Goal: Task Accomplishment & Management: Manage account settings

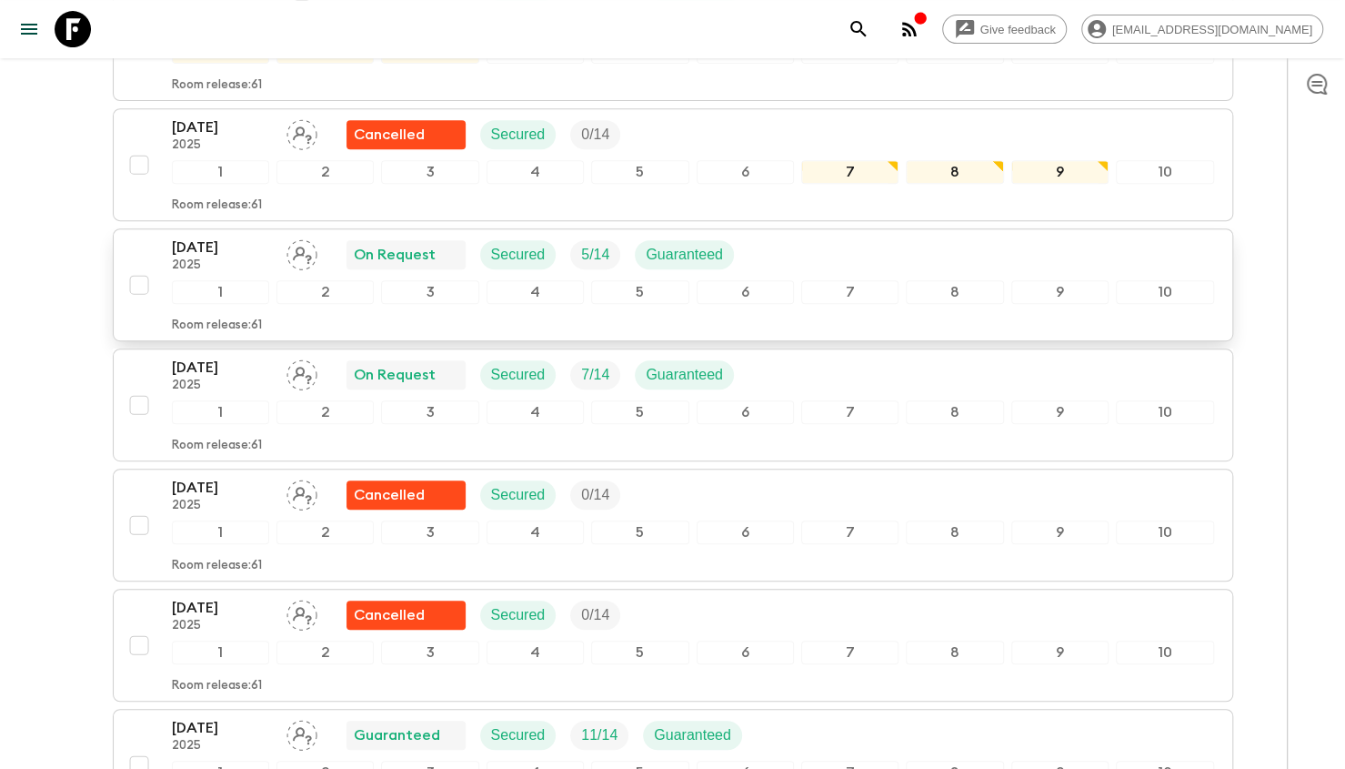
scroll to position [295, 0]
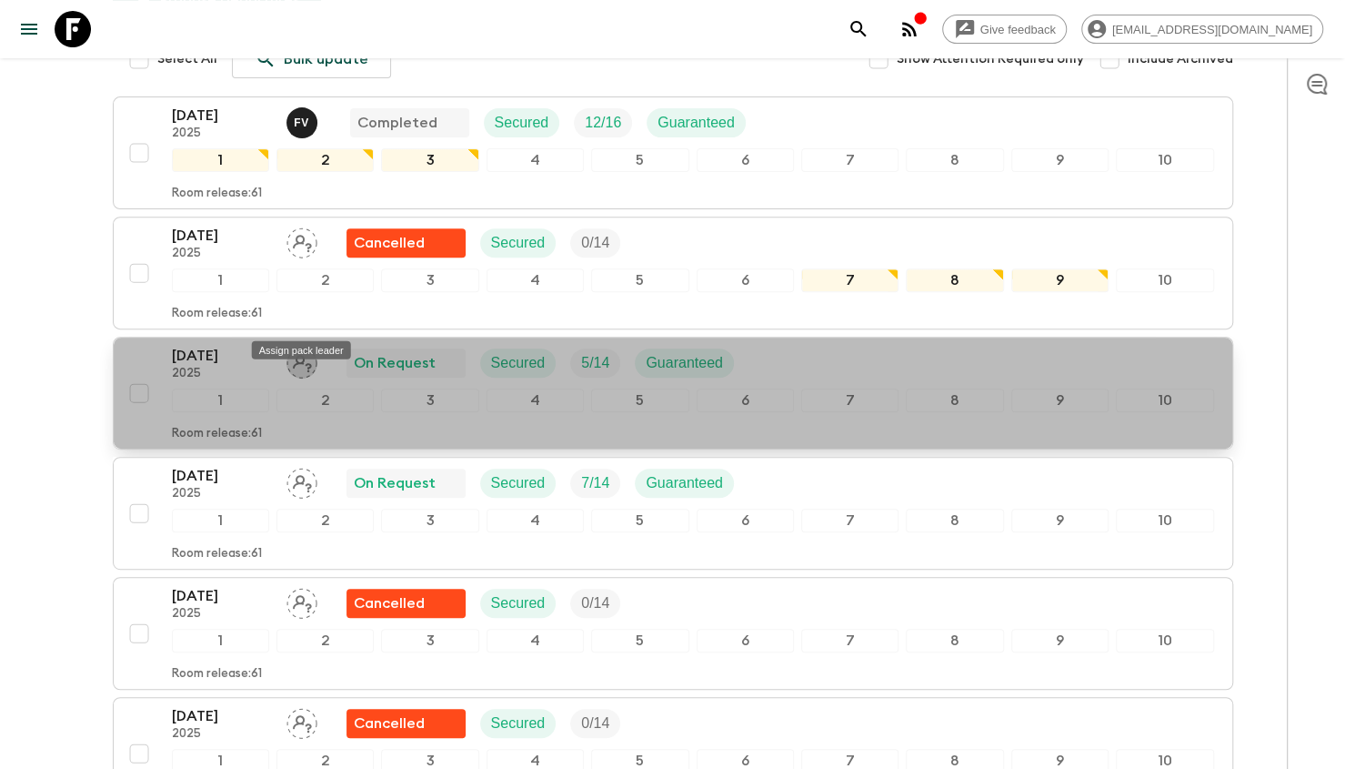
click at [306, 348] on icon "Assign pack leader" at bounding box center [302, 363] width 31 height 31
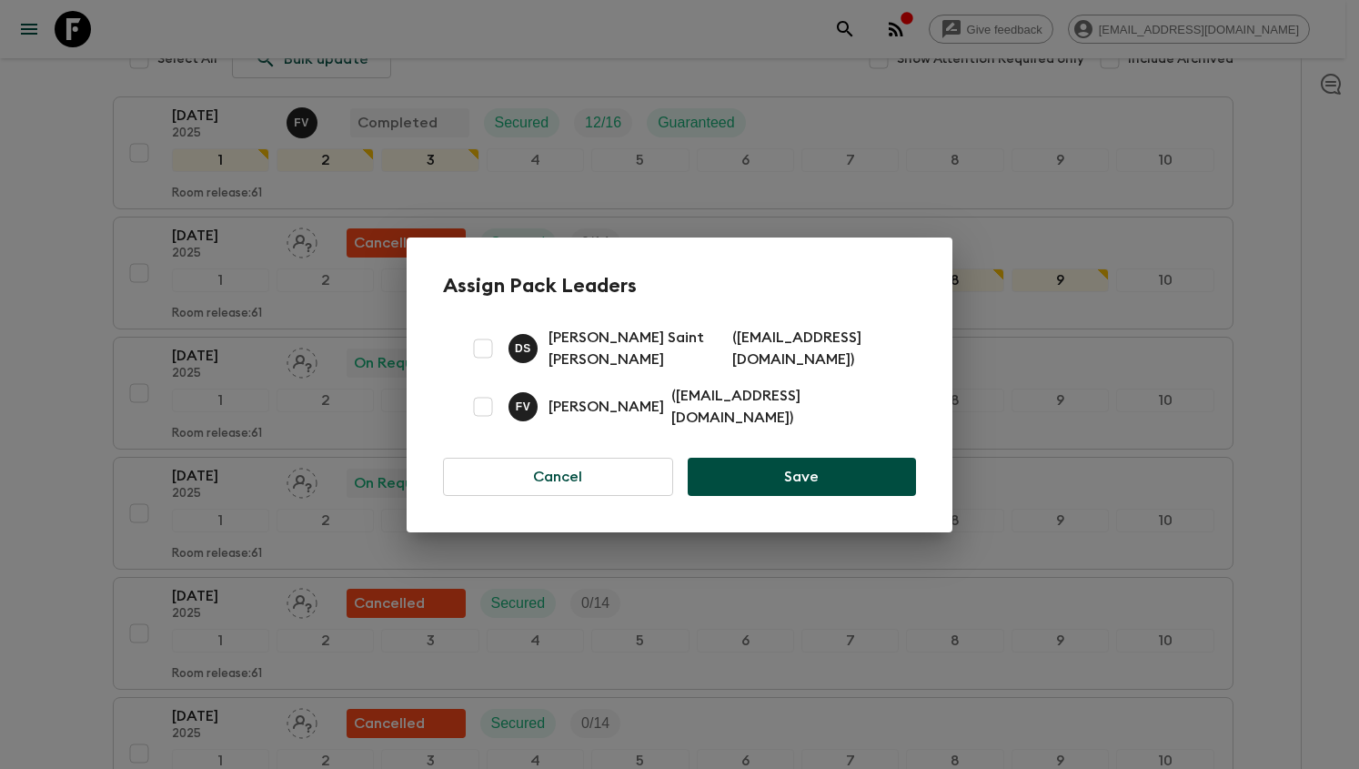
click at [487, 419] on input "checkbox" at bounding box center [483, 406] width 36 height 36
checkbox input "true"
click at [749, 465] on button "Save" at bounding box center [802, 477] width 228 height 38
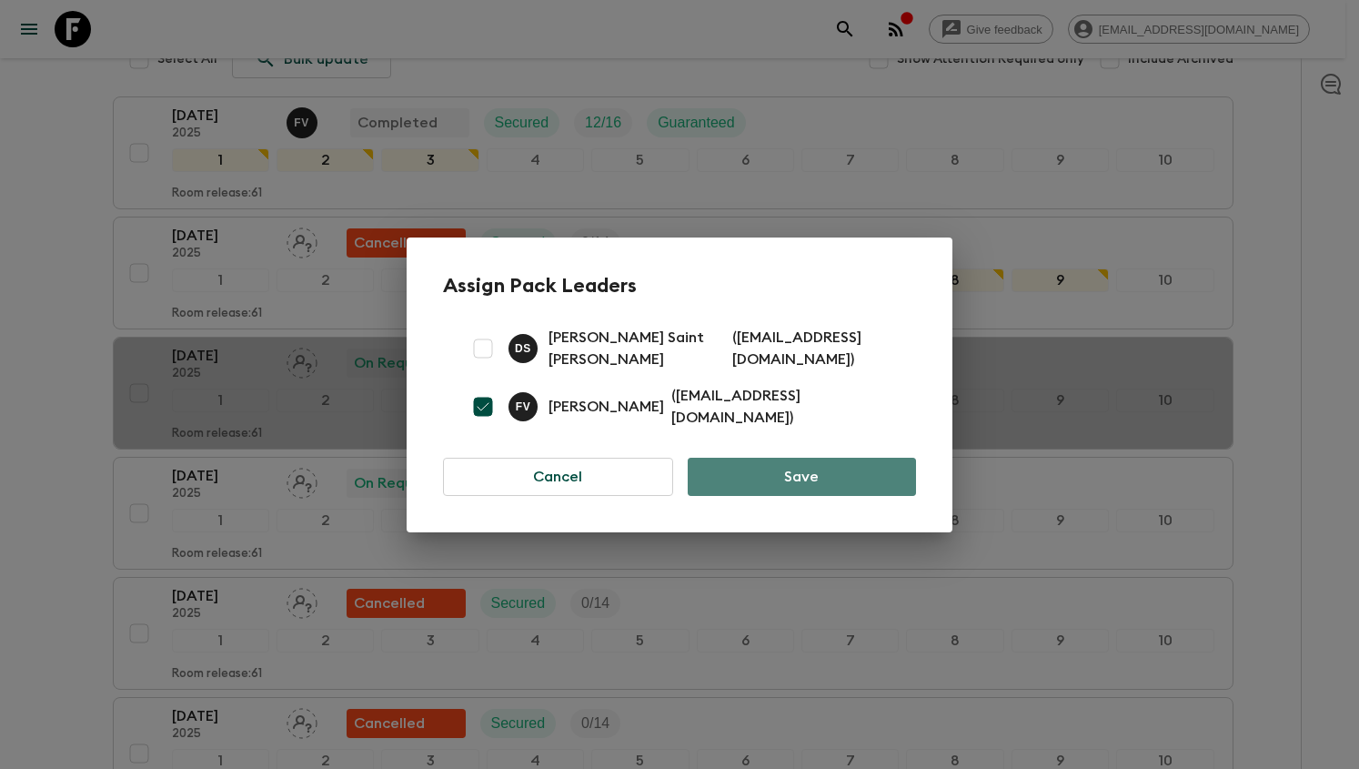
click at [850, 477] on button "Save" at bounding box center [802, 477] width 228 height 38
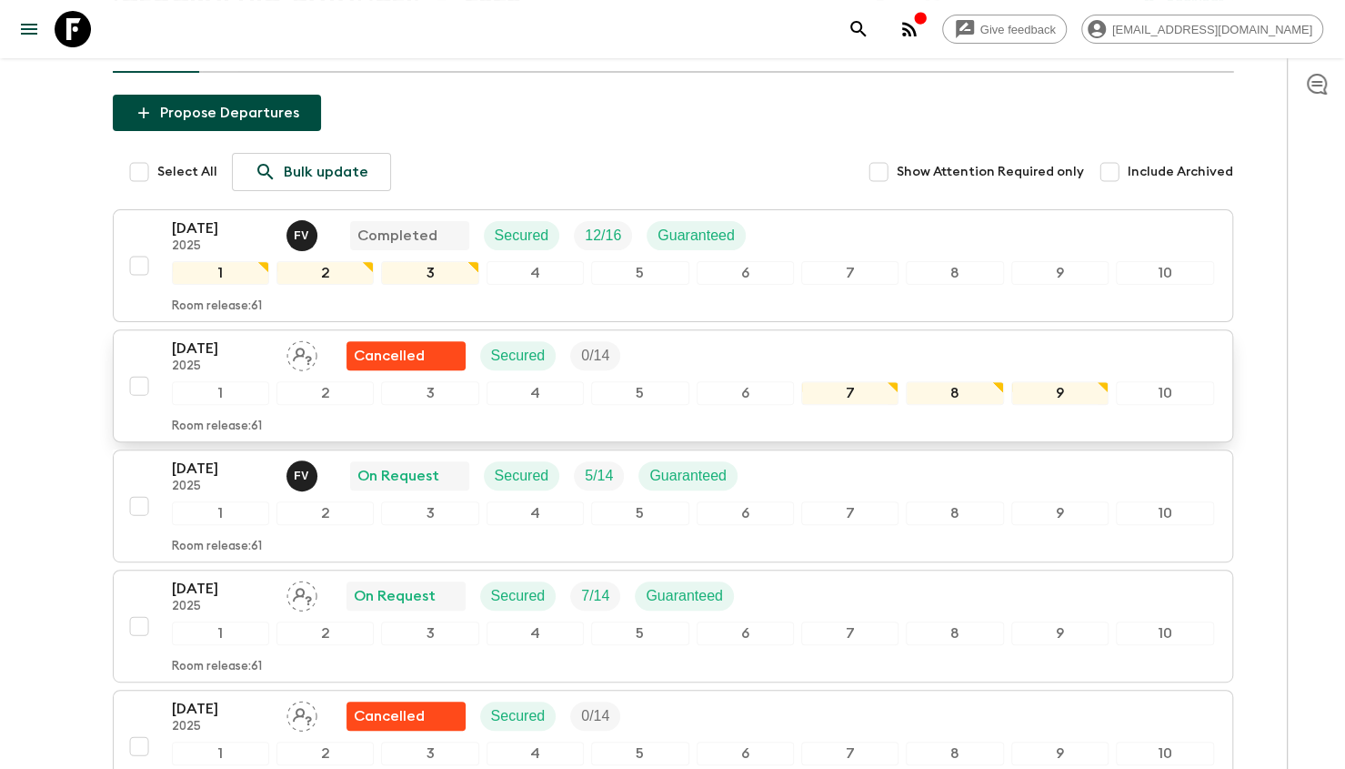
scroll to position [364, 0]
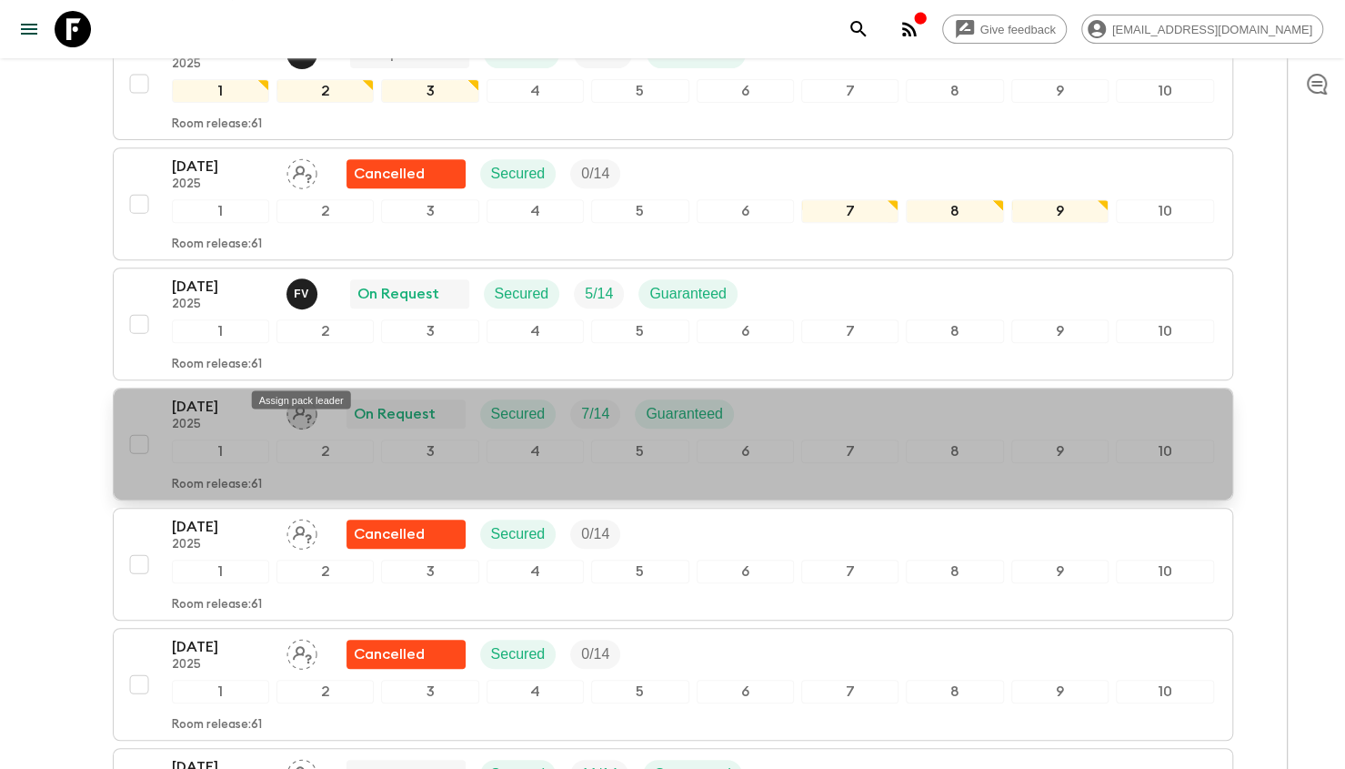
click at [297, 406] on icon "Assign pack leader" at bounding box center [302, 414] width 19 height 17
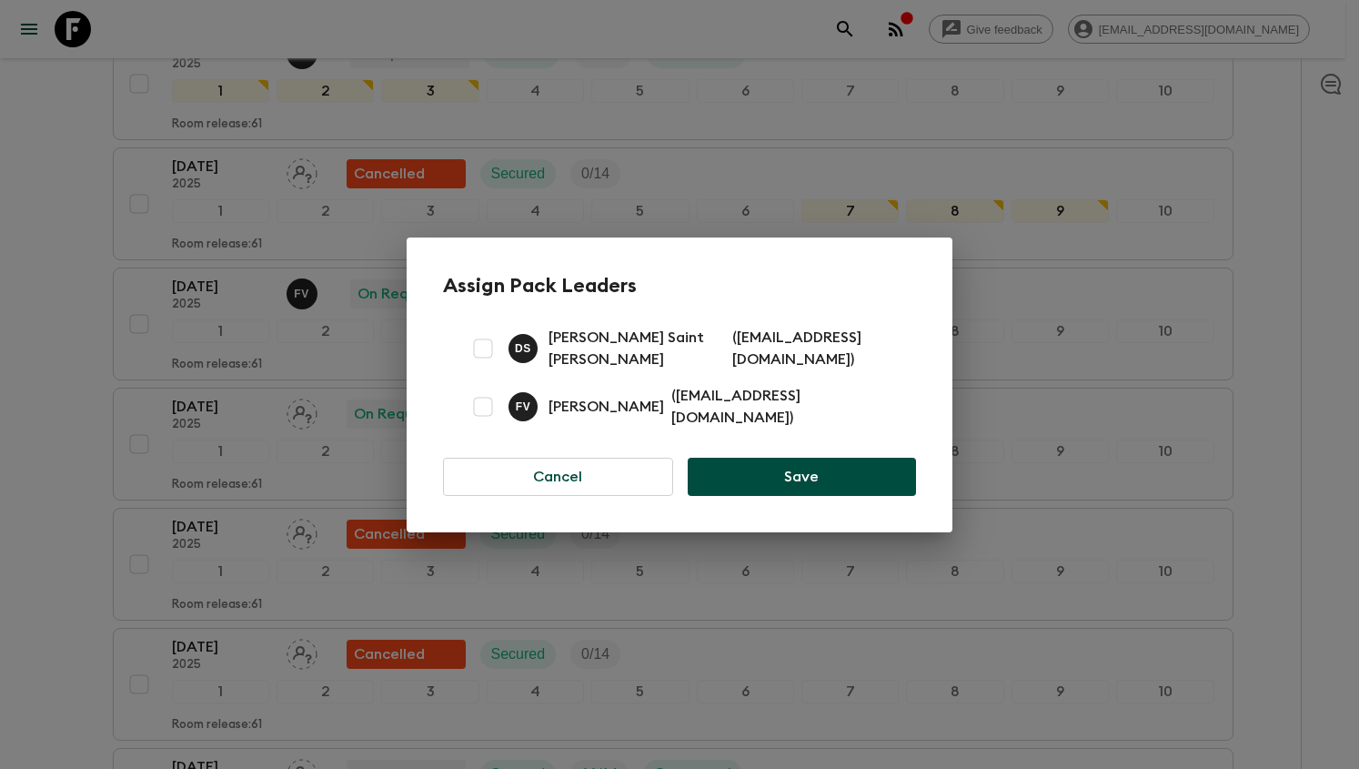
click at [486, 405] on input "checkbox" at bounding box center [483, 406] width 36 height 36
checkbox input "true"
click at [801, 479] on button "Save" at bounding box center [802, 477] width 228 height 38
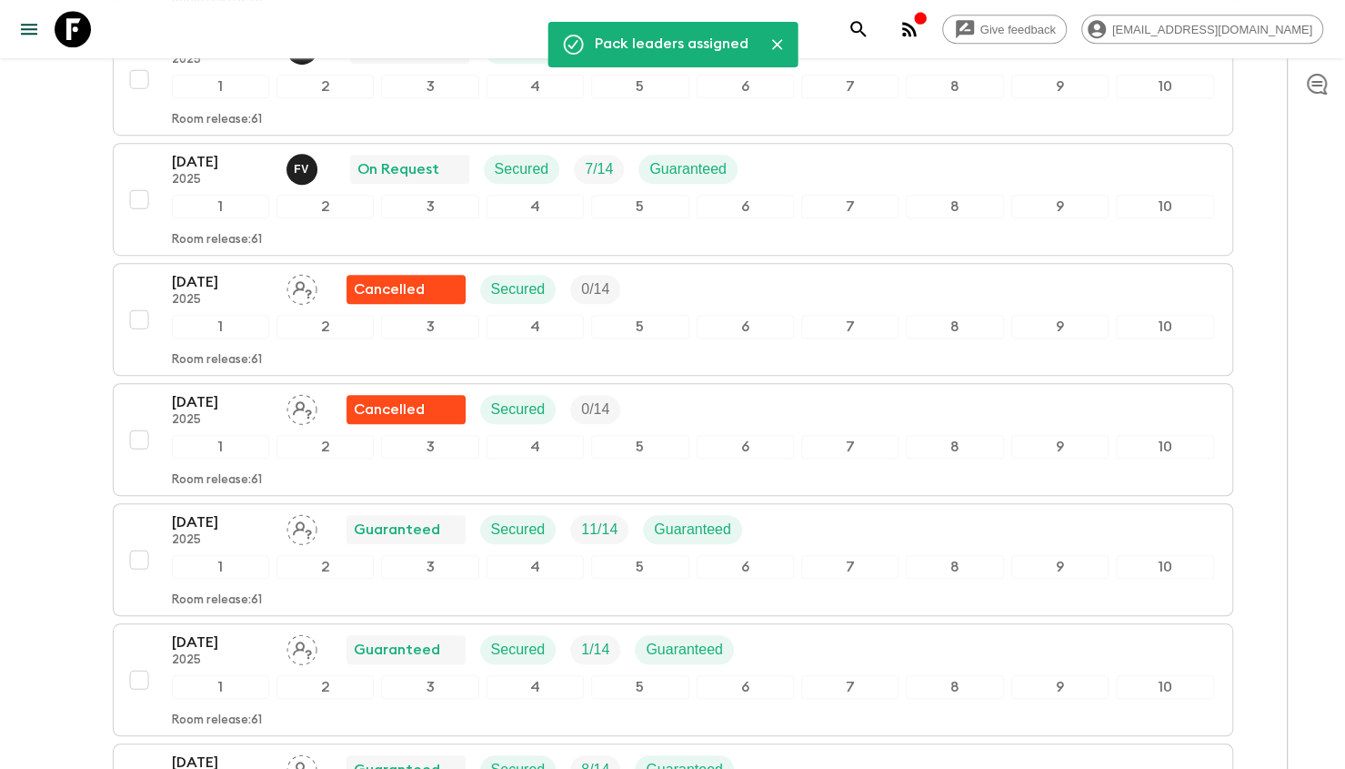
scroll to position [637, 0]
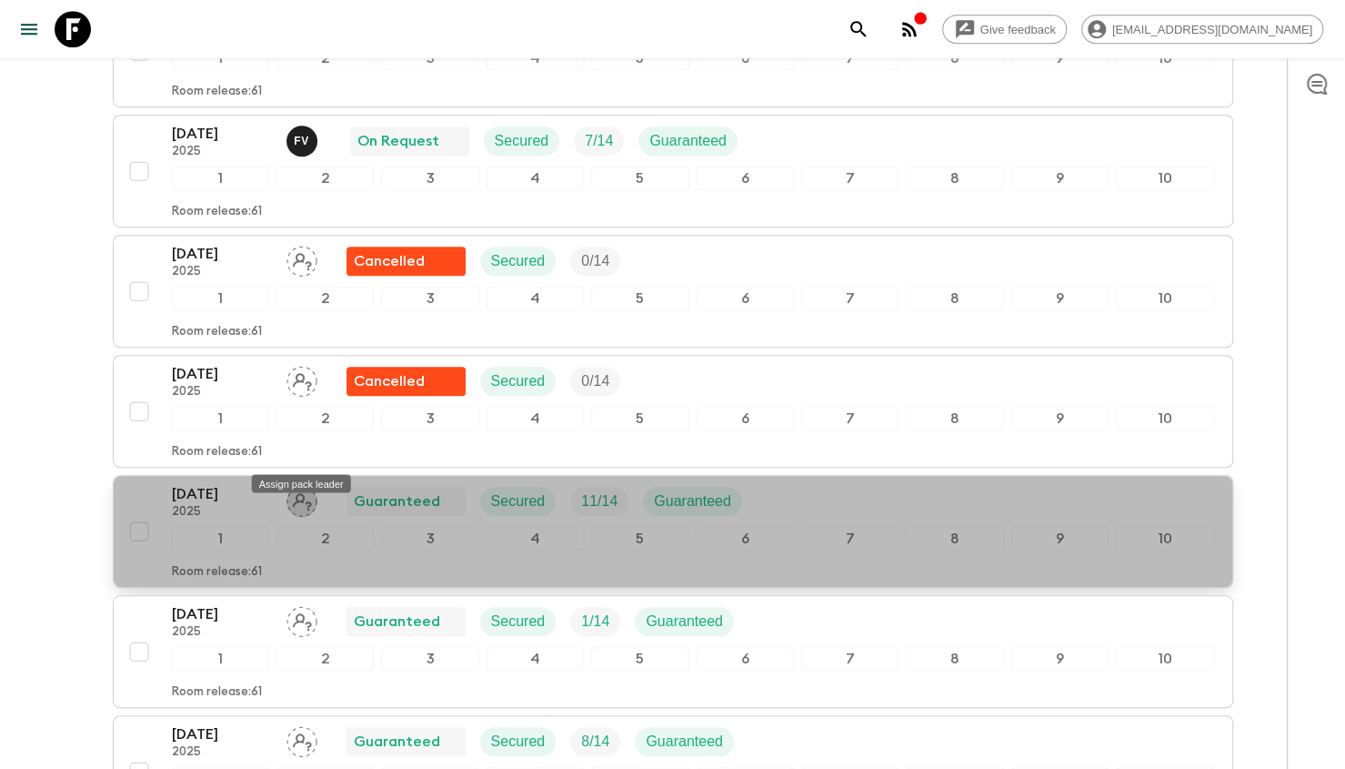
click at [307, 486] on icon "Assign pack leader" at bounding box center [302, 501] width 31 height 31
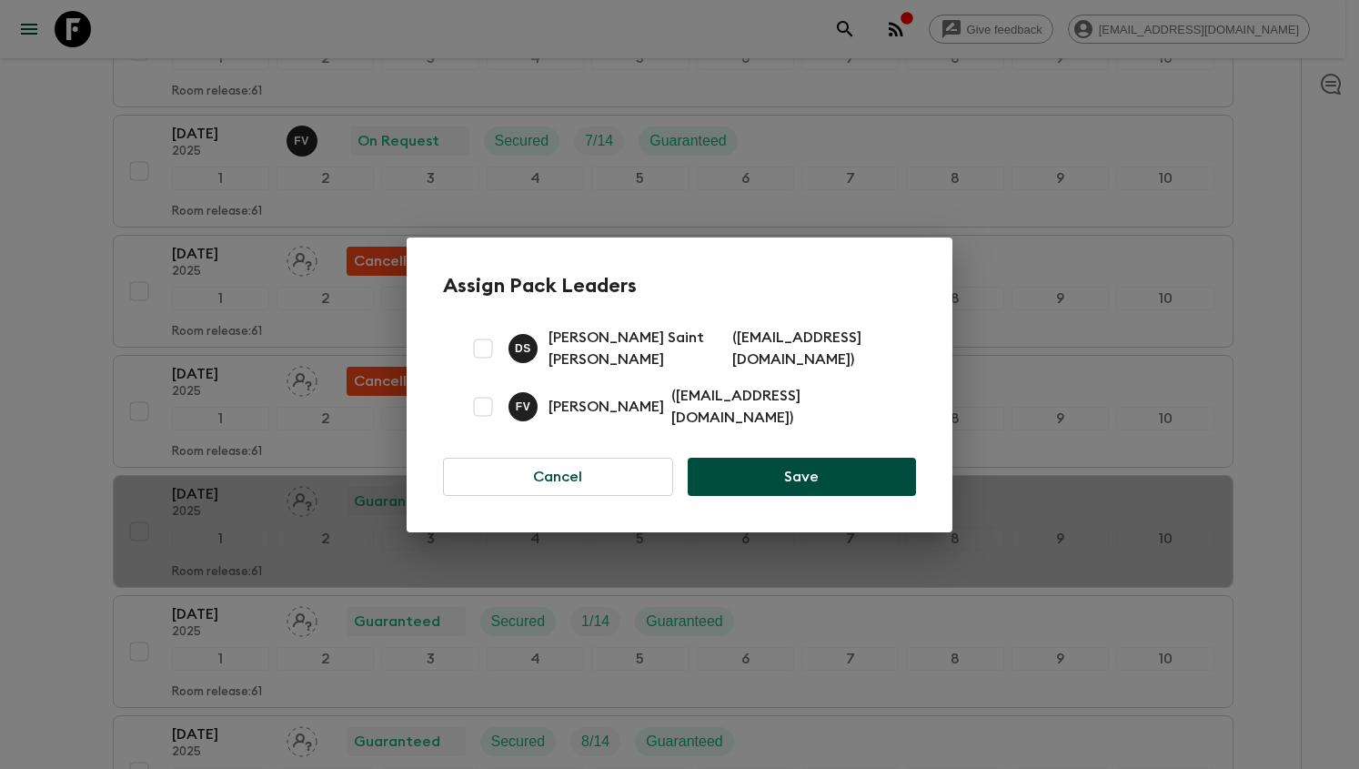
click at [539, 417] on div "F V [PERSON_NAME] ( [EMAIL_ADDRESS][DOMAIN_NAME] )" at bounding box center [702, 407] width 386 height 44
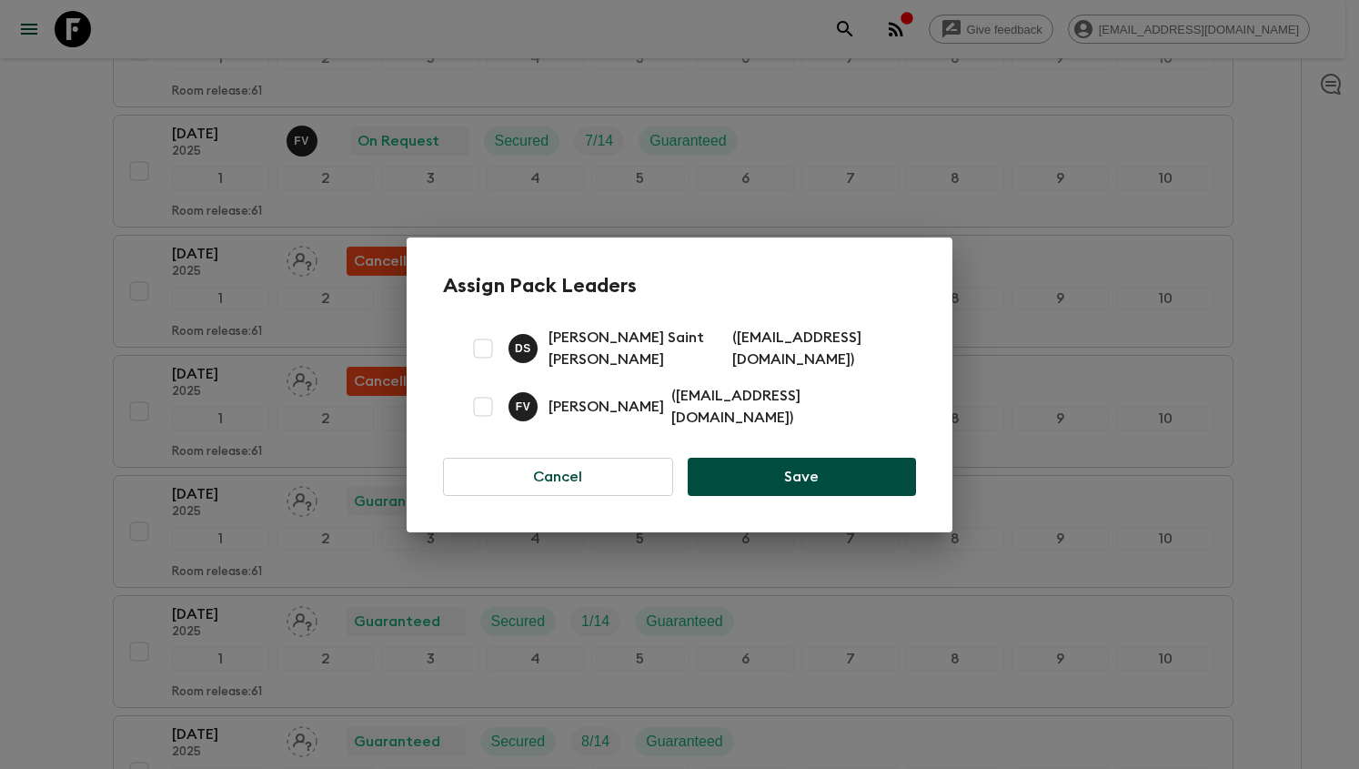
click at [497, 412] on input "checkbox" at bounding box center [483, 406] width 36 height 36
checkbox input "true"
click at [750, 476] on button "Save" at bounding box center [802, 477] width 228 height 38
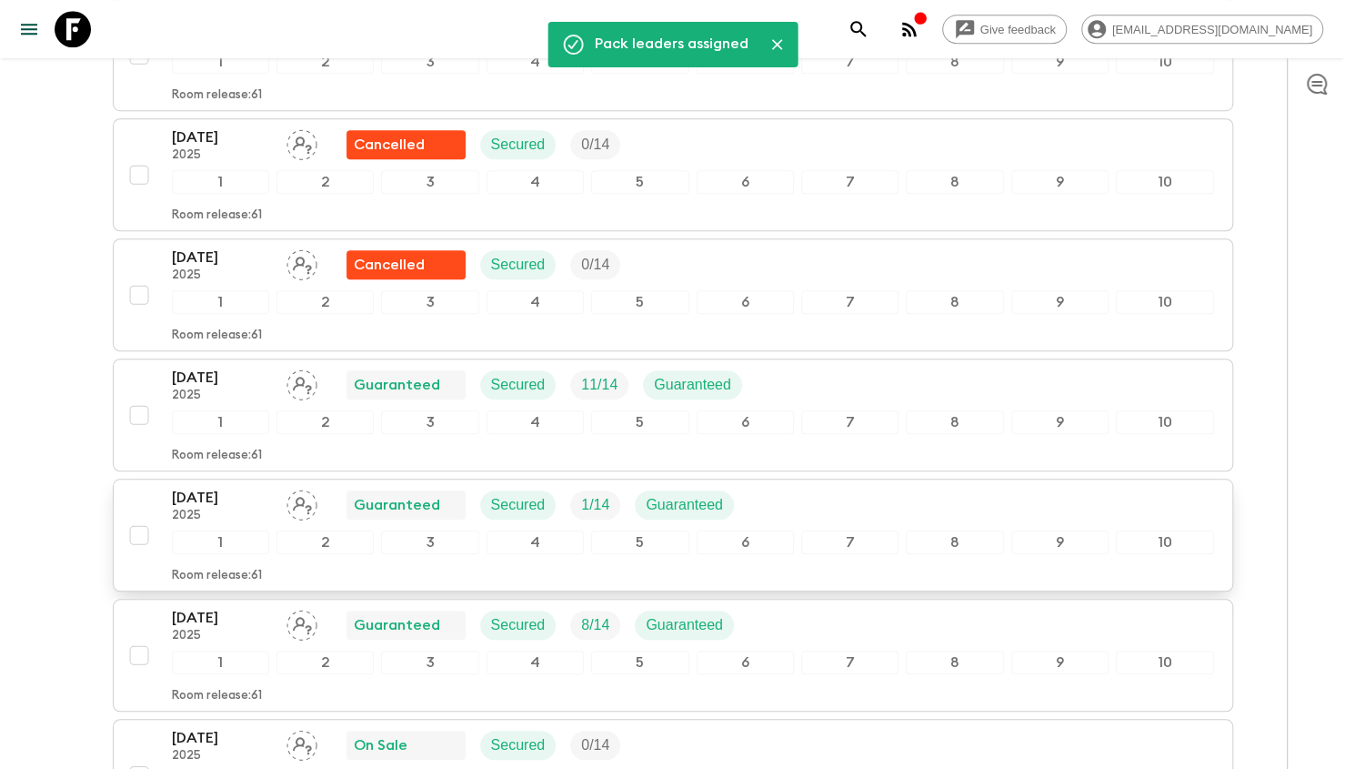
scroll to position [819, 0]
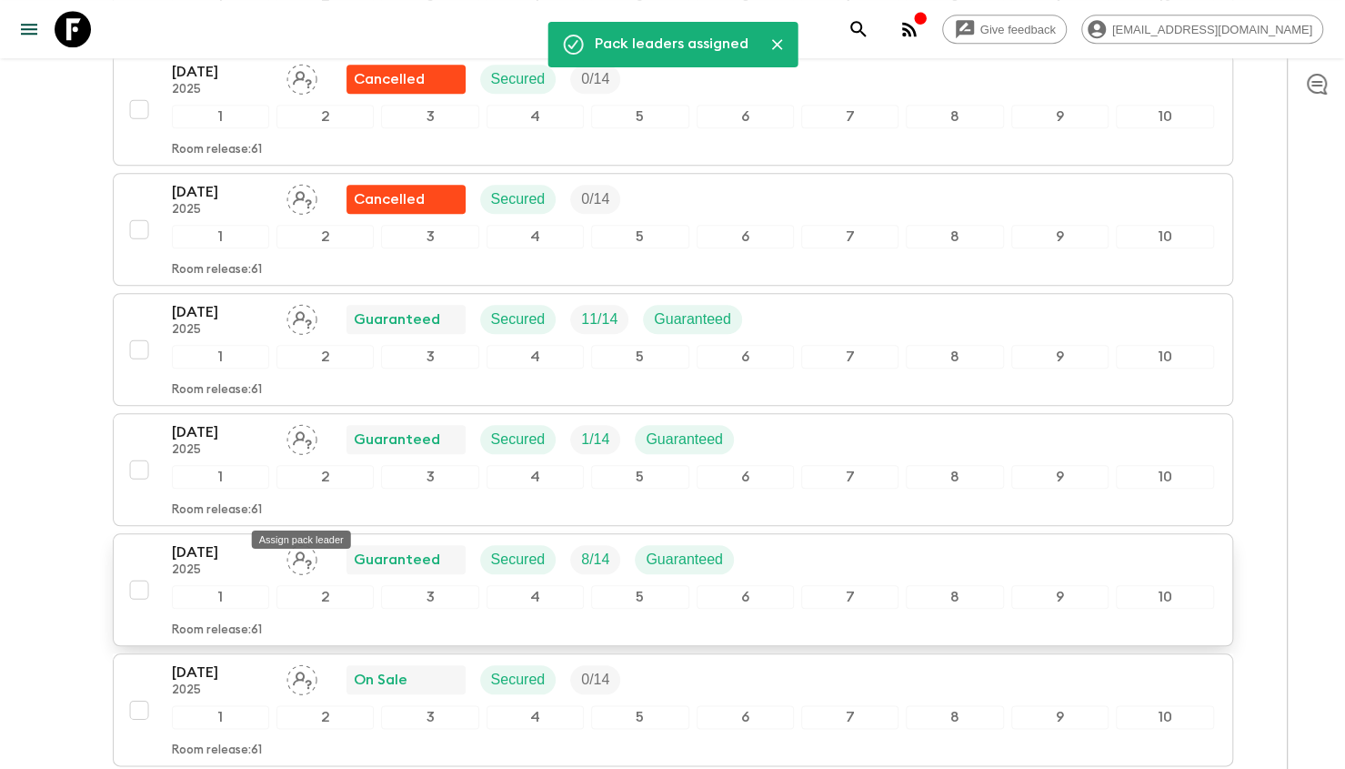
click at [308, 544] on icon "Assign pack leader" at bounding box center [302, 559] width 31 height 31
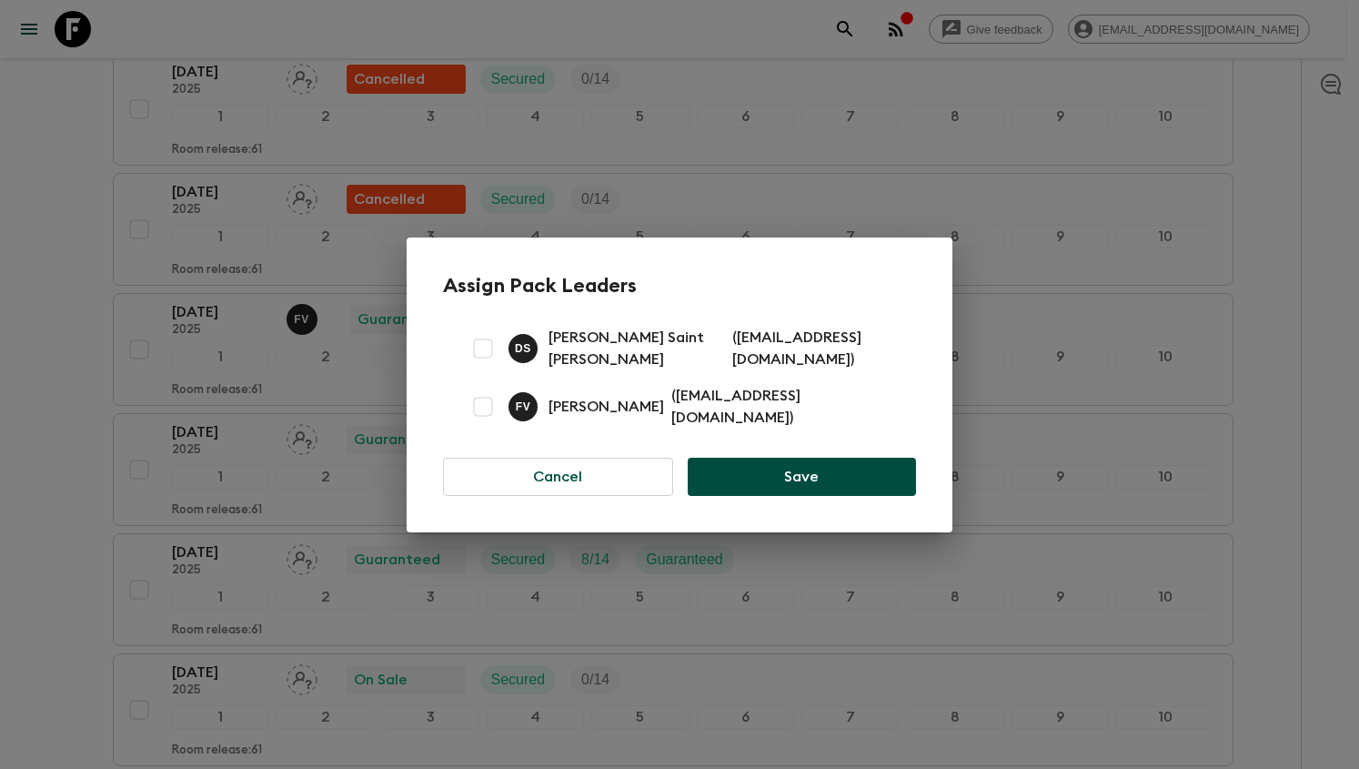
click at [480, 405] on input "checkbox" at bounding box center [483, 406] width 36 height 36
checkbox input "true"
click at [720, 478] on button "Save" at bounding box center [802, 477] width 228 height 38
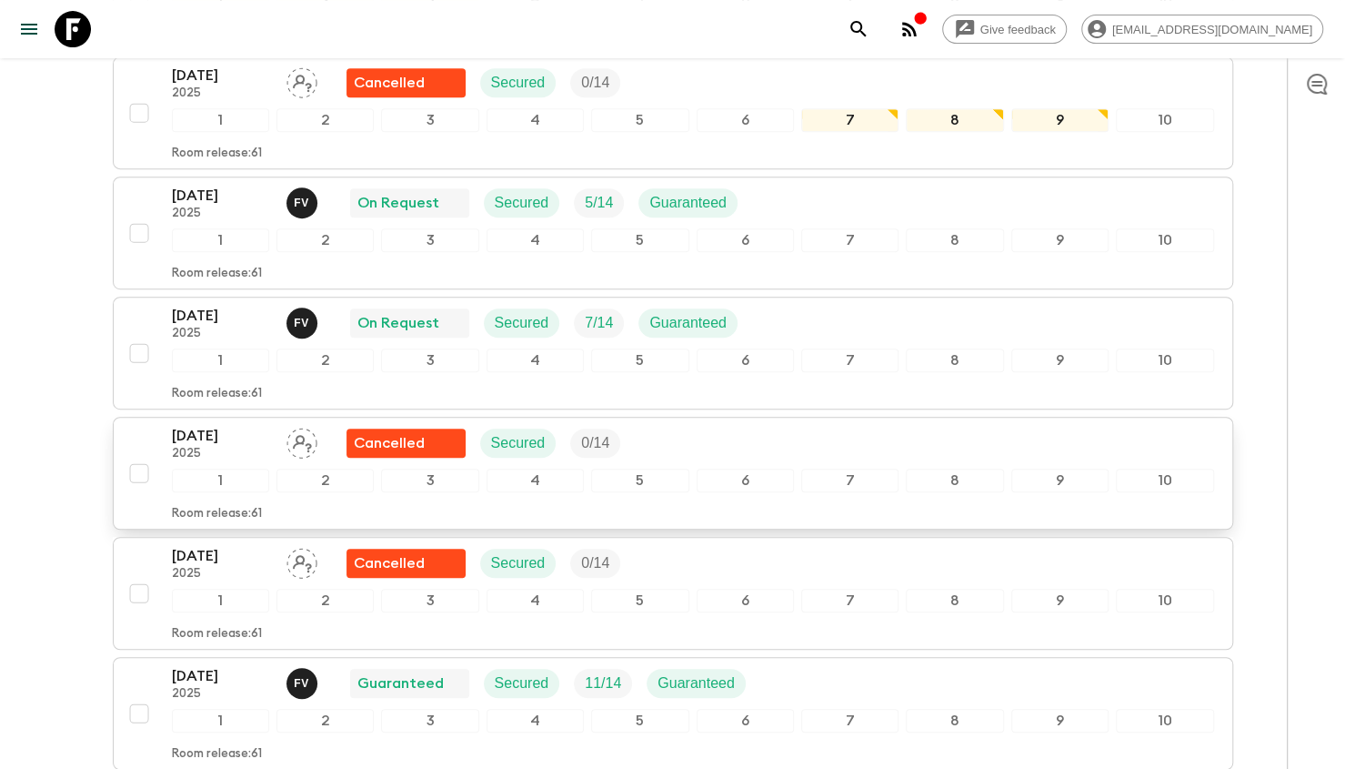
scroll to position [91, 0]
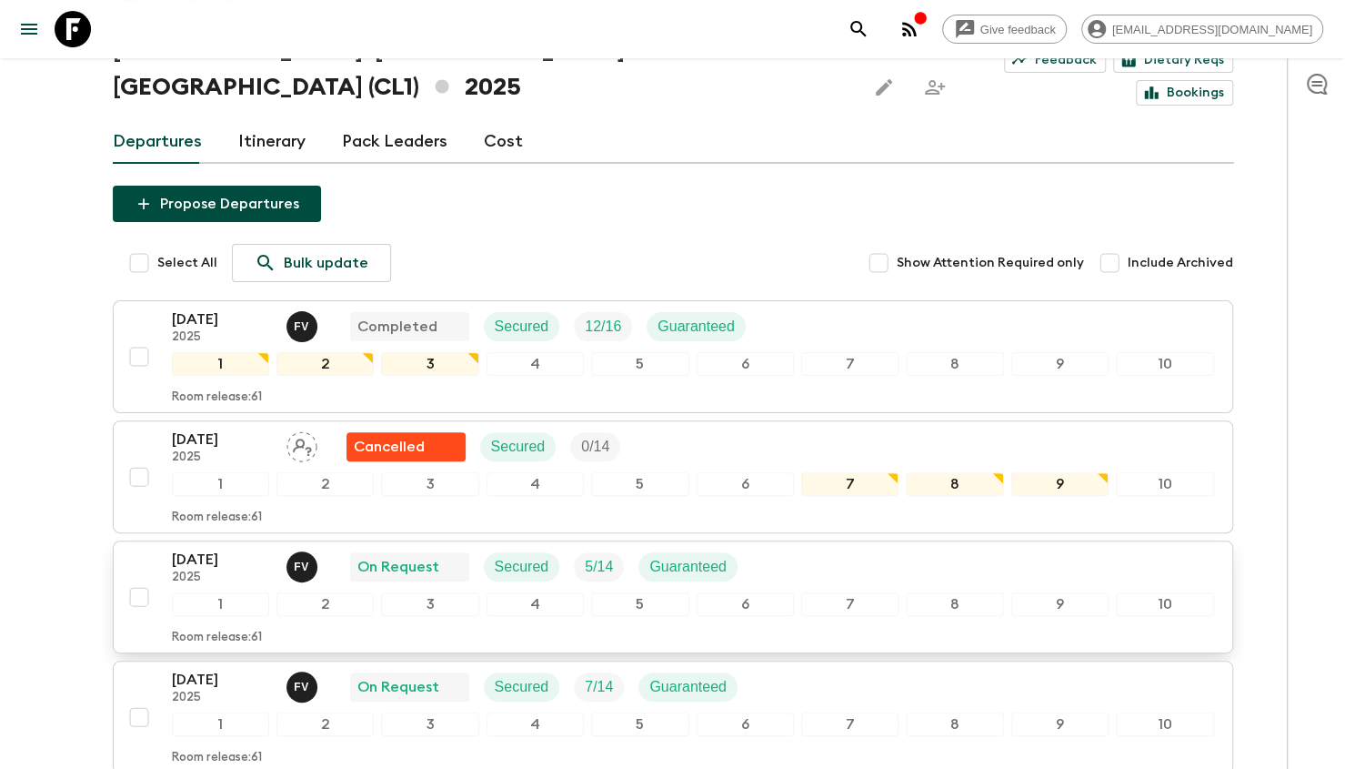
click at [229, 540] on button "[DATE] 2025 F V On Request Secured 5 / 14 Guaranteed 1 2 3 4 5 6 7 8 9 10 Room …" at bounding box center [673, 596] width 1121 height 113
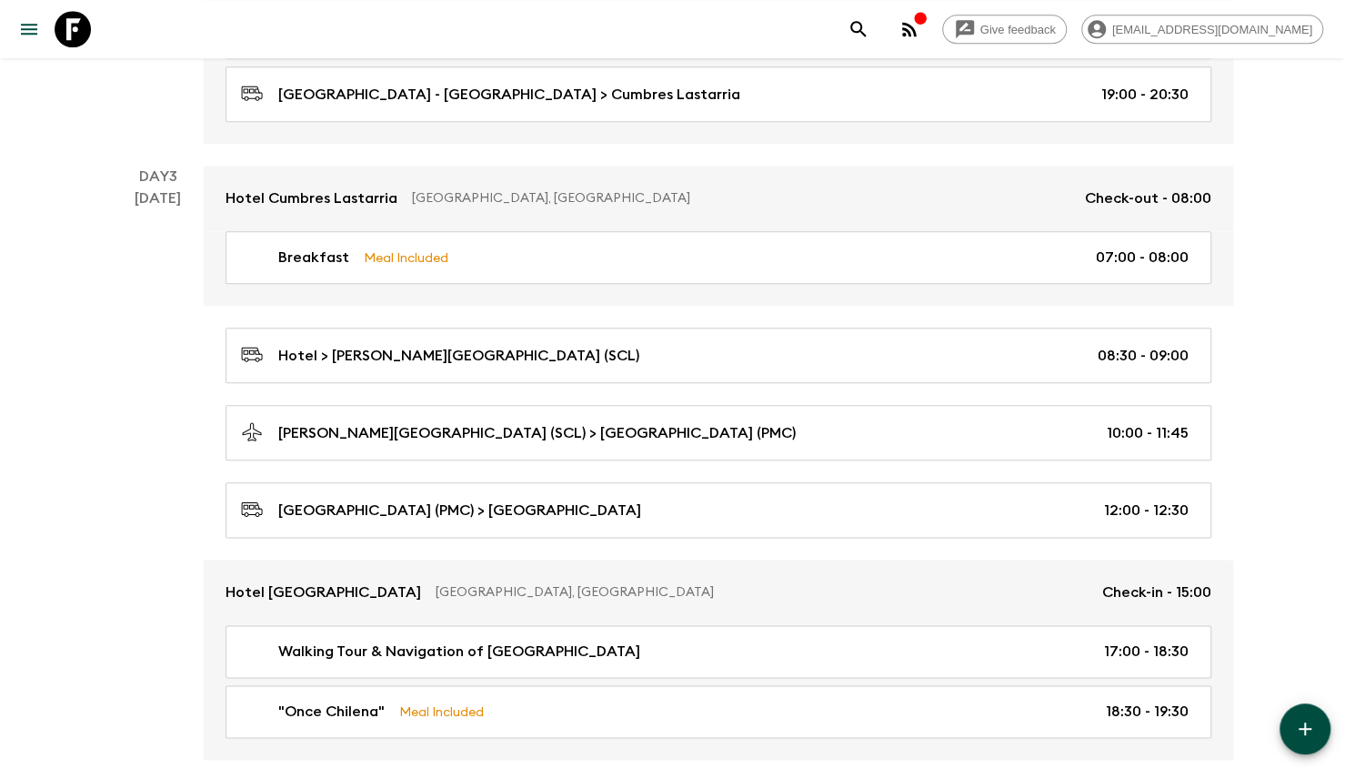
scroll to position [1092, 0]
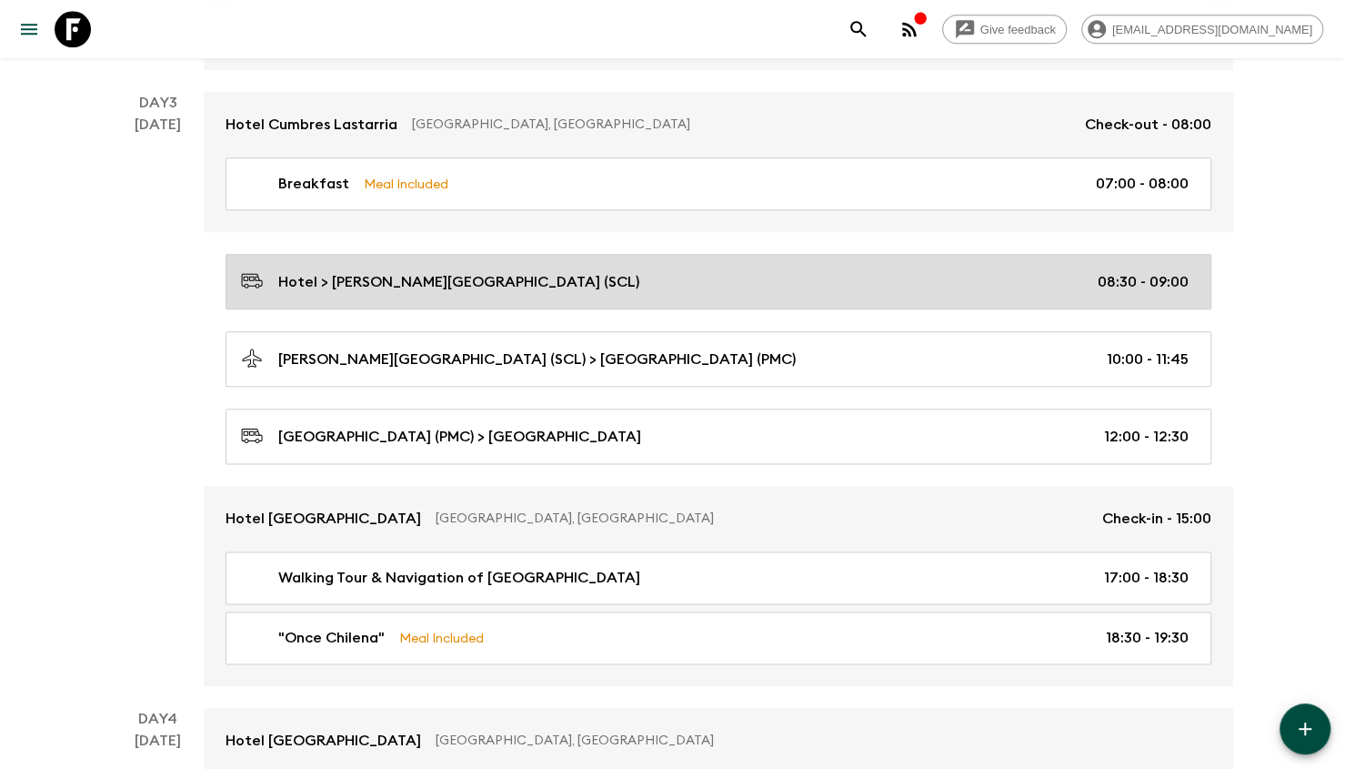
click at [512, 300] on link "Hotel > [PERSON_NAME][GEOGRAPHIC_DATA] ([GEOGRAPHIC_DATA]) 08:30 - 09:00" at bounding box center [719, 281] width 986 height 55
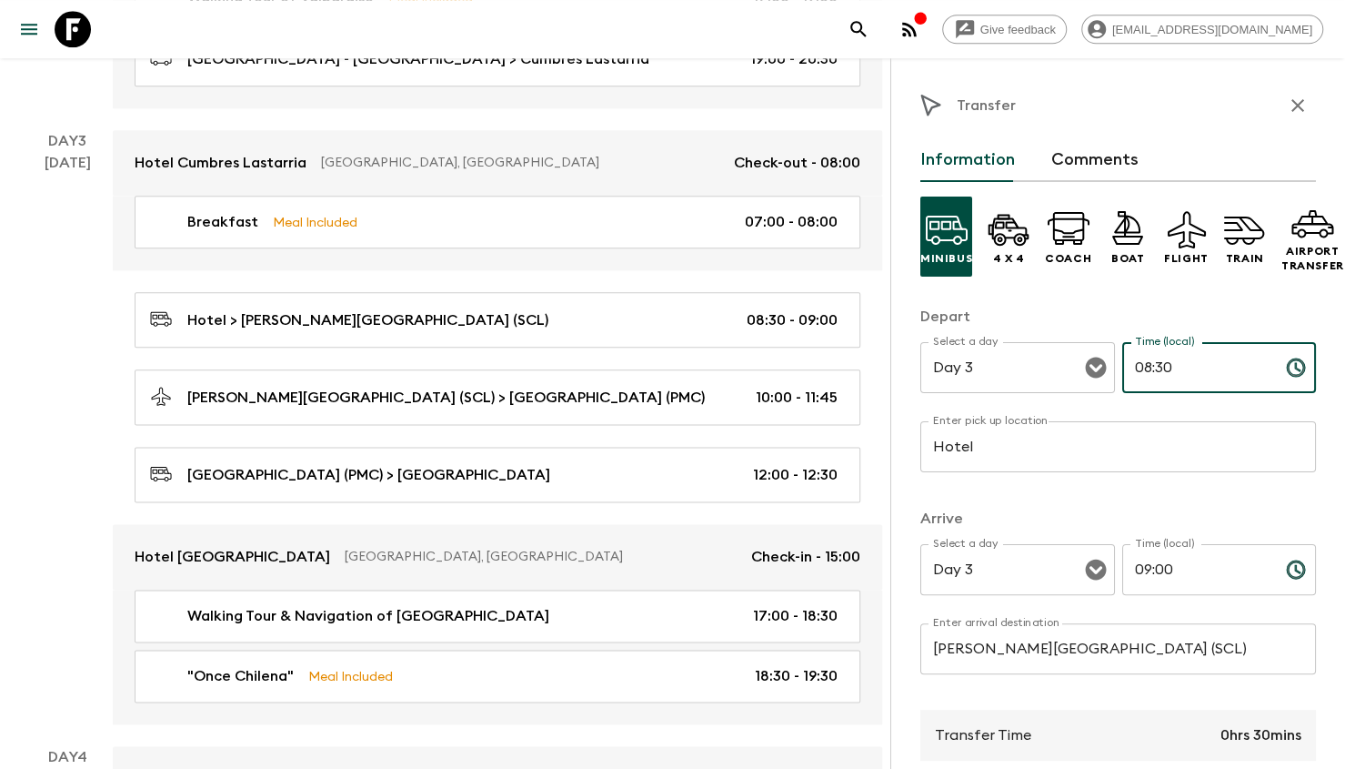
click at [1143, 360] on input "08:30" at bounding box center [1197, 367] width 149 height 51
type input "09:00"
click at [1167, 565] on input "09:00" at bounding box center [1197, 569] width 149 height 51
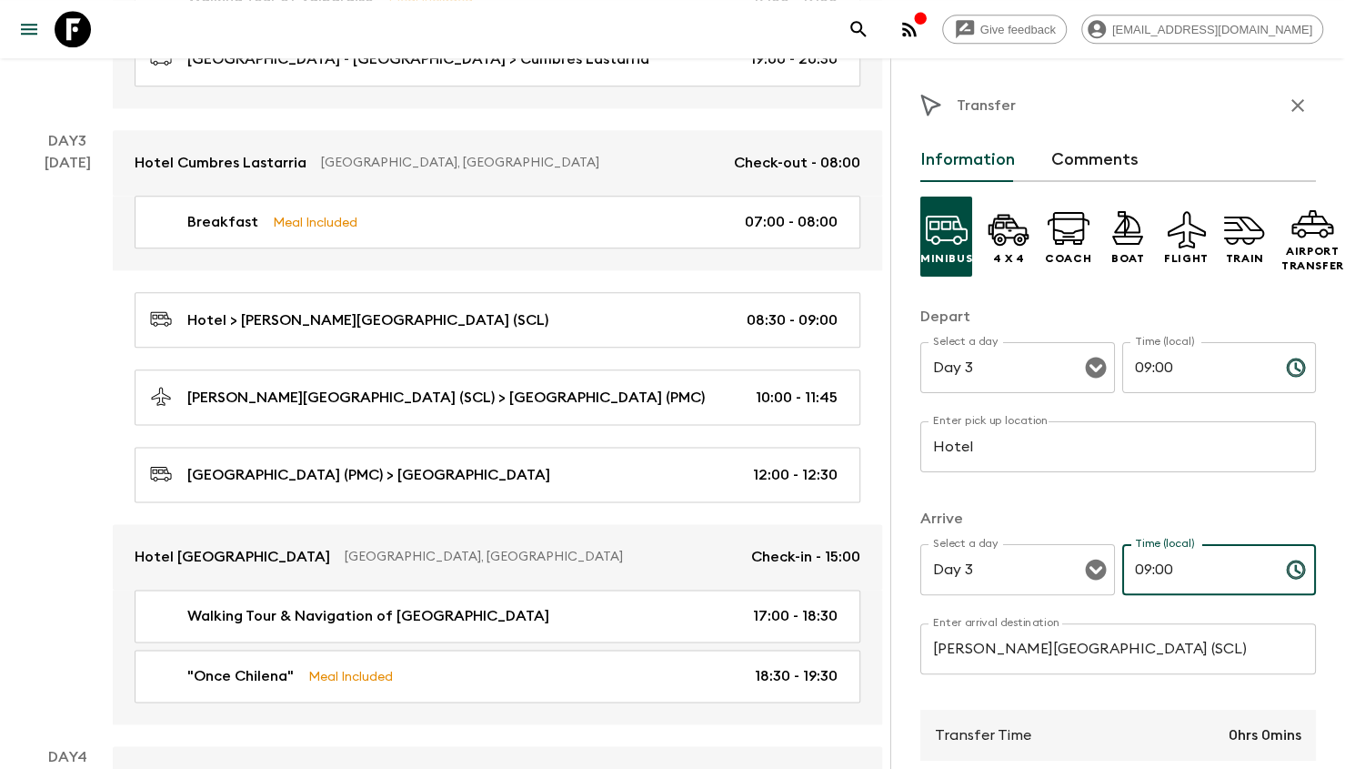
click at [1161, 576] on input "09:00" at bounding box center [1197, 569] width 149 height 51
type input "09:30"
click at [1076, 459] on input "Hotel" at bounding box center [1119, 446] width 396 height 51
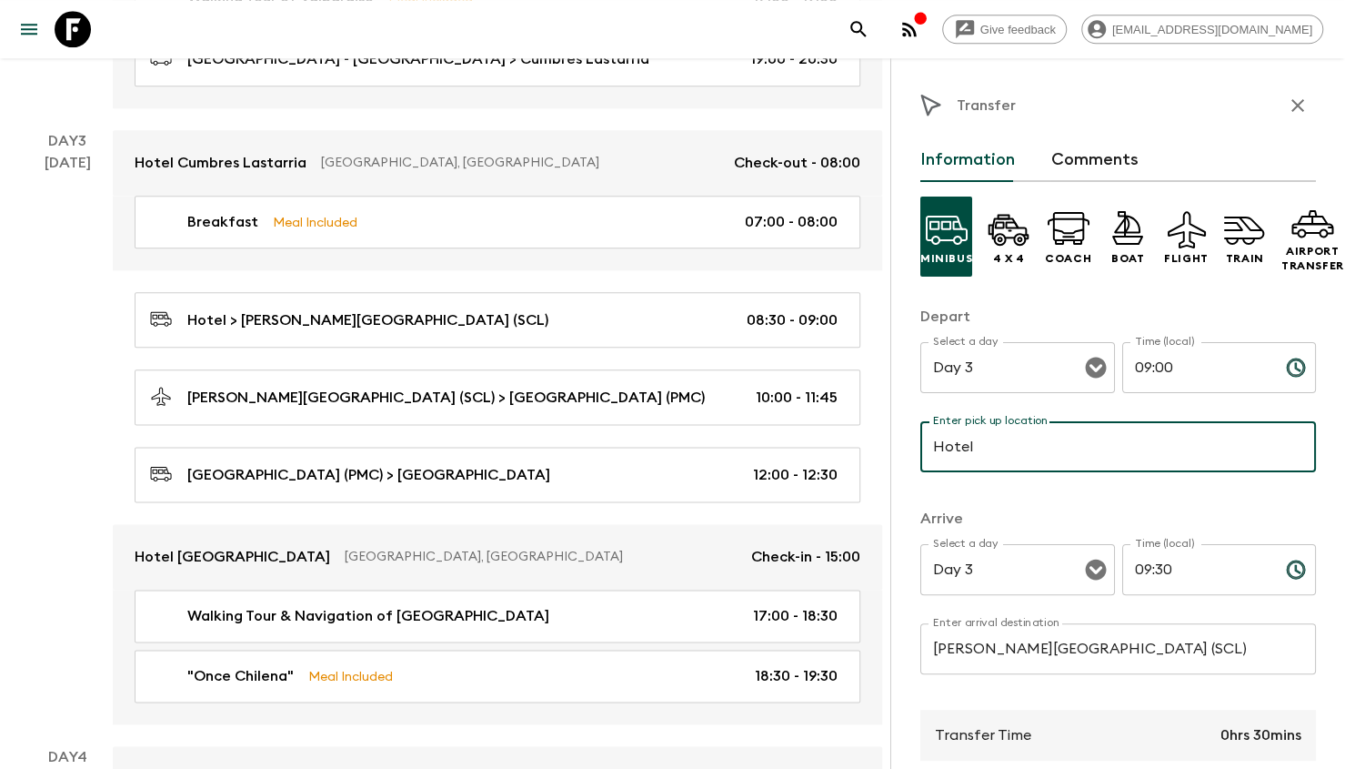
type input "Hotel Cumbres Lastarria"
click at [1124, 508] on p "Arrive" at bounding box center [1119, 519] width 396 height 22
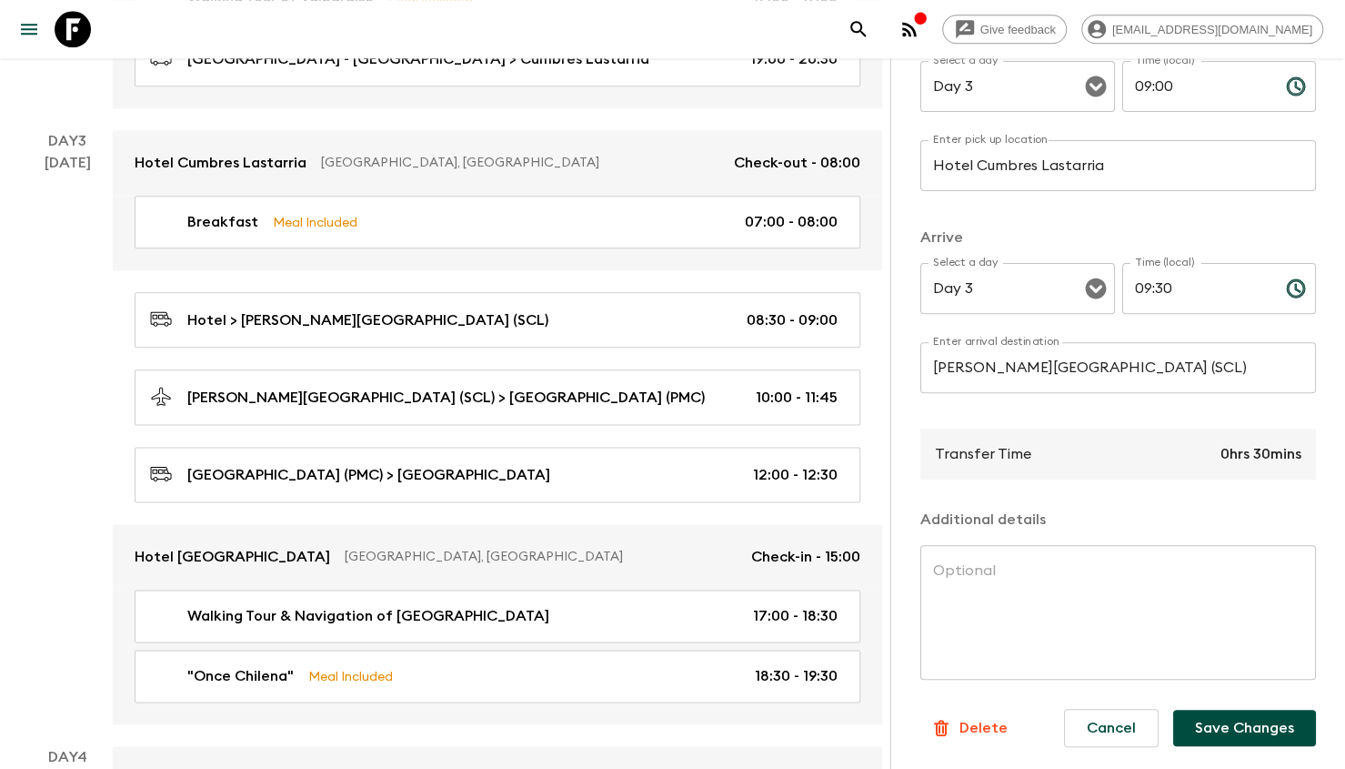
scroll to position [294, 0]
click at [1250, 719] on button "Save Changes" at bounding box center [1245, 728] width 143 height 36
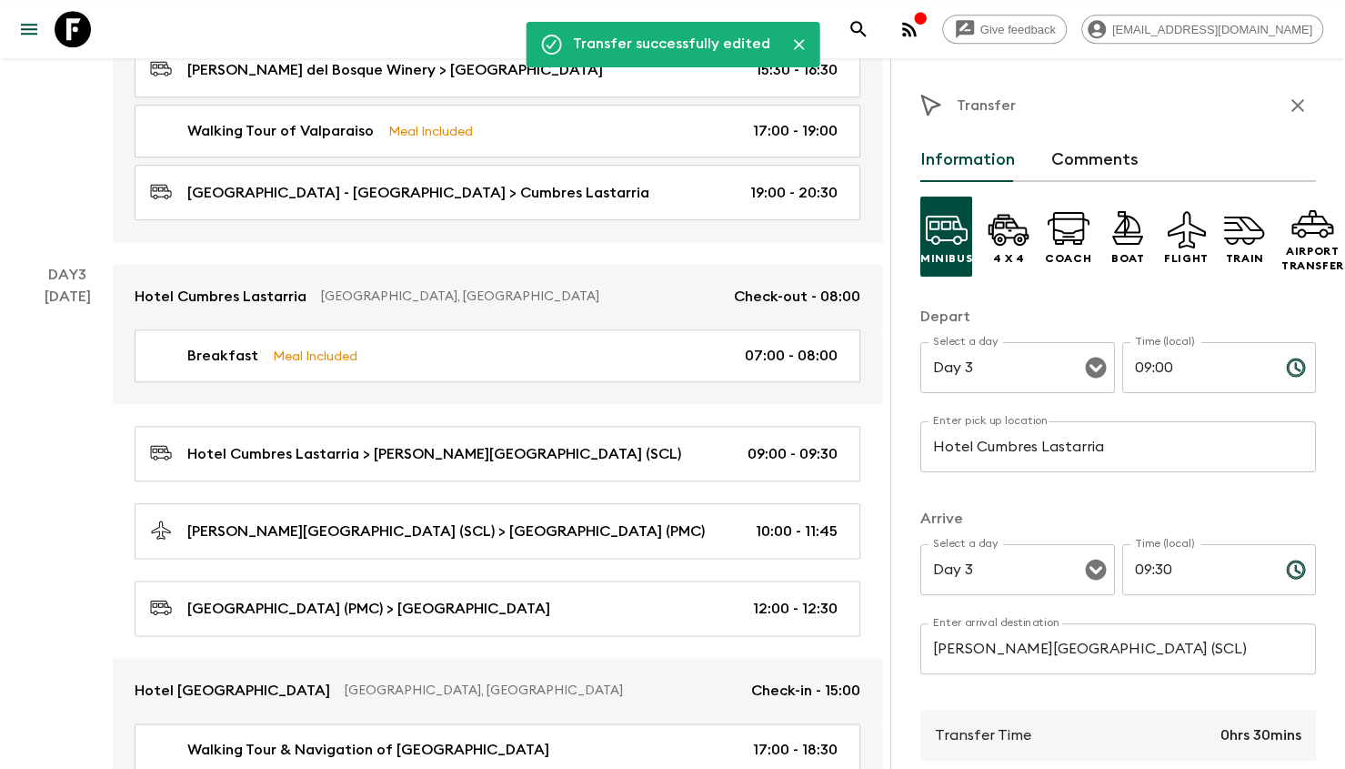
scroll to position [910, 0]
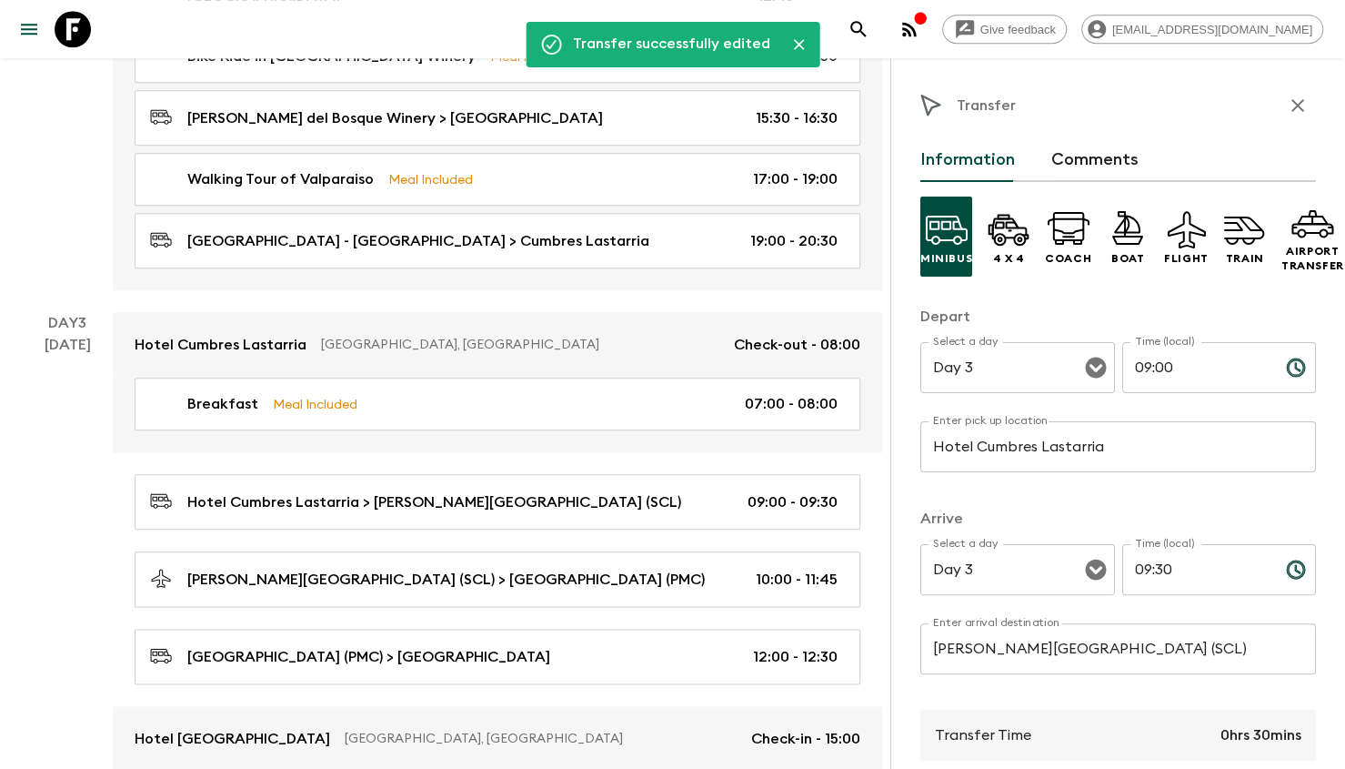
drag, startPoint x: 1275, startPoint y: 95, endPoint x: 1125, endPoint y: 181, distance: 173.2
click at [1287, 96] on icon "button" at bounding box center [1298, 106] width 22 height 22
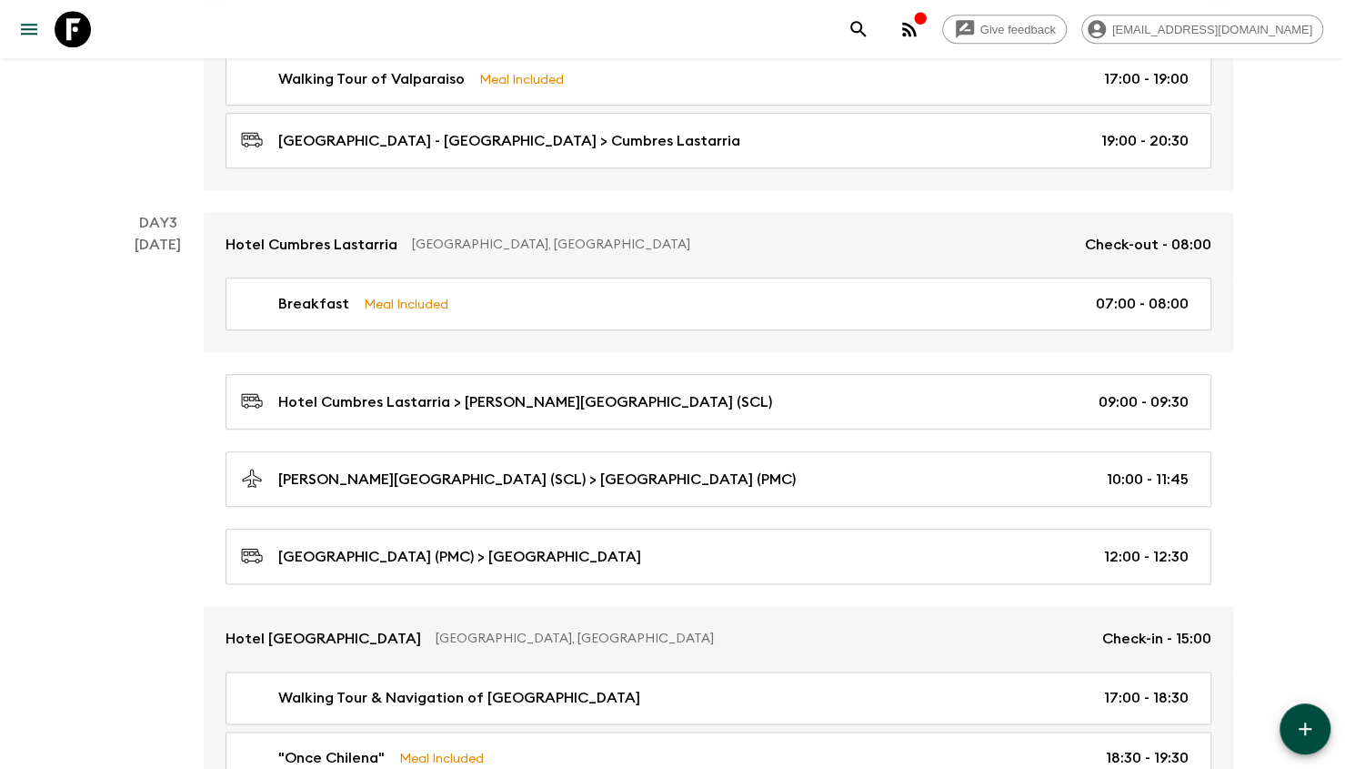
scroll to position [1001, 0]
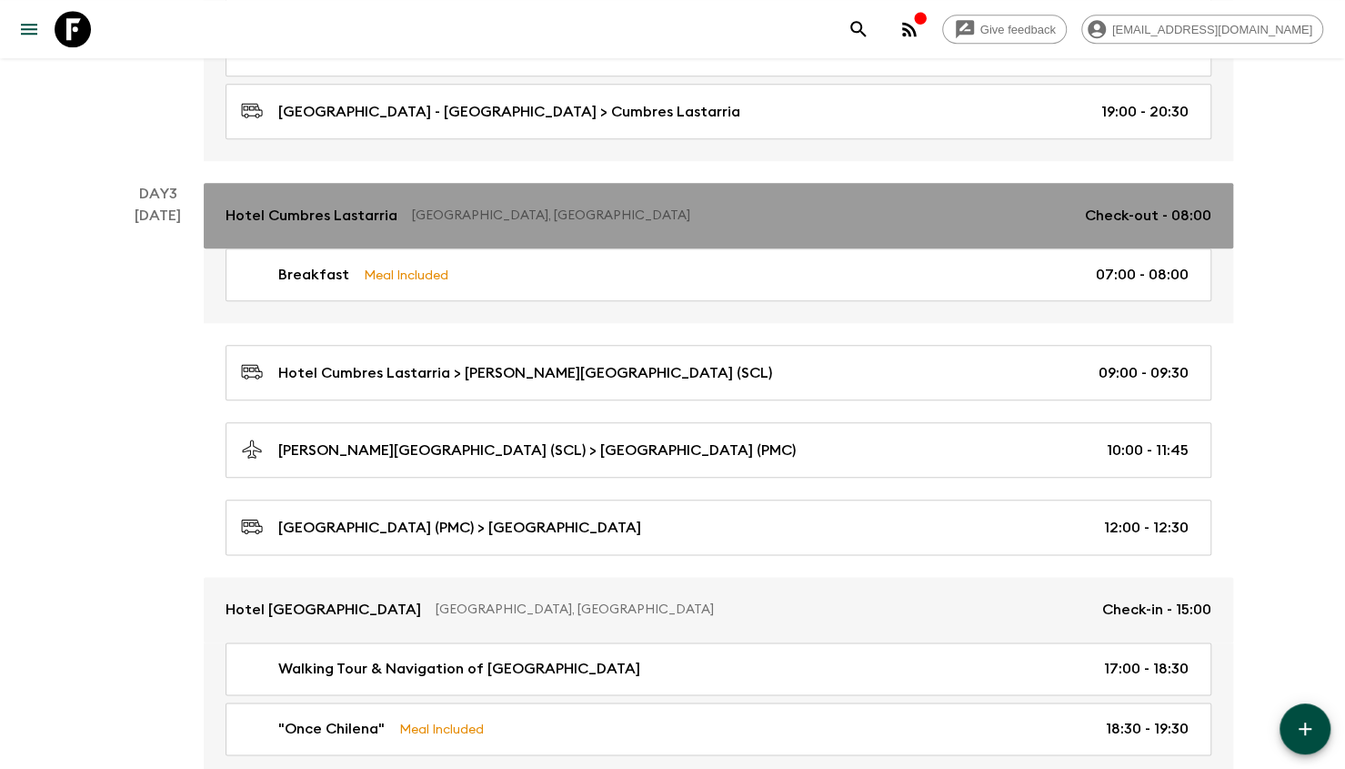
click at [904, 207] on p "[GEOGRAPHIC_DATA], [GEOGRAPHIC_DATA]" at bounding box center [741, 216] width 659 height 18
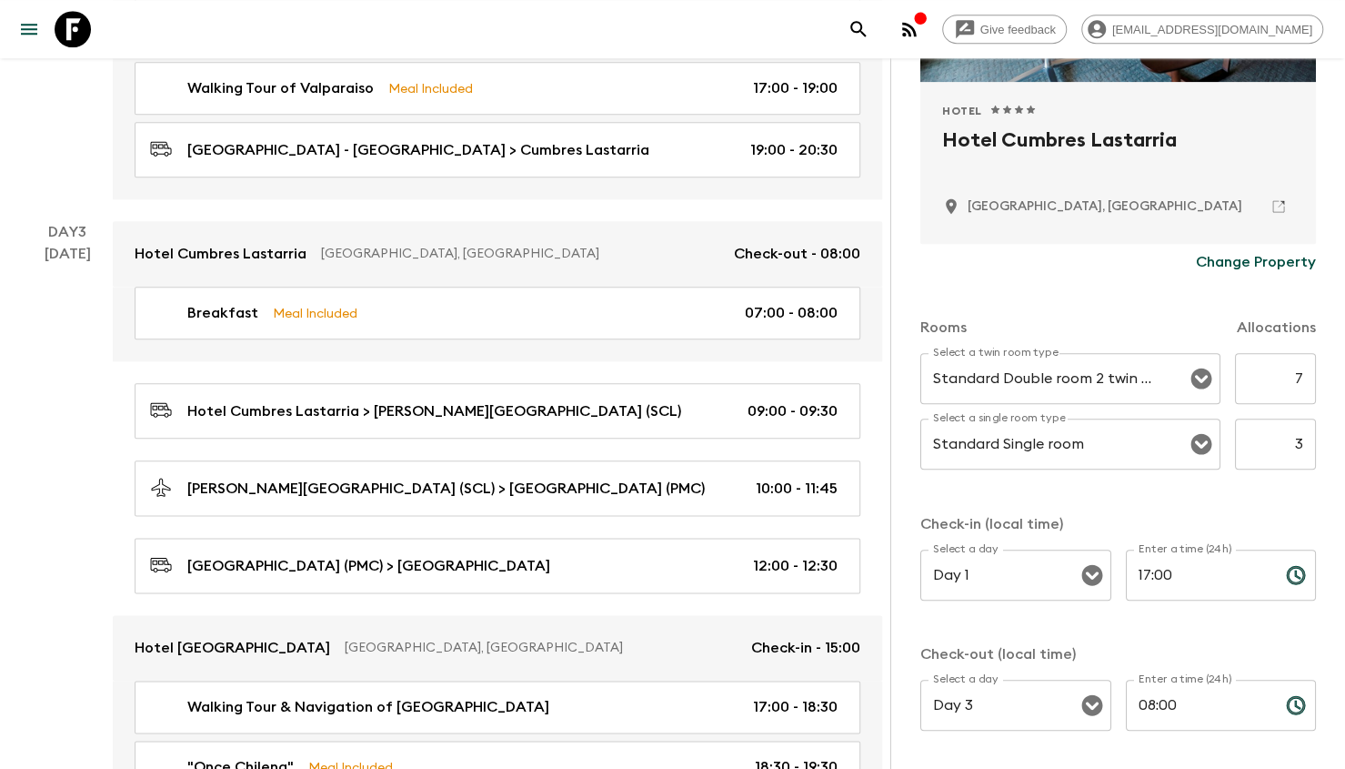
scroll to position [428, 0]
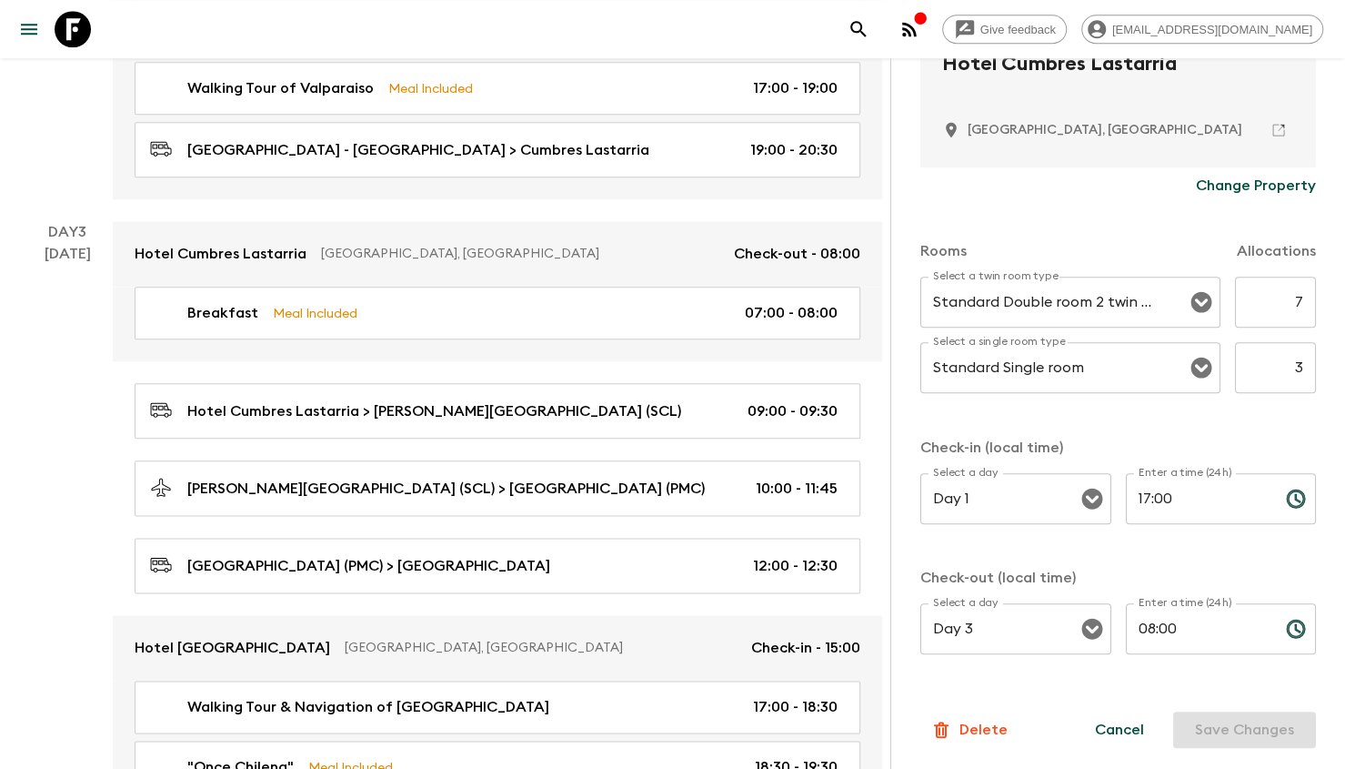
click at [1172, 505] on input "17:00" at bounding box center [1199, 498] width 146 height 51
click at [1170, 503] on input "17:00" at bounding box center [1199, 498] width 146 height 51
click at [1152, 610] on input "08:00" at bounding box center [1199, 628] width 146 height 51
click at [1152, 635] on input "08:00" at bounding box center [1199, 628] width 146 height 51
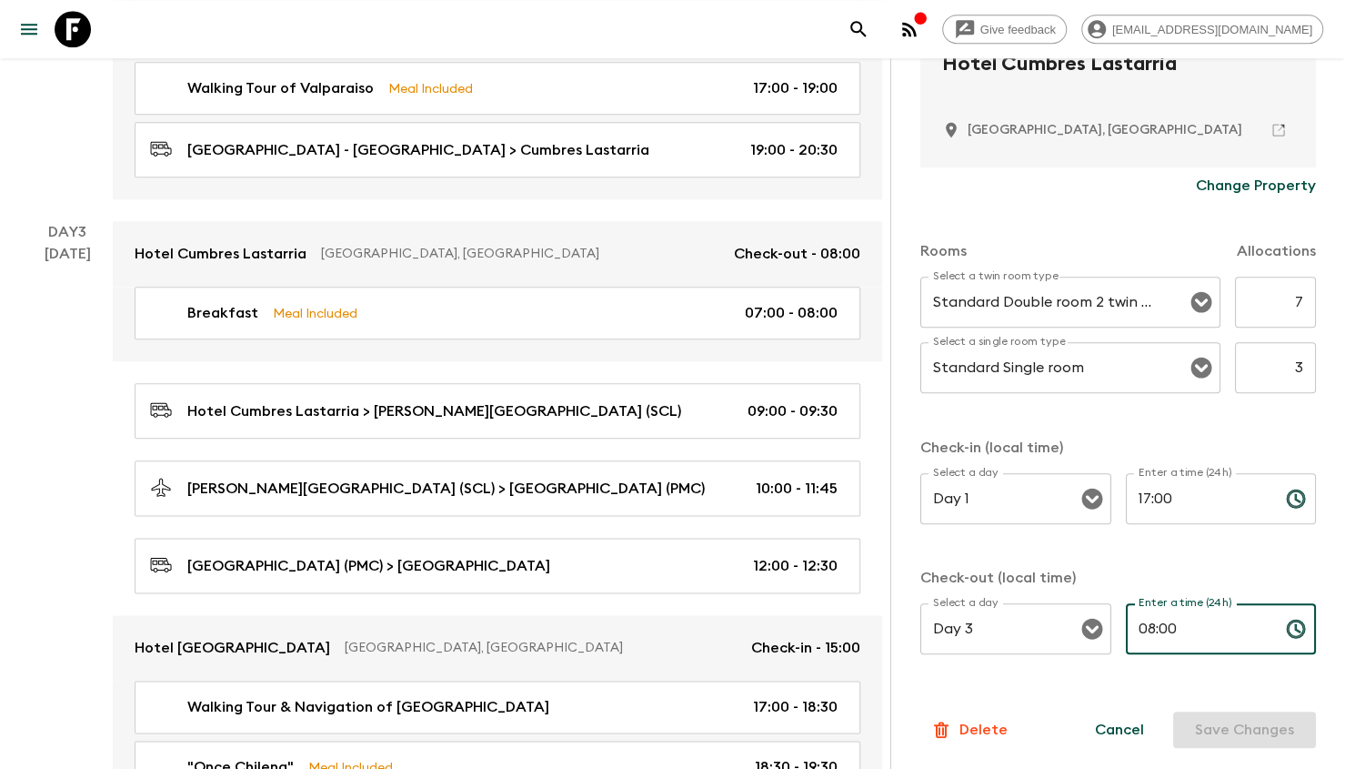
click at [1152, 635] on input "08:00" at bounding box center [1199, 628] width 146 height 51
type input "09:00"
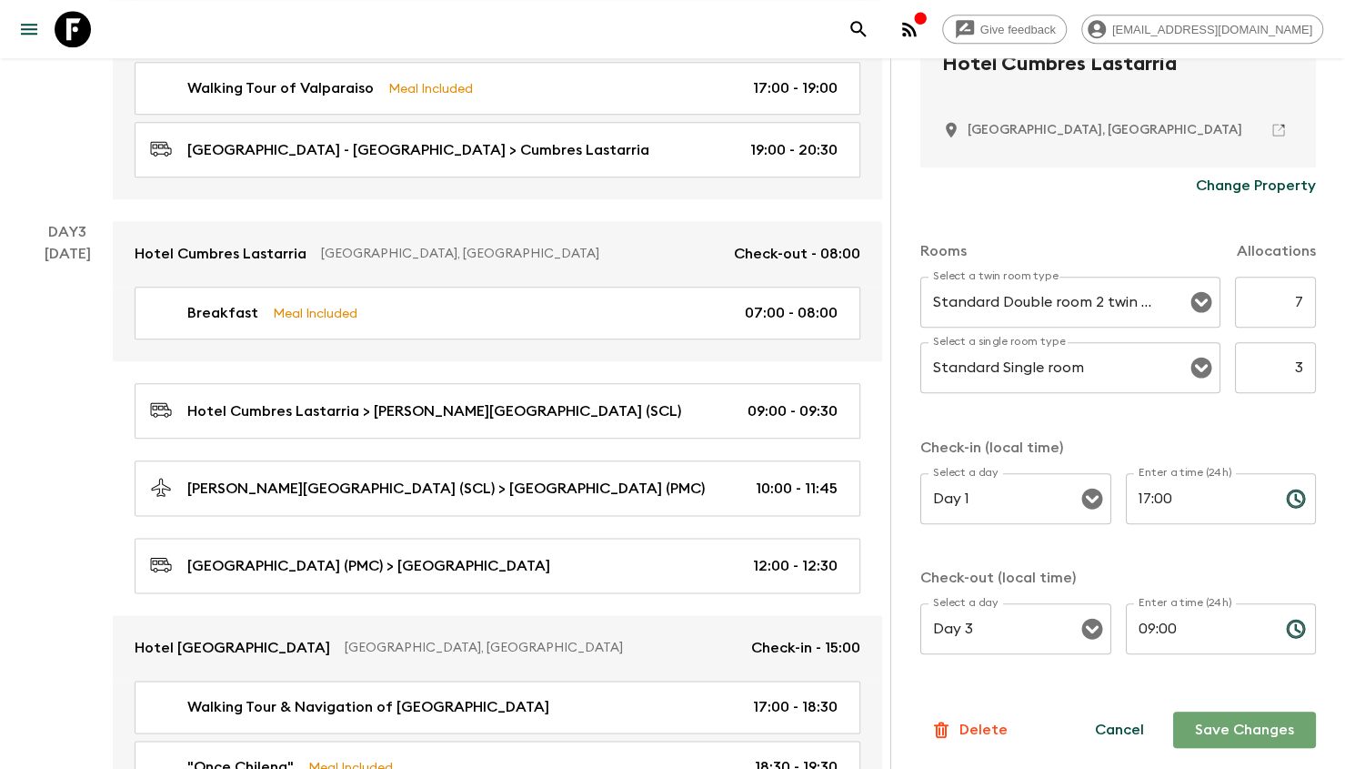
click at [1199, 727] on button "Save Changes" at bounding box center [1245, 729] width 143 height 36
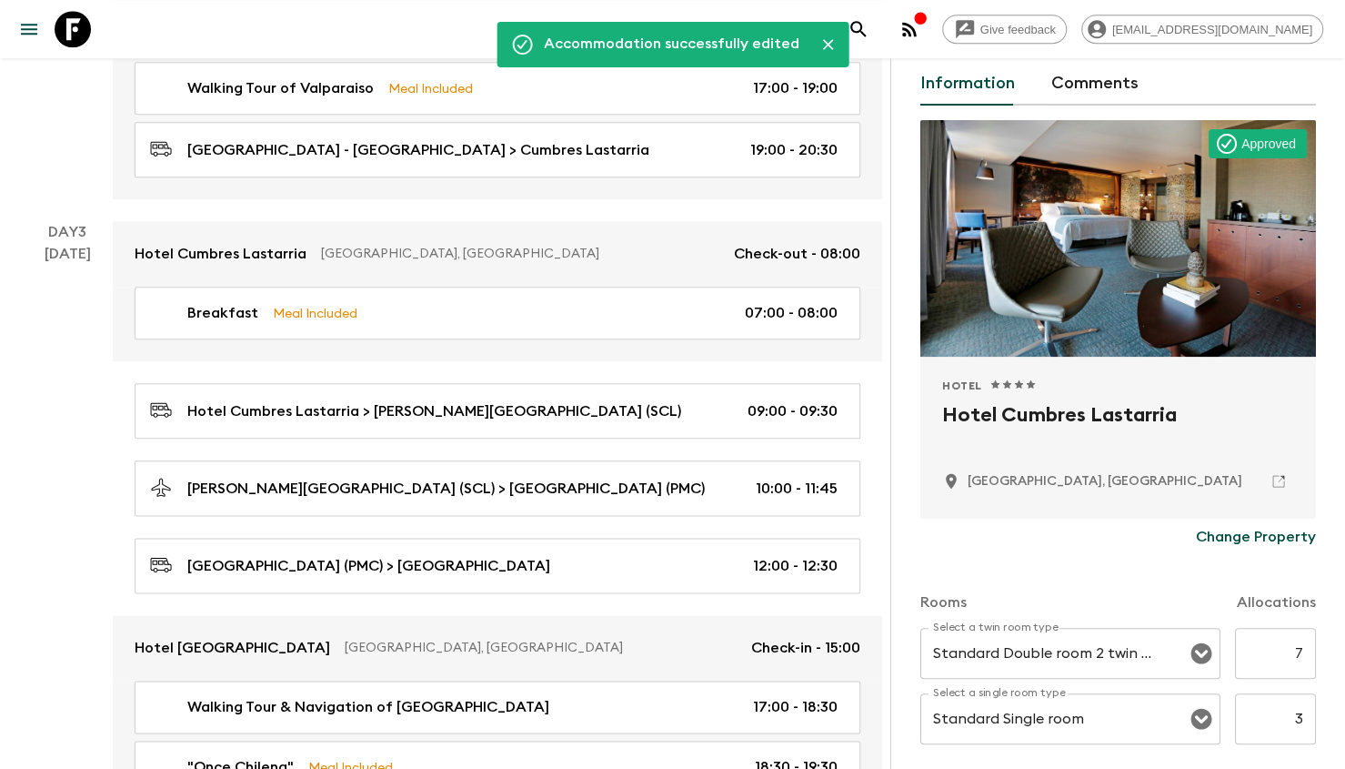
scroll to position [0, 0]
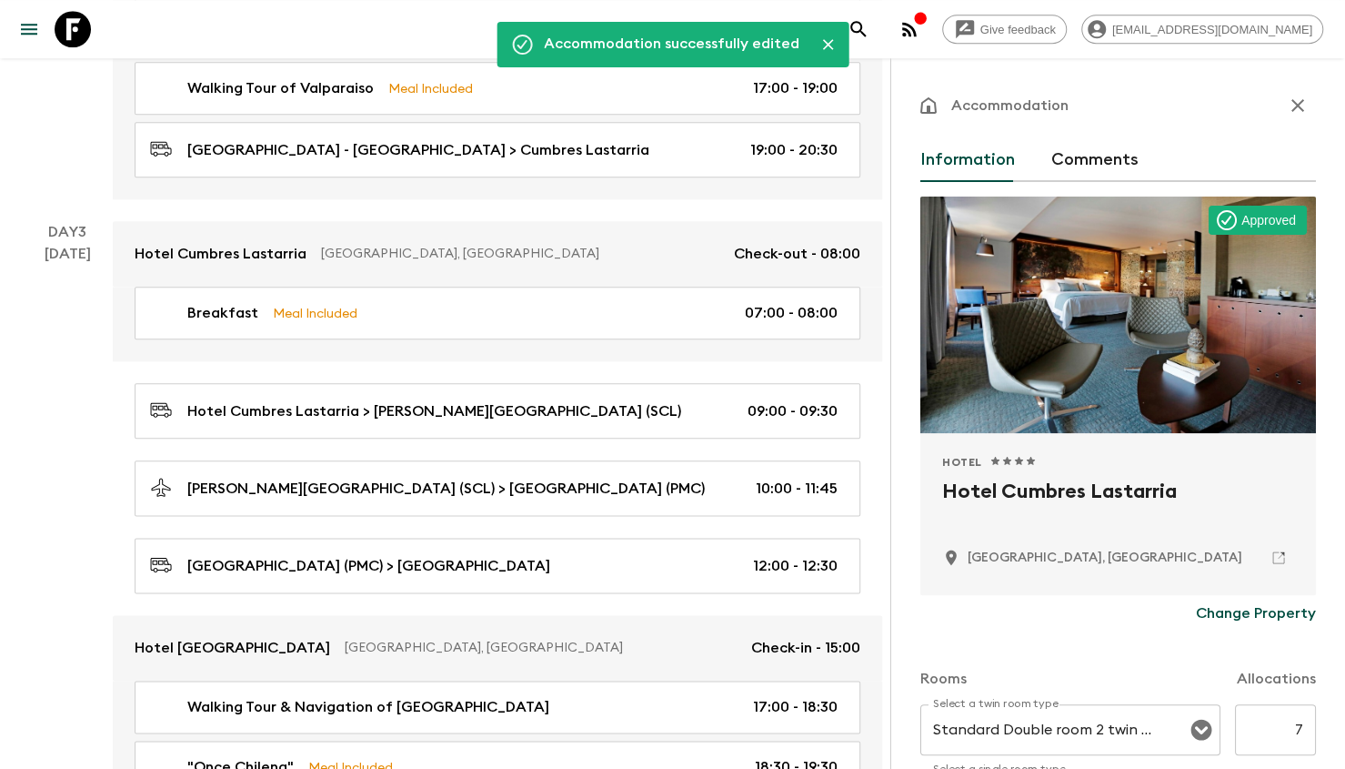
click at [1287, 114] on icon "button" at bounding box center [1298, 106] width 22 height 22
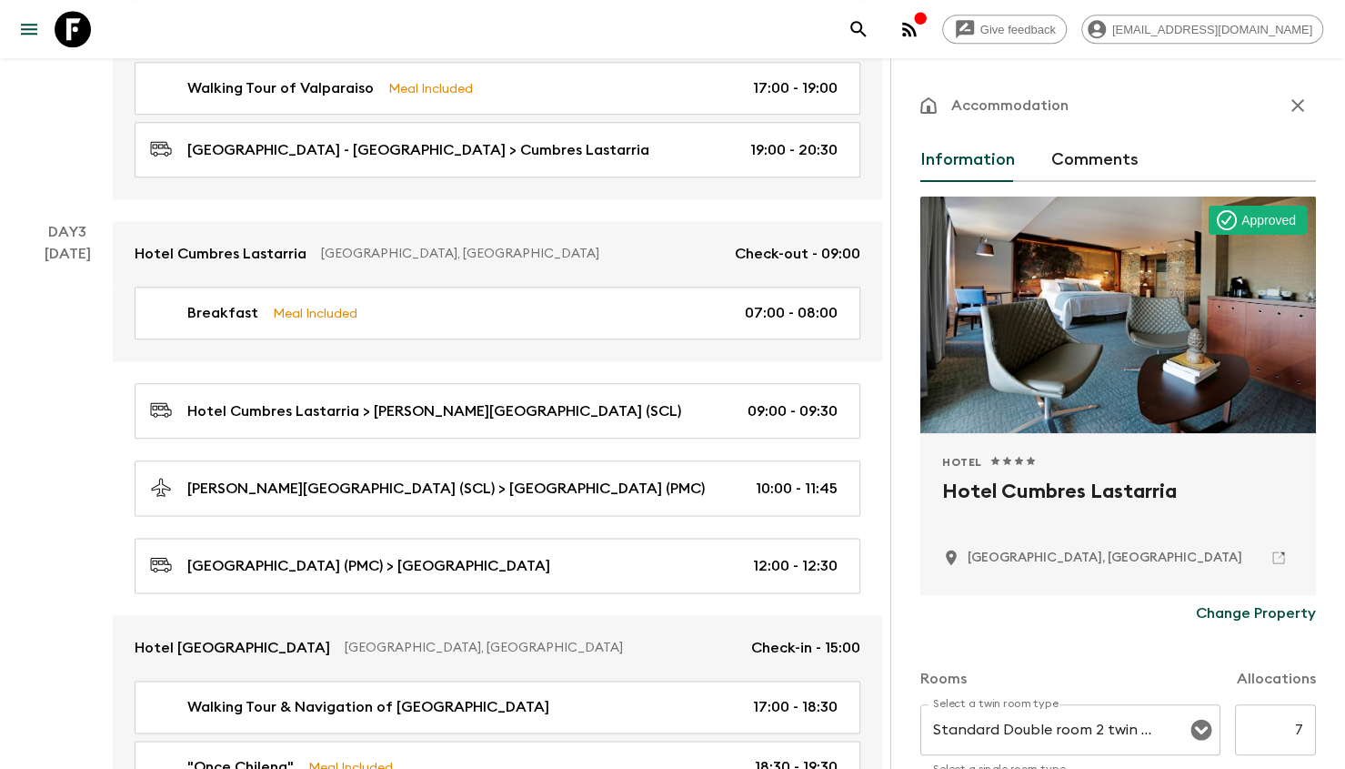
click at [1292, 103] on icon "button" at bounding box center [1298, 105] width 13 height 13
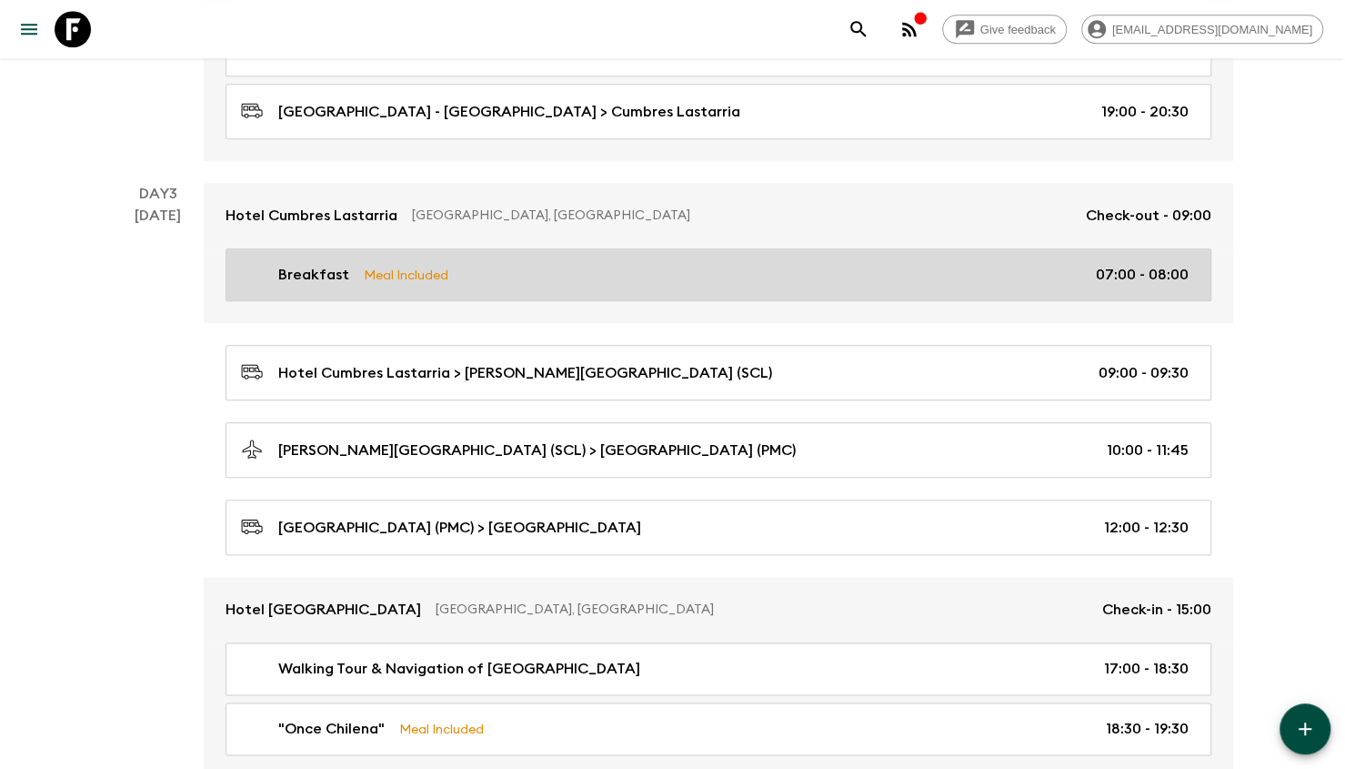
click at [813, 268] on div "Breakfast Meal Included 07:00 - 08:00" at bounding box center [715, 275] width 948 height 22
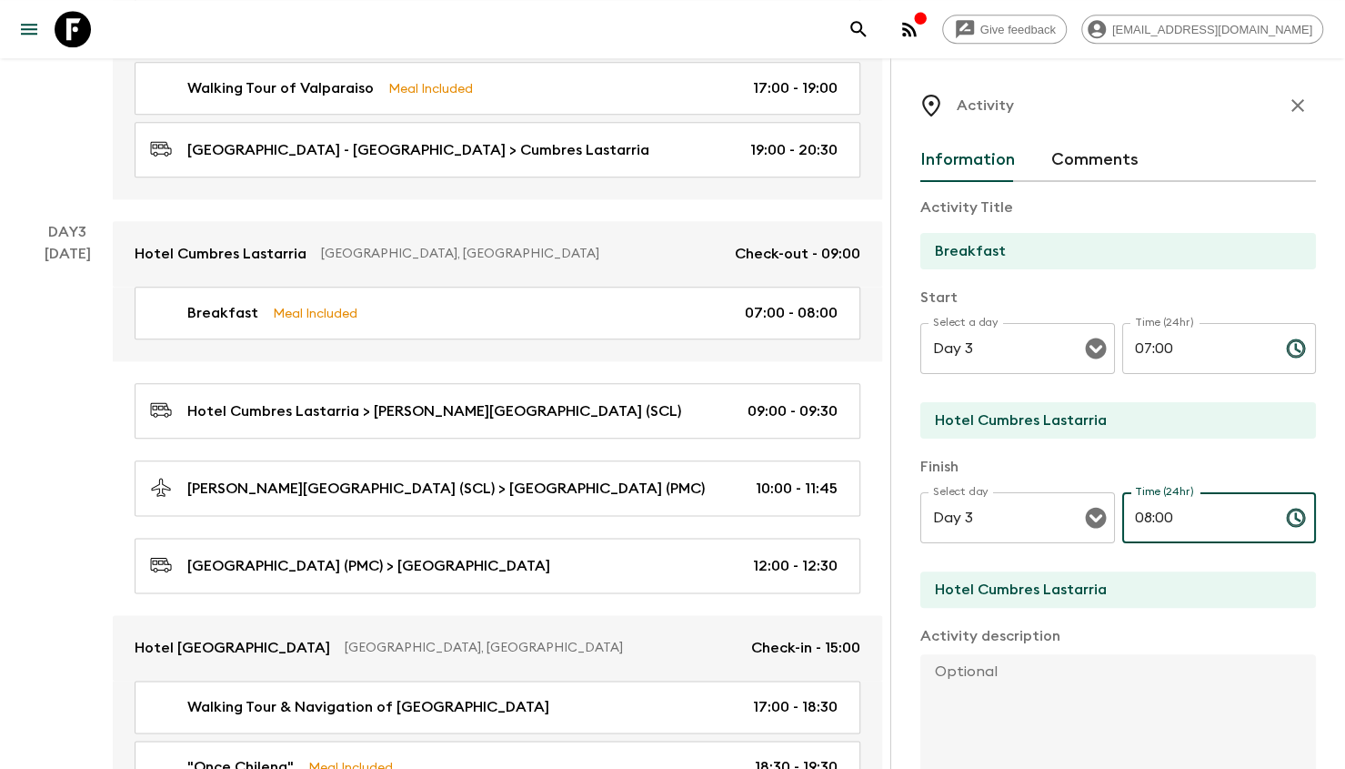
click at [1147, 519] on input "08:00" at bounding box center [1197, 517] width 149 height 51
click at [1150, 521] on input "08:00" at bounding box center [1197, 517] width 149 height 51
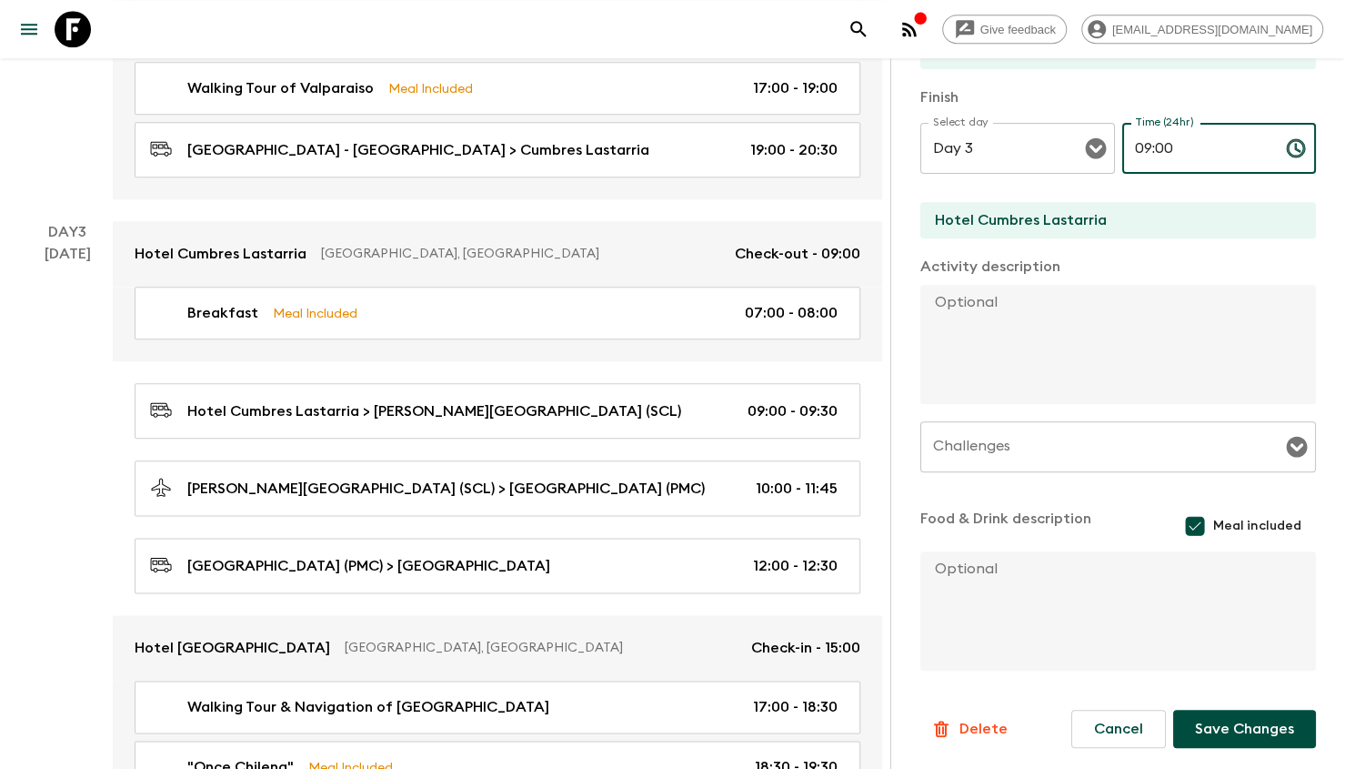
type input "09:00"
click at [1215, 732] on button "Save Changes" at bounding box center [1245, 729] width 143 height 38
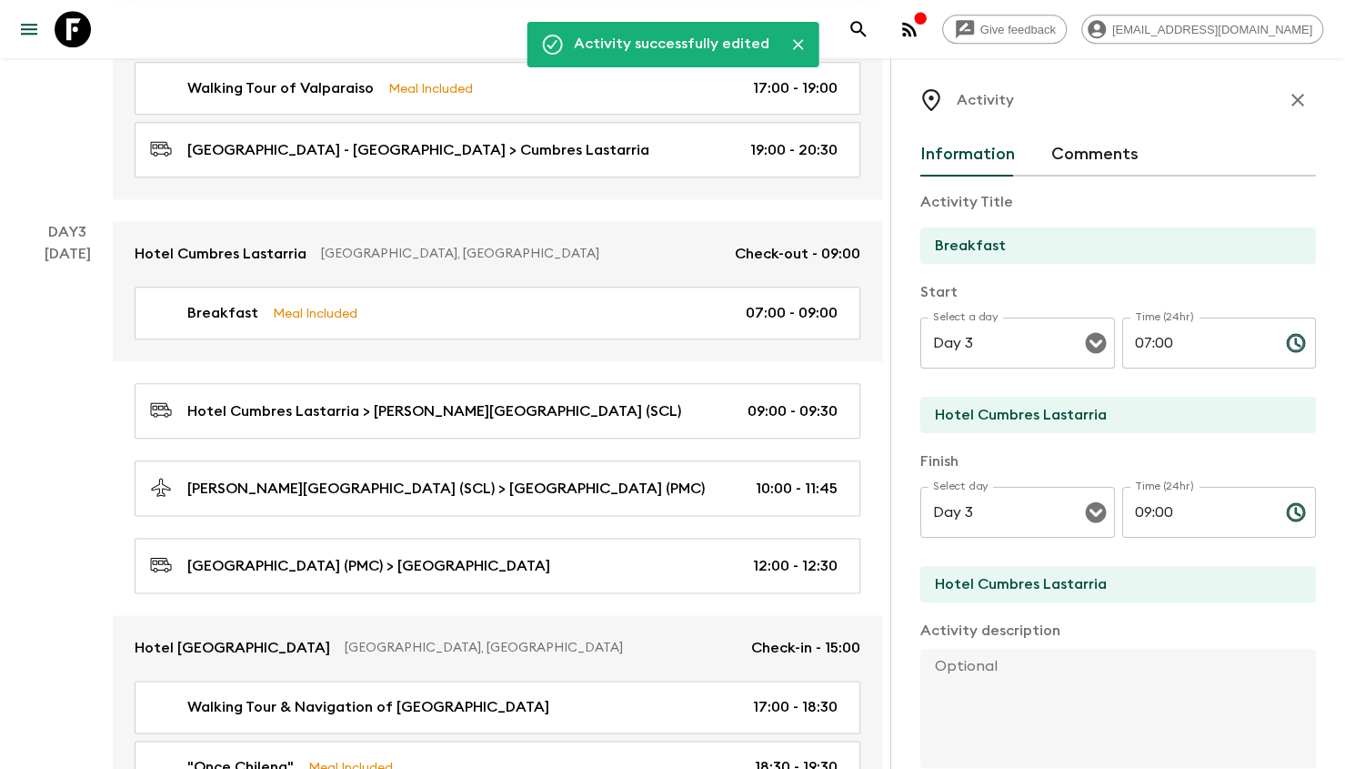
scroll to position [0, 0]
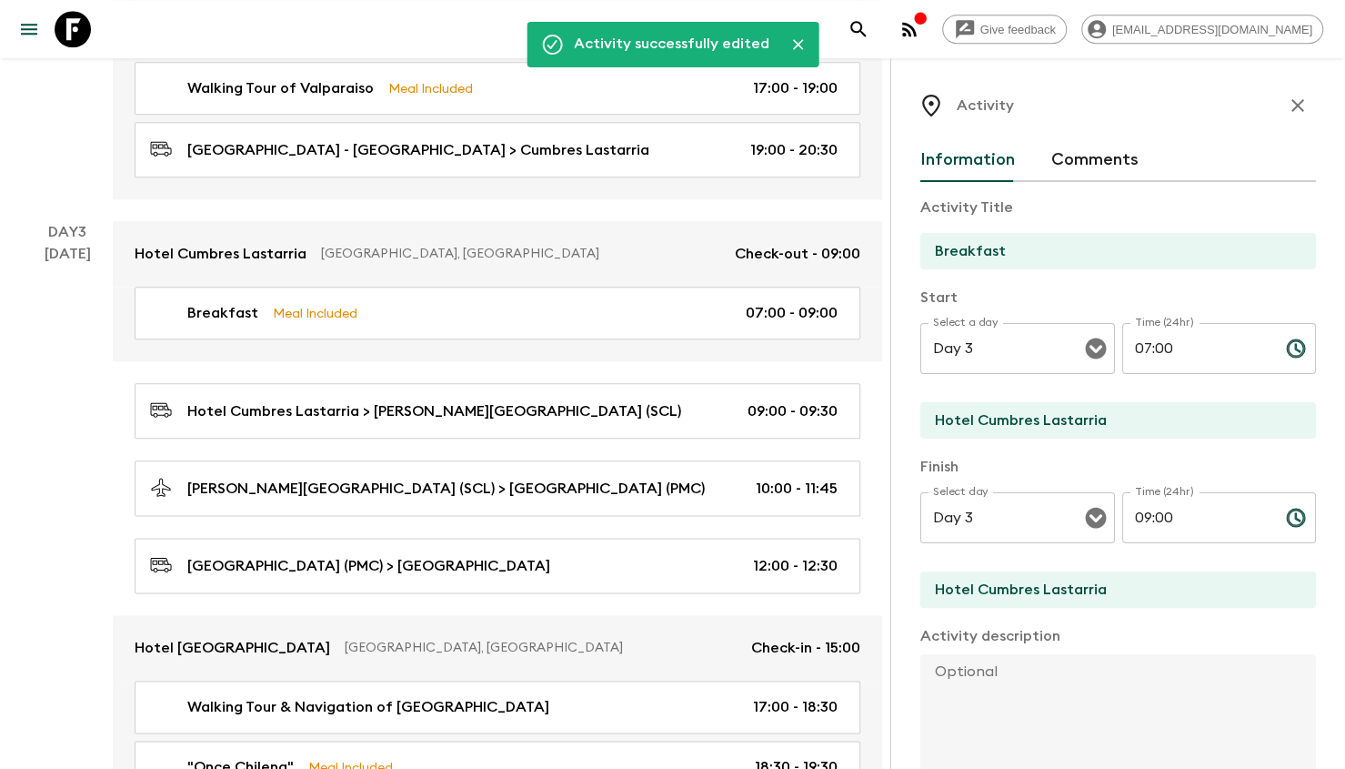
click at [1280, 116] on button "button" at bounding box center [1298, 105] width 36 height 36
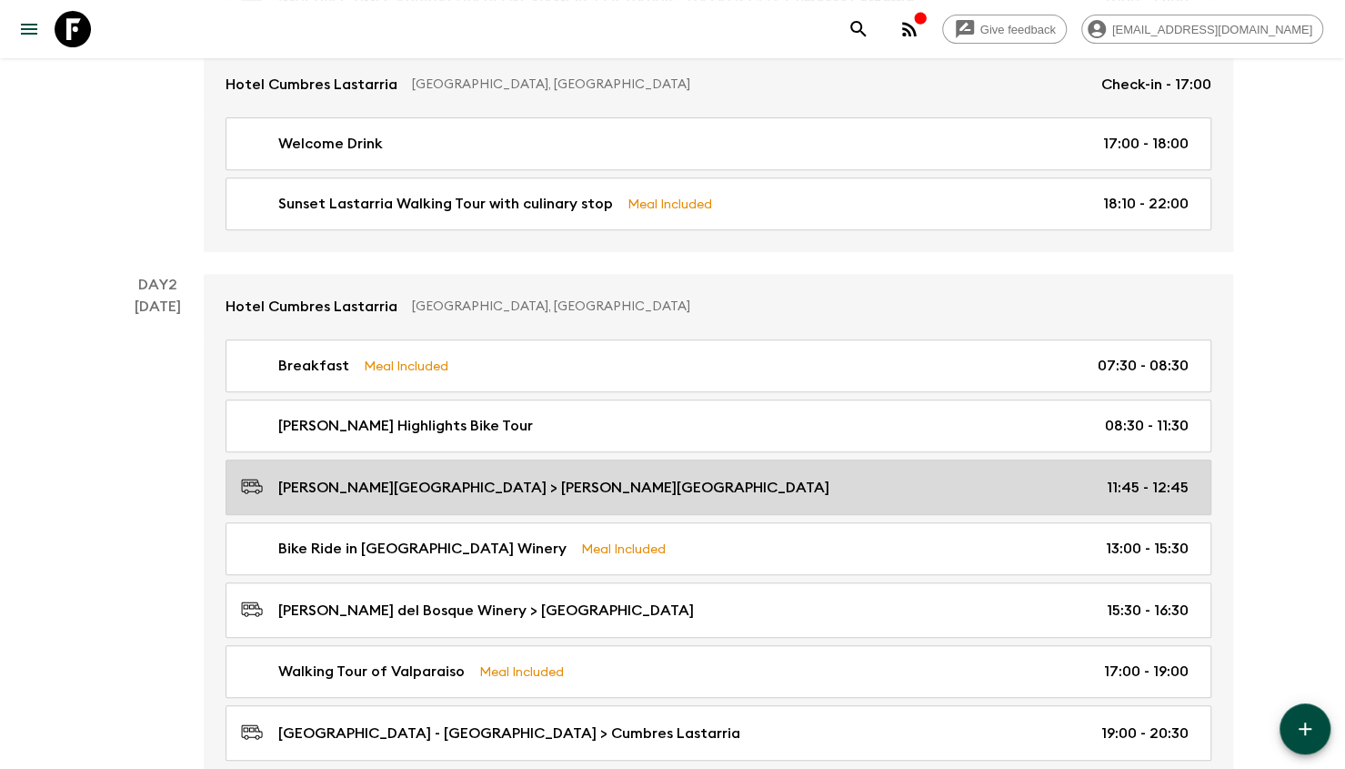
scroll to position [182, 0]
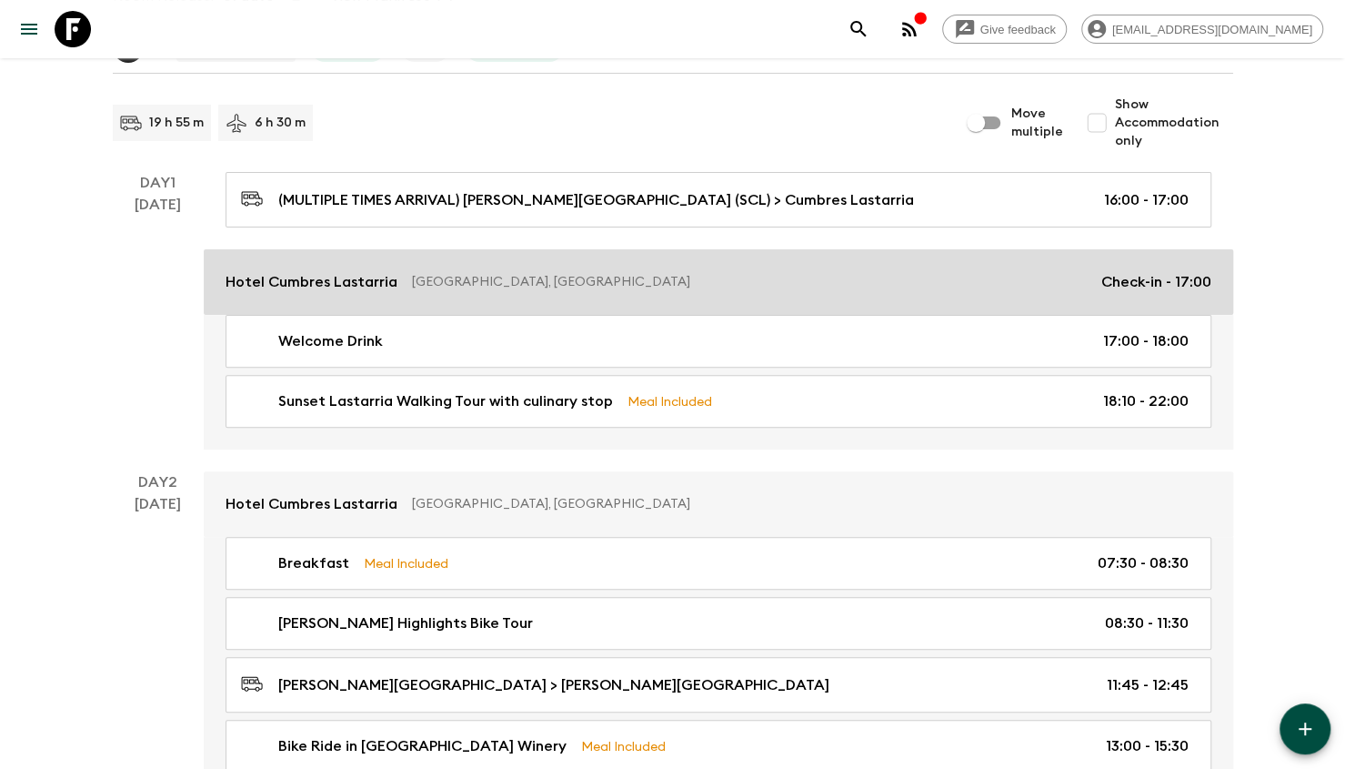
click at [589, 261] on link "Hotel Cumbres [PERSON_NAME][GEOGRAPHIC_DATA], [GEOGRAPHIC_DATA] Check-in - 17:00" at bounding box center [719, 281] width 1030 height 65
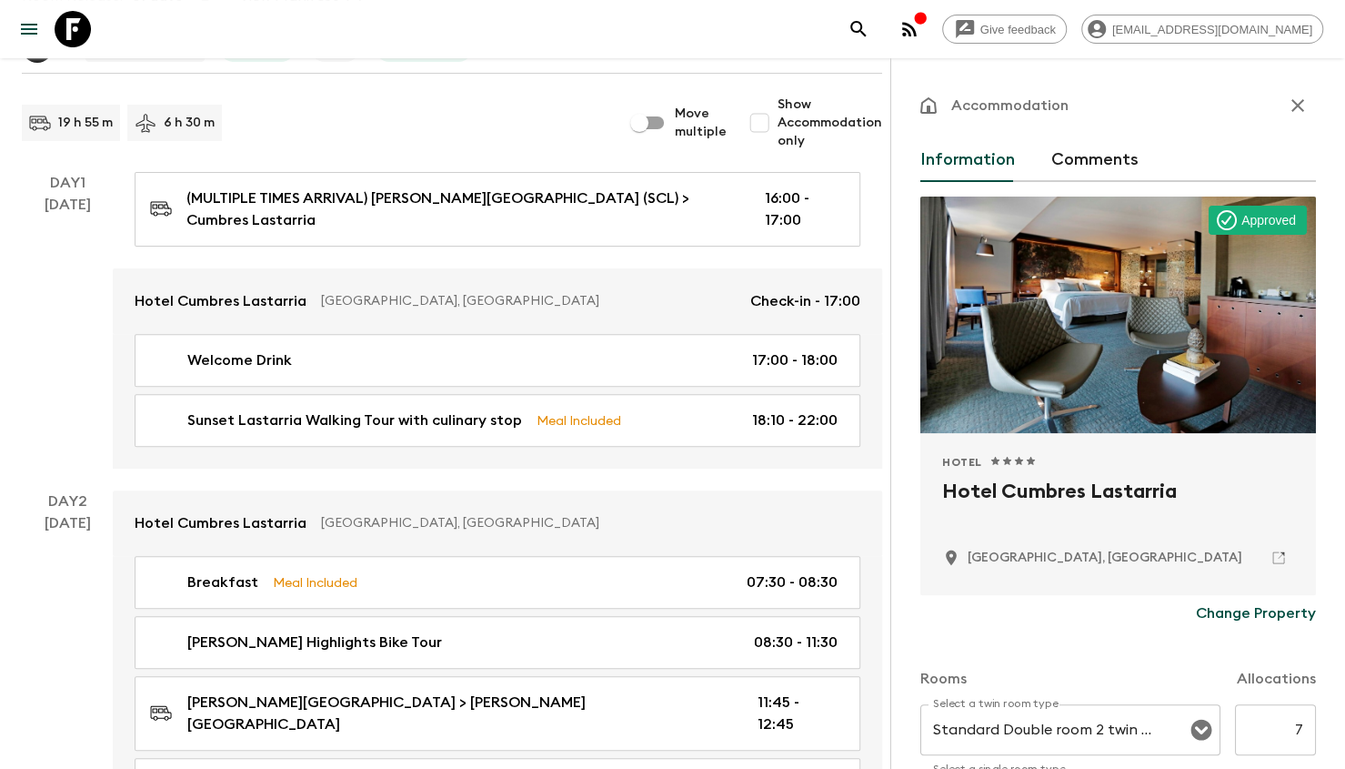
scroll to position [364, 0]
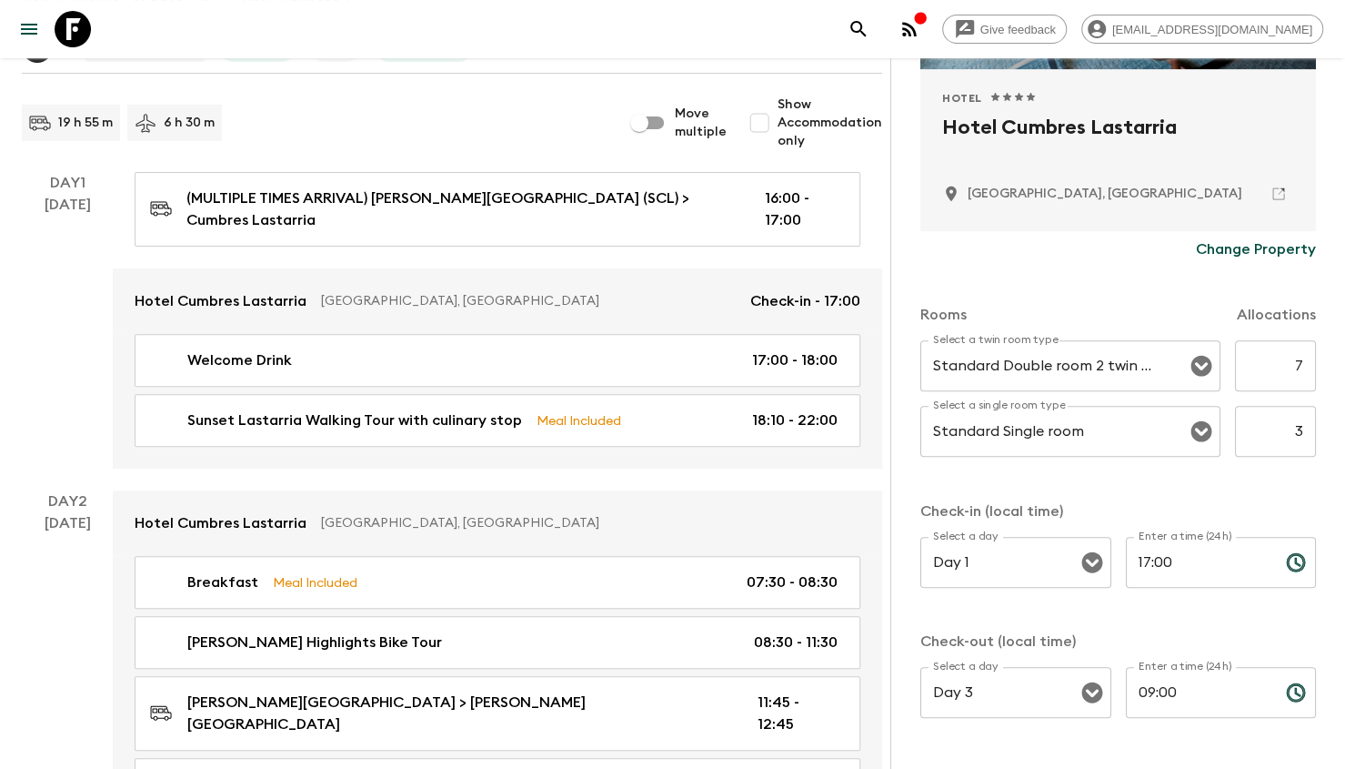
click at [1144, 576] on input "17:00" at bounding box center [1199, 562] width 146 height 51
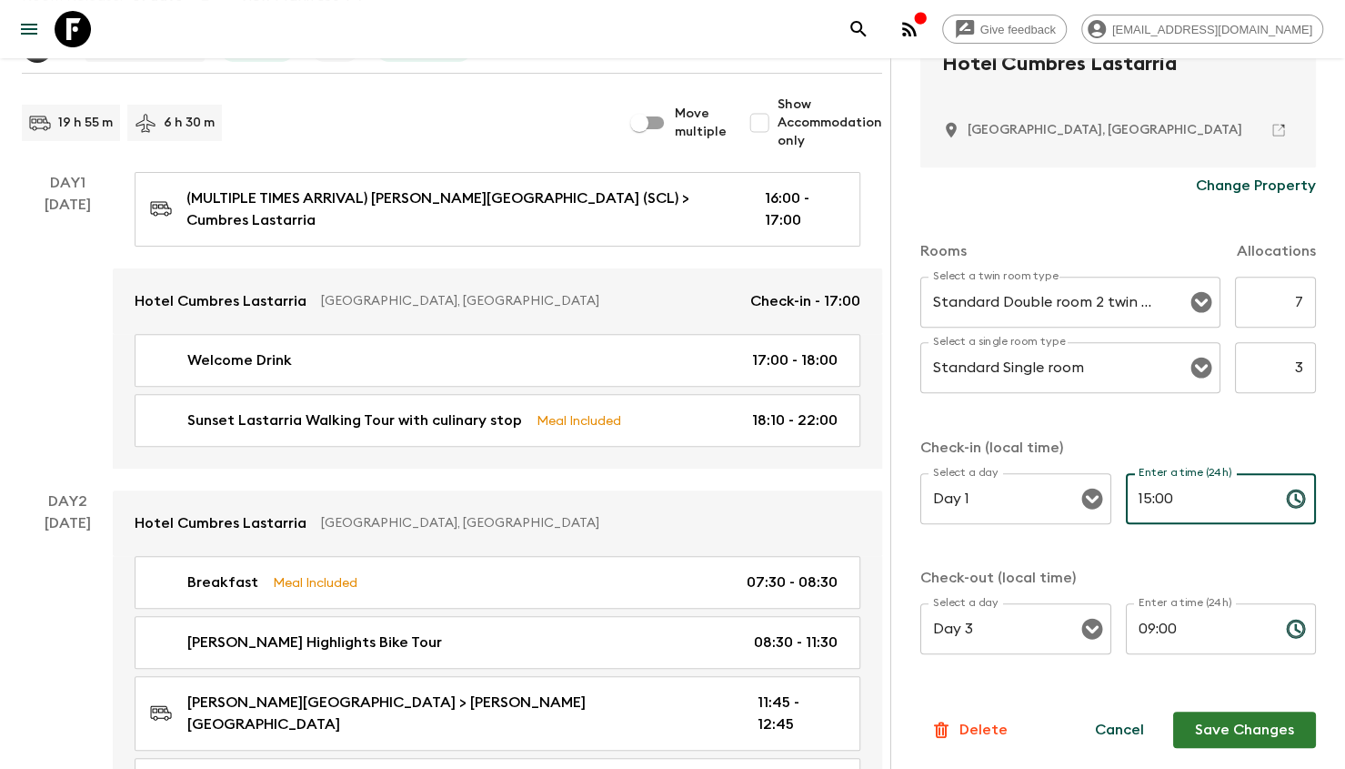
type input "15:00"
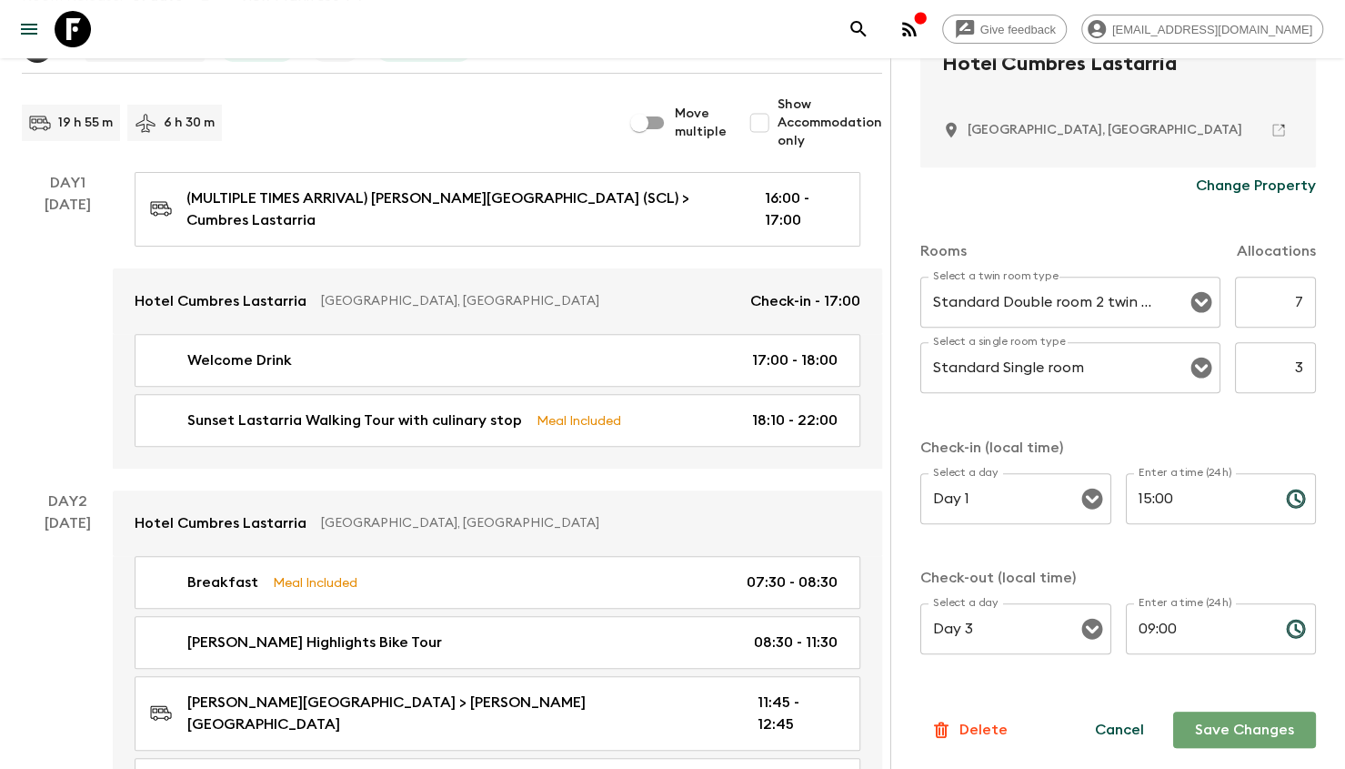
click at [1206, 721] on button "Save Changes" at bounding box center [1245, 729] width 143 height 36
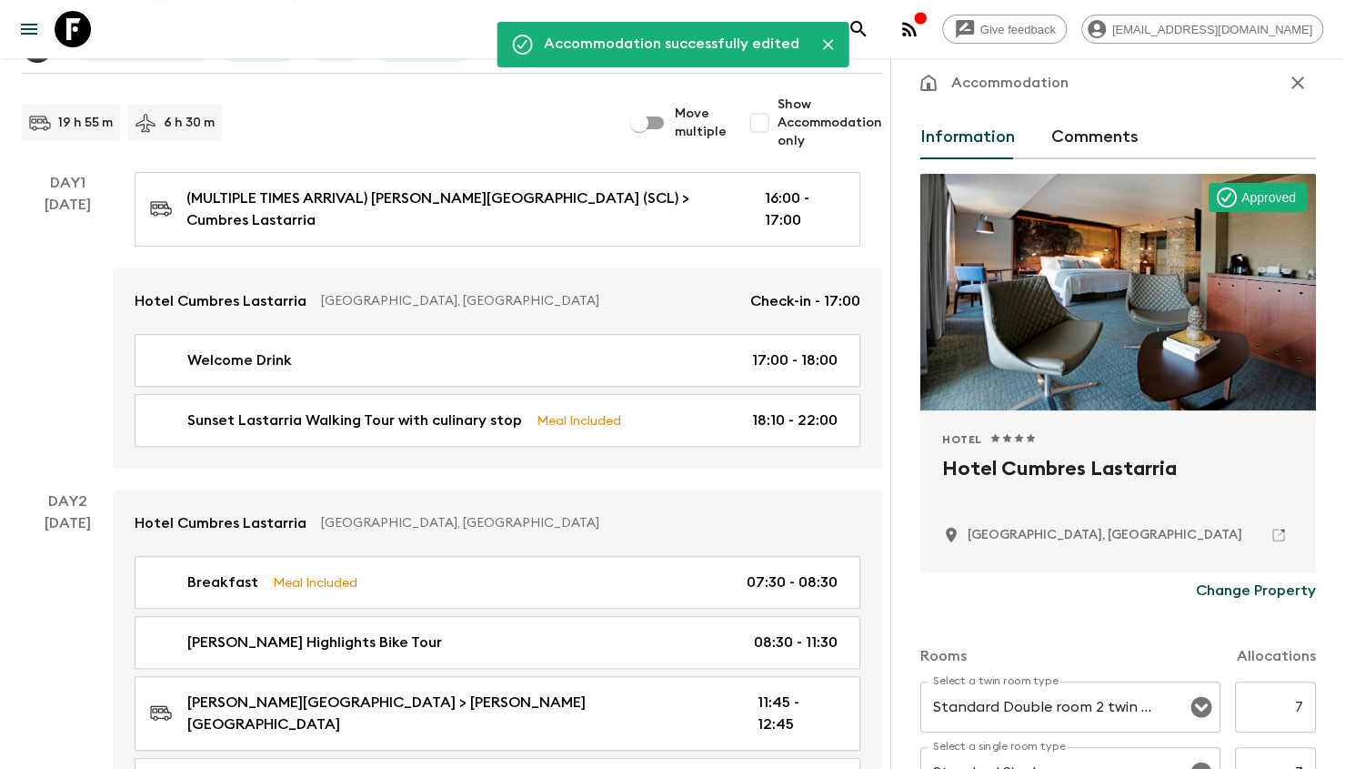
scroll to position [0, 0]
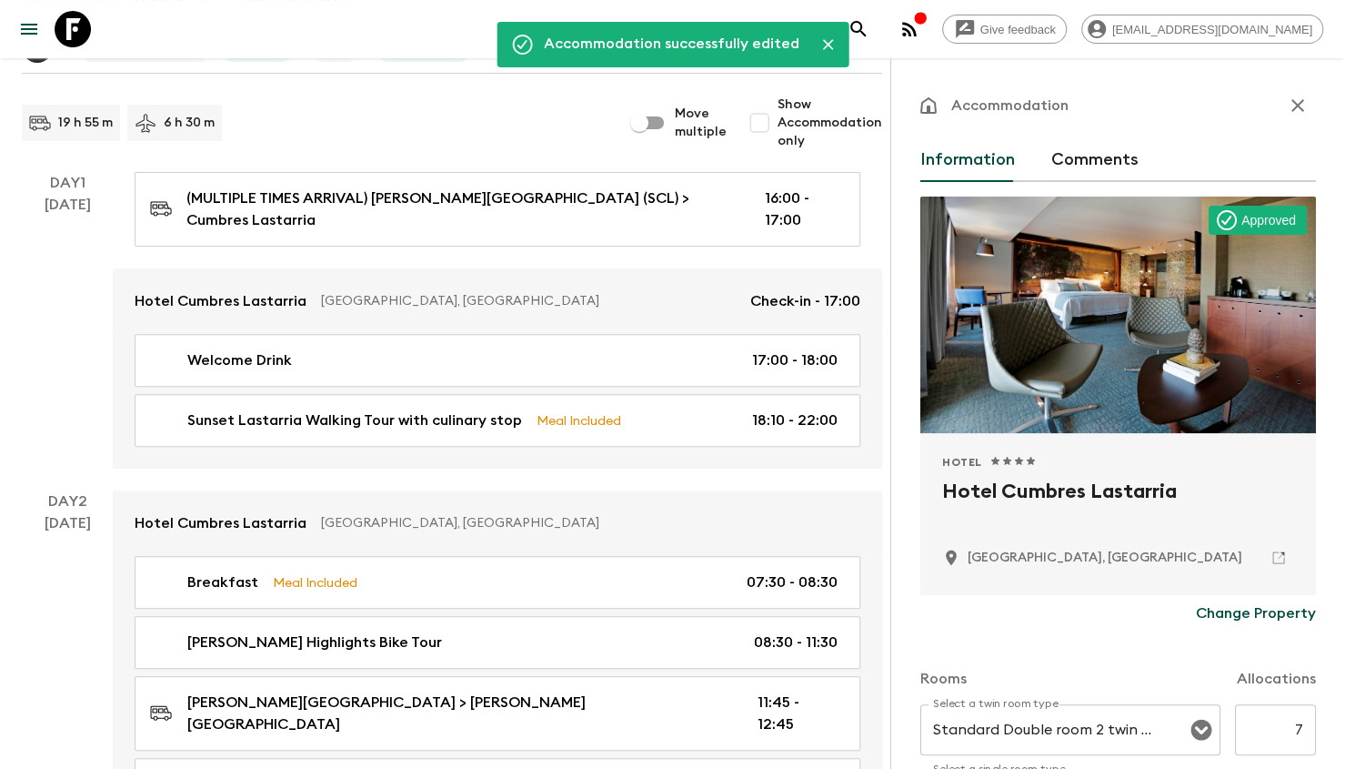
click at [1287, 101] on icon "button" at bounding box center [1298, 106] width 22 height 22
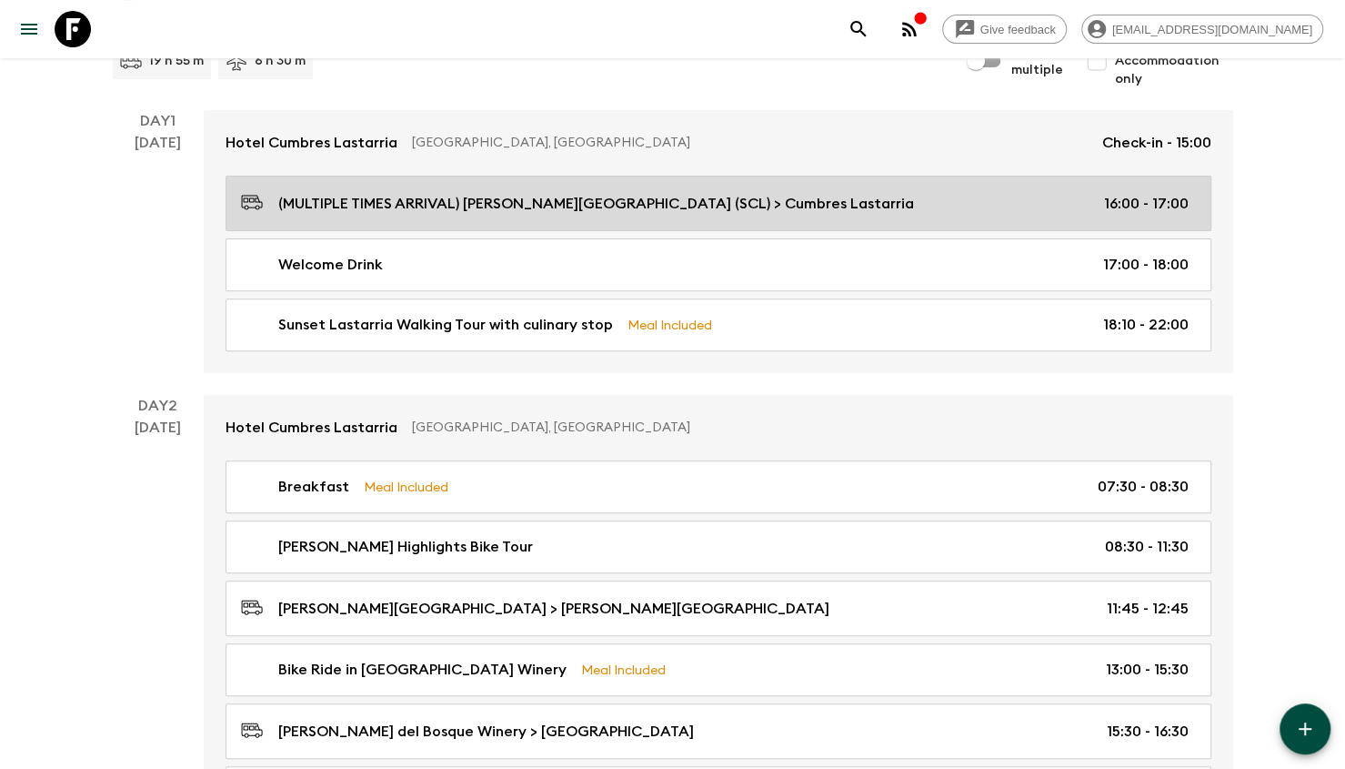
scroll to position [273, 0]
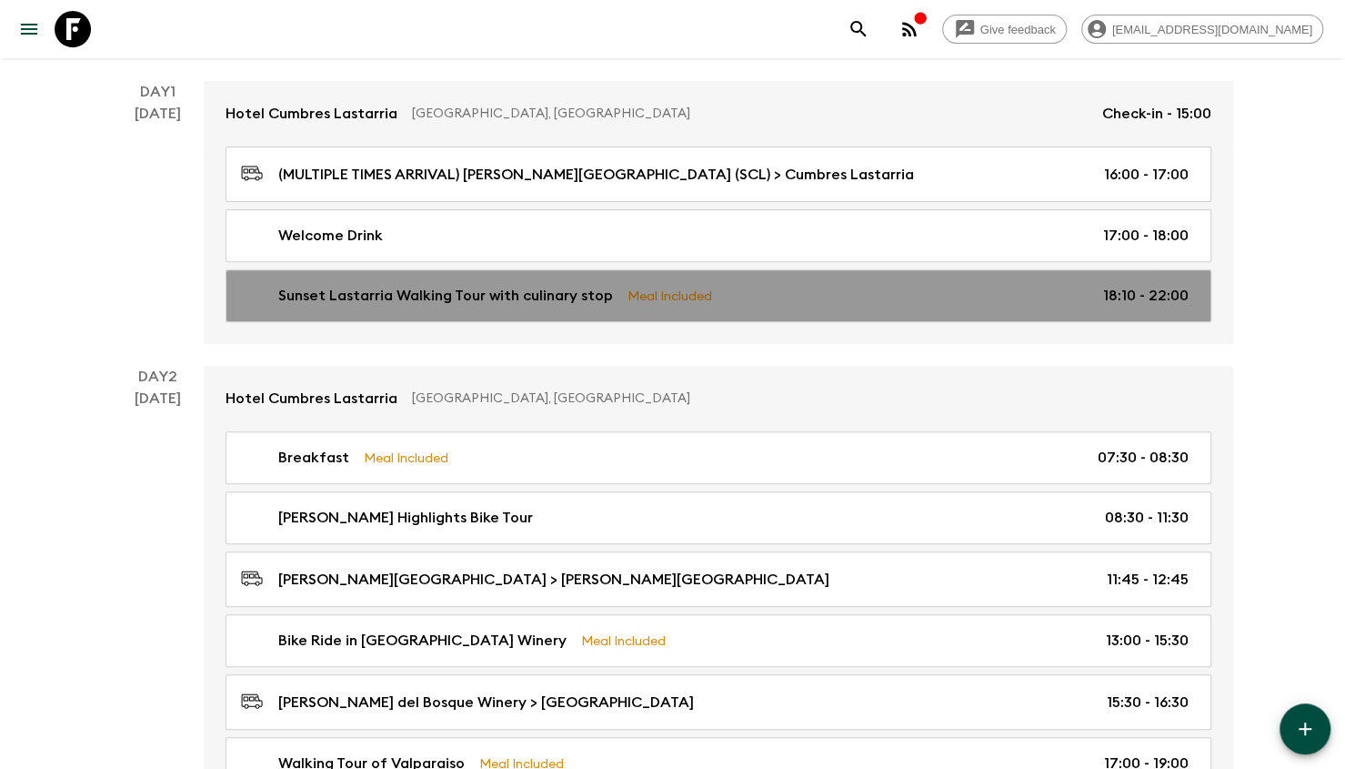
click at [808, 286] on div "Sunset Lastarria Walking Tour with culinary stop Meal Included 18:10 - 22:00" at bounding box center [715, 296] width 948 height 22
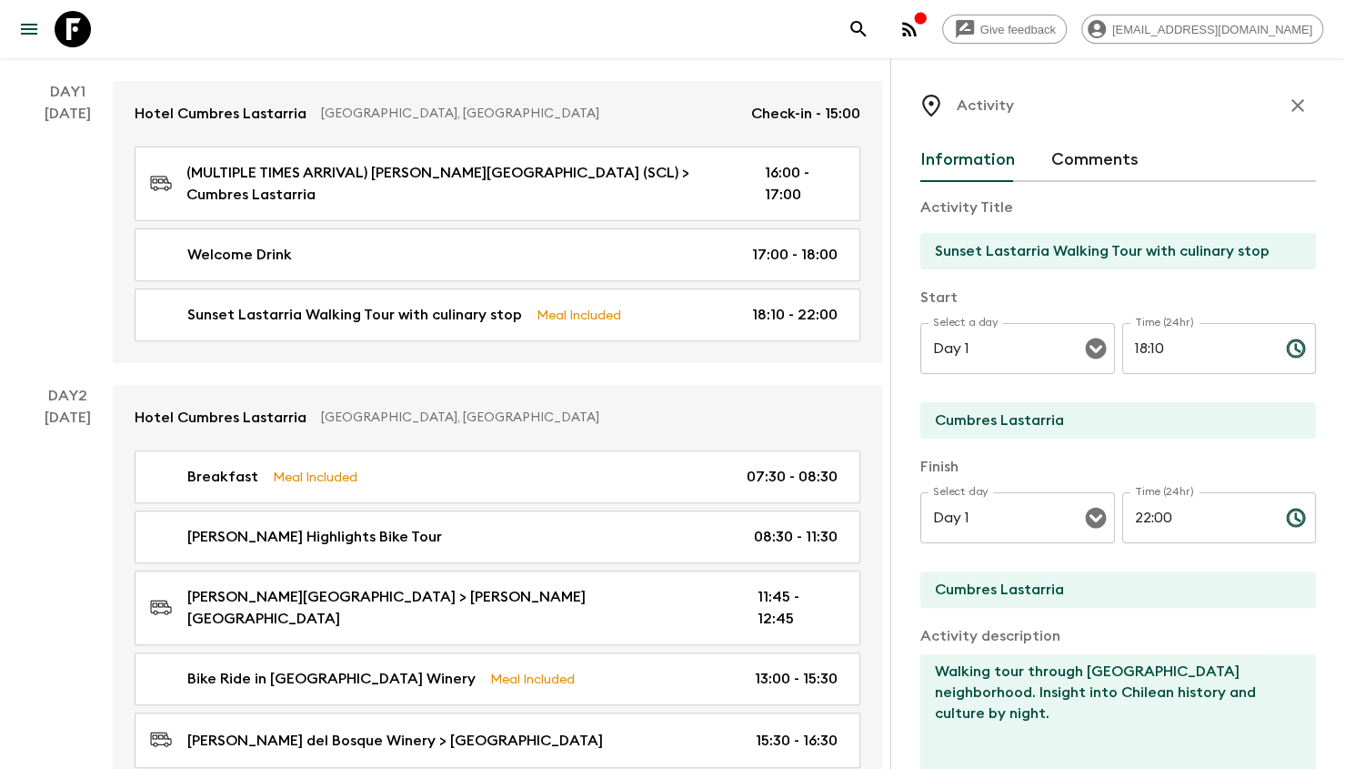
click at [1167, 353] on input "18:10" at bounding box center [1197, 348] width 149 height 51
click at [1135, 350] on input "18:10" at bounding box center [1197, 348] width 149 height 51
click at [1149, 349] on input "18:10" at bounding box center [1197, 348] width 149 height 51
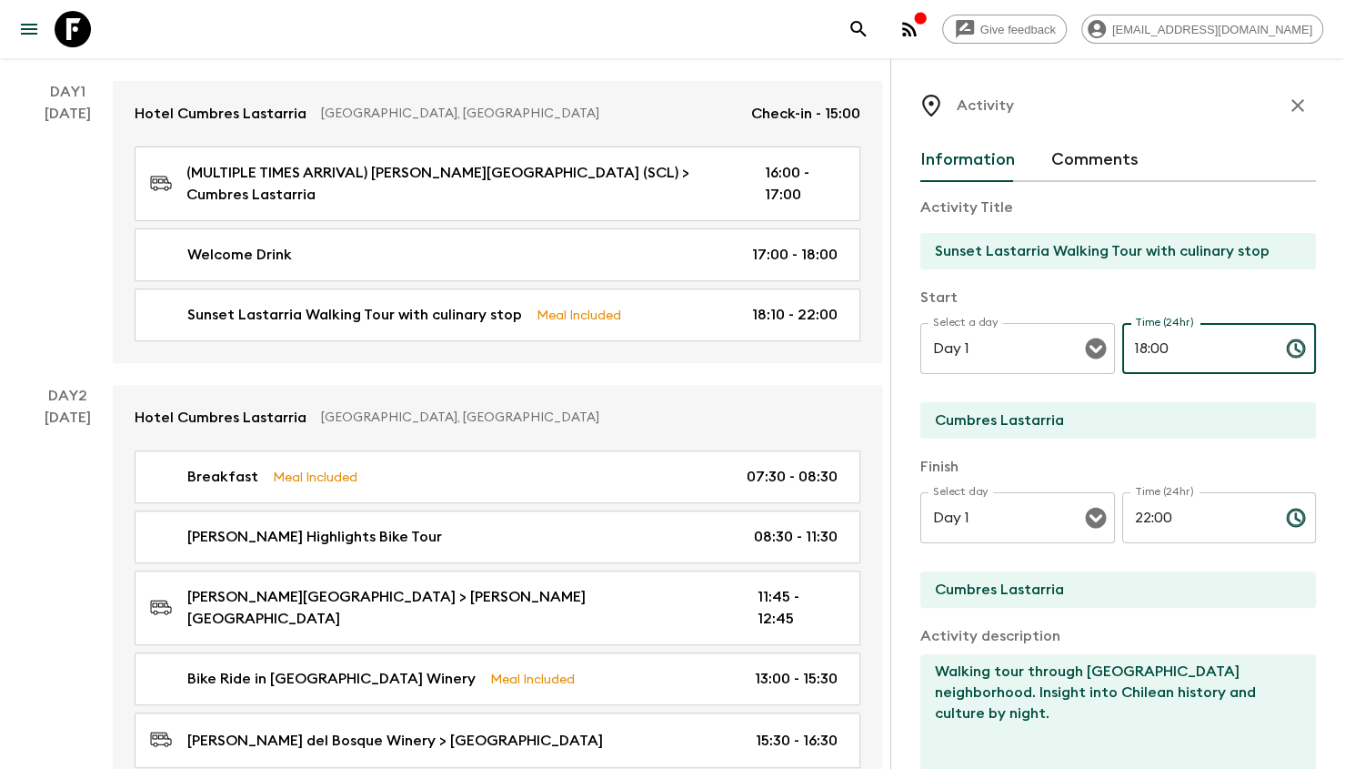
type input "18:00"
click at [1151, 514] on input "22:00" at bounding box center [1197, 517] width 149 height 51
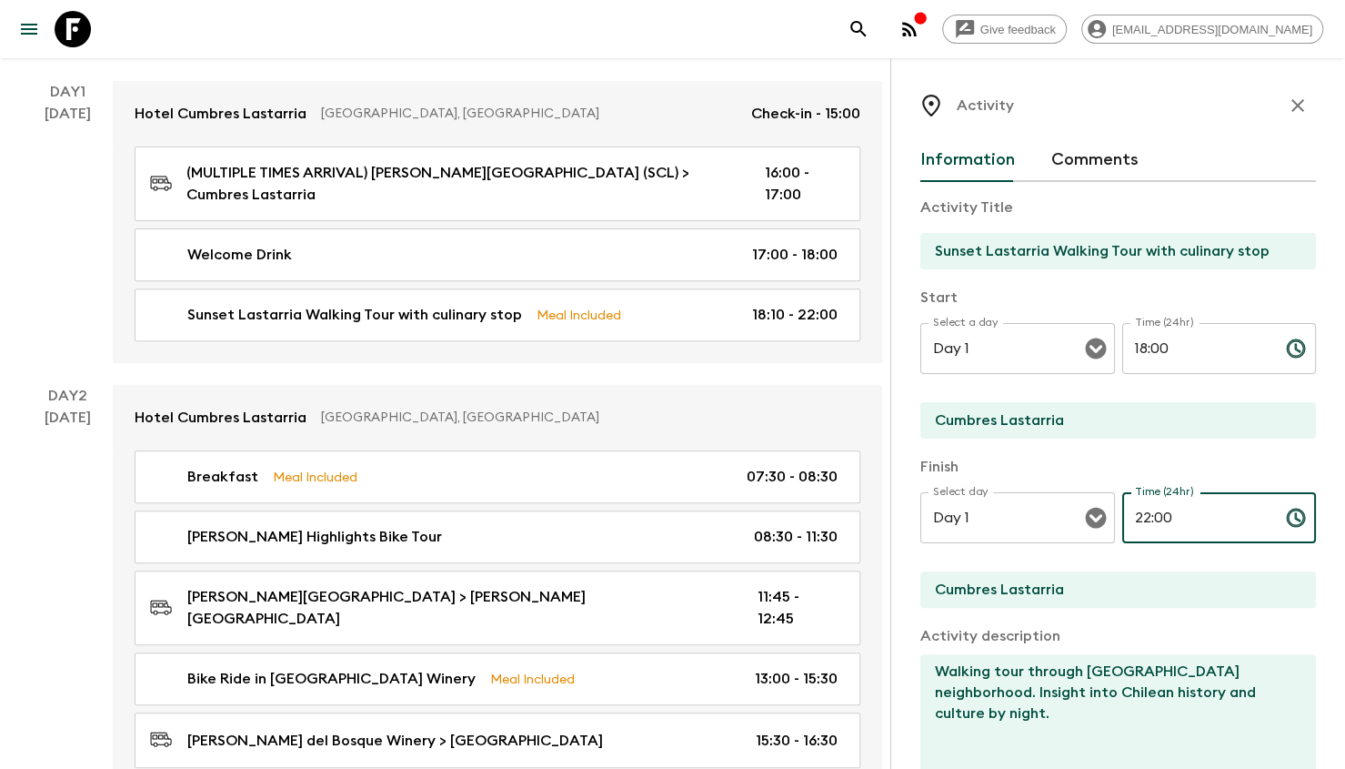
click at [1132, 520] on input "22:00" at bounding box center [1197, 517] width 149 height 51
click at [1132, 519] on input "22:00" at bounding box center [1197, 517] width 149 height 51
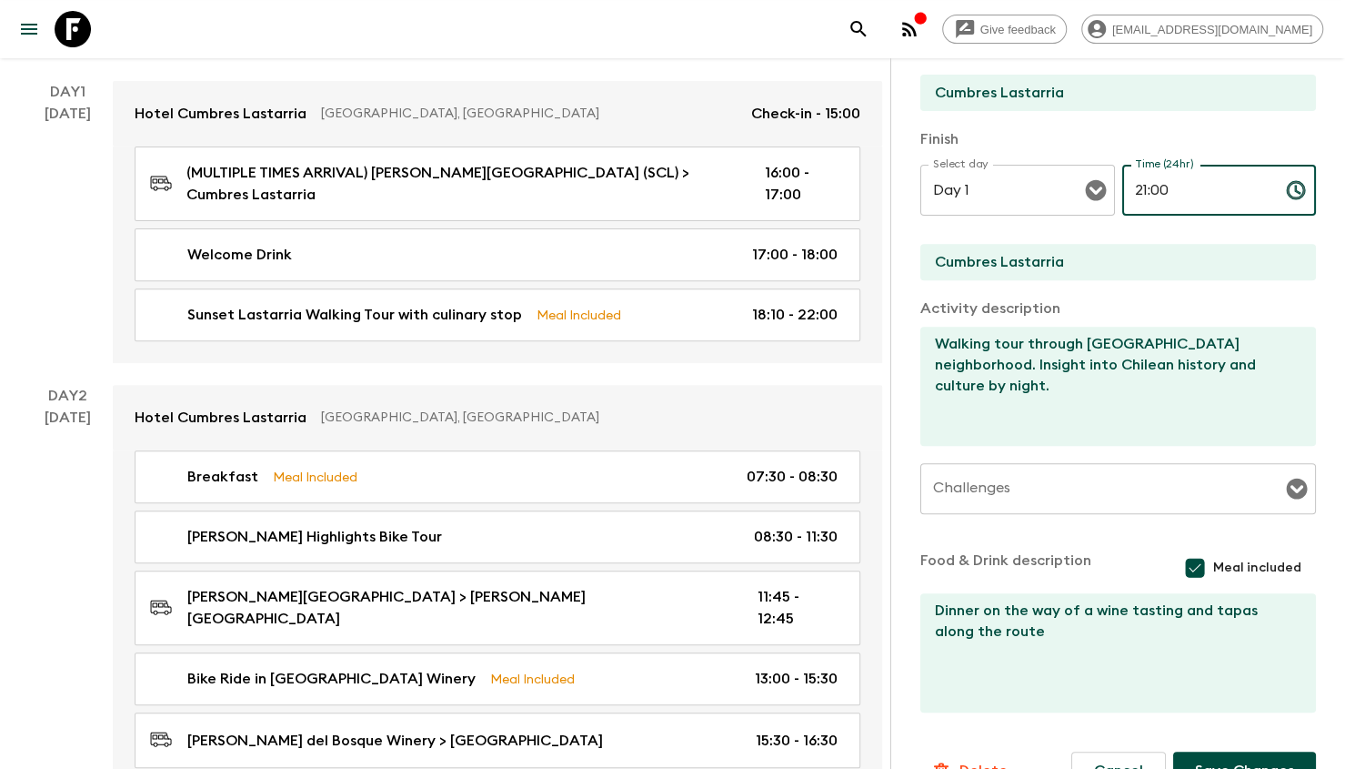
scroll to position [369, 0]
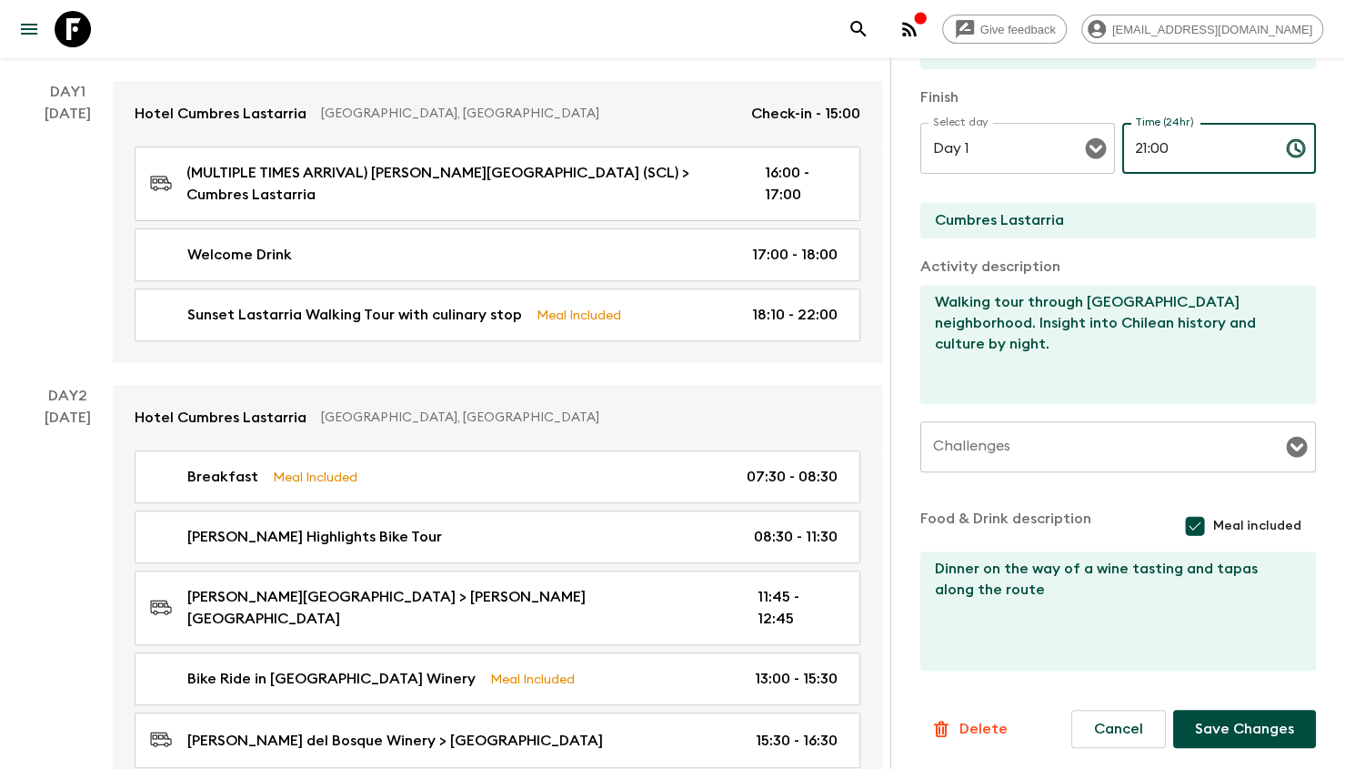
type input "21:00"
click at [1247, 728] on button "Save Changes" at bounding box center [1245, 729] width 143 height 38
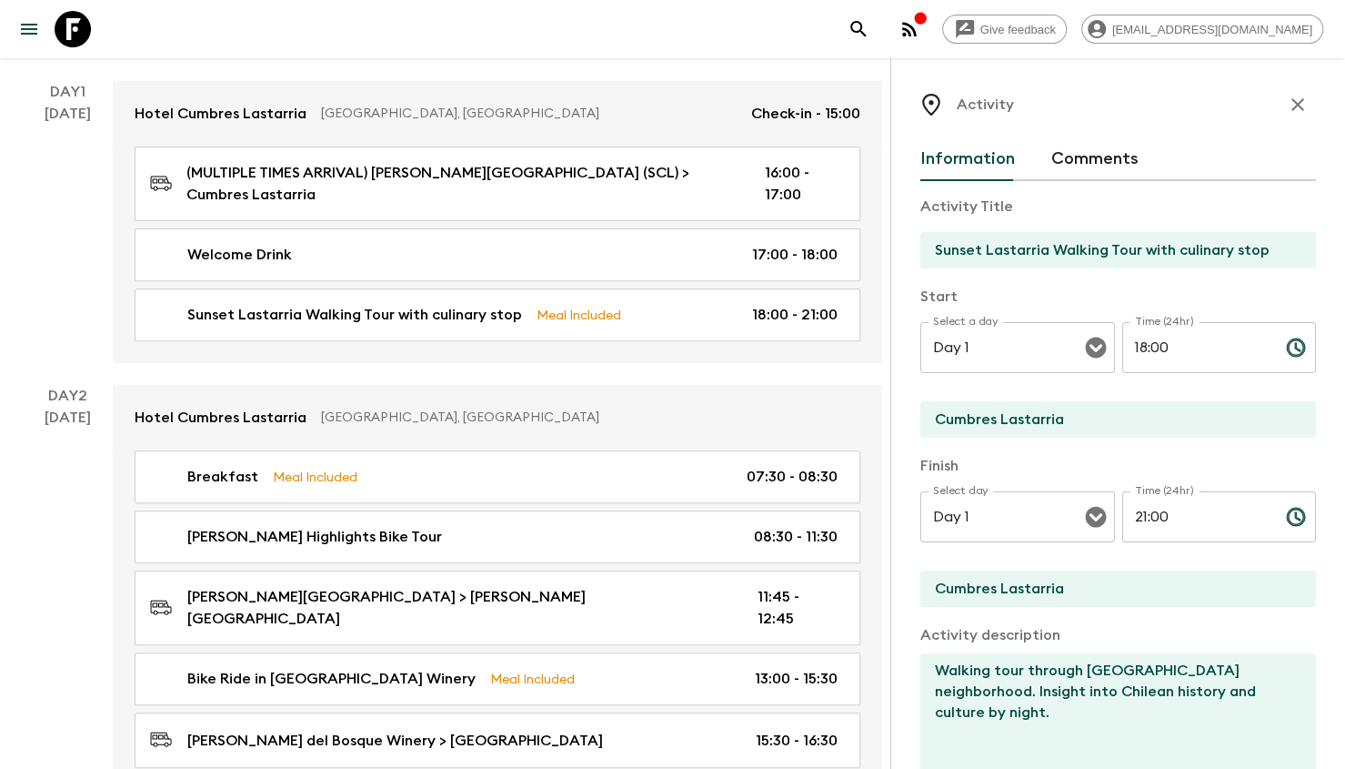
scroll to position [0, 0]
drag, startPoint x: 1275, startPoint y: 110, endPoint x: 1235, endPoint y: 148, distance: 54.7
click at [1287, 110] on icon "button" at bounding box center [1298, 106] width 22 height 22
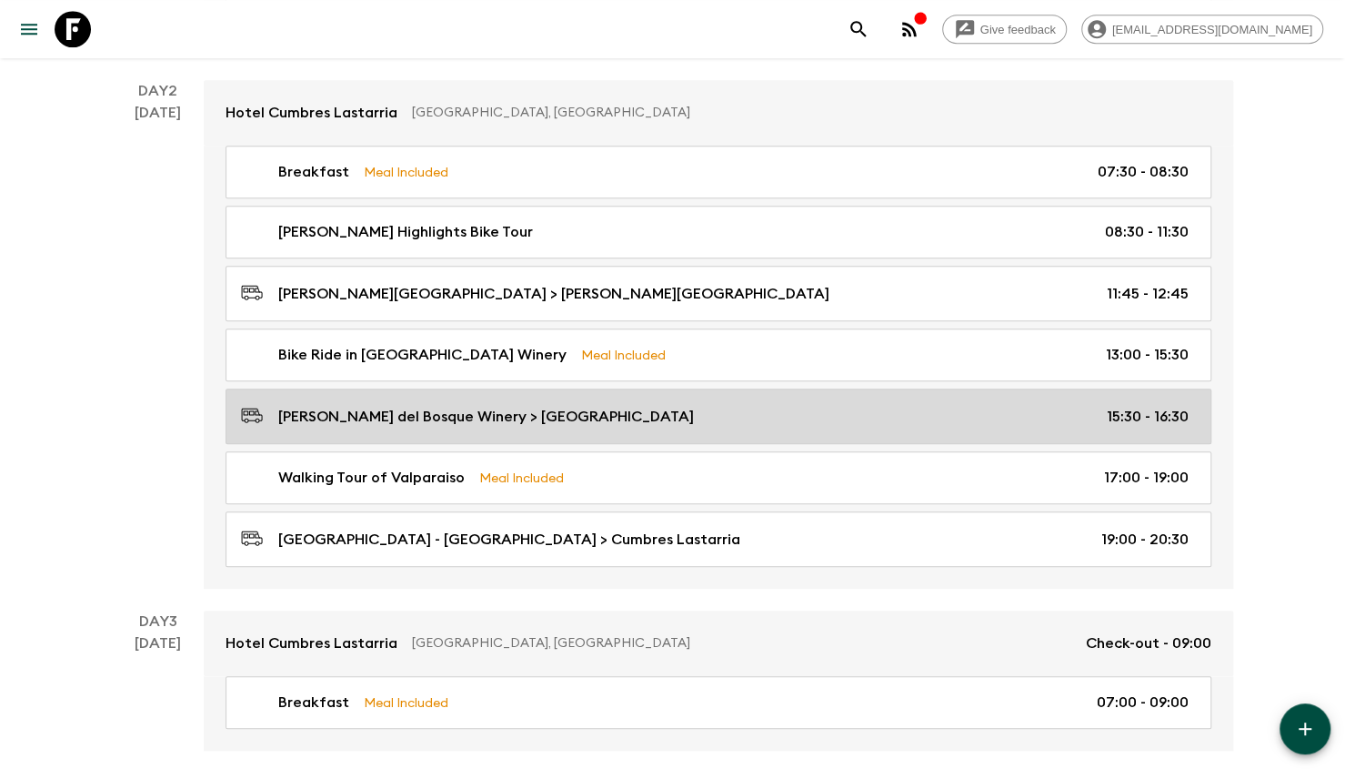
scroll to position [637, 0]
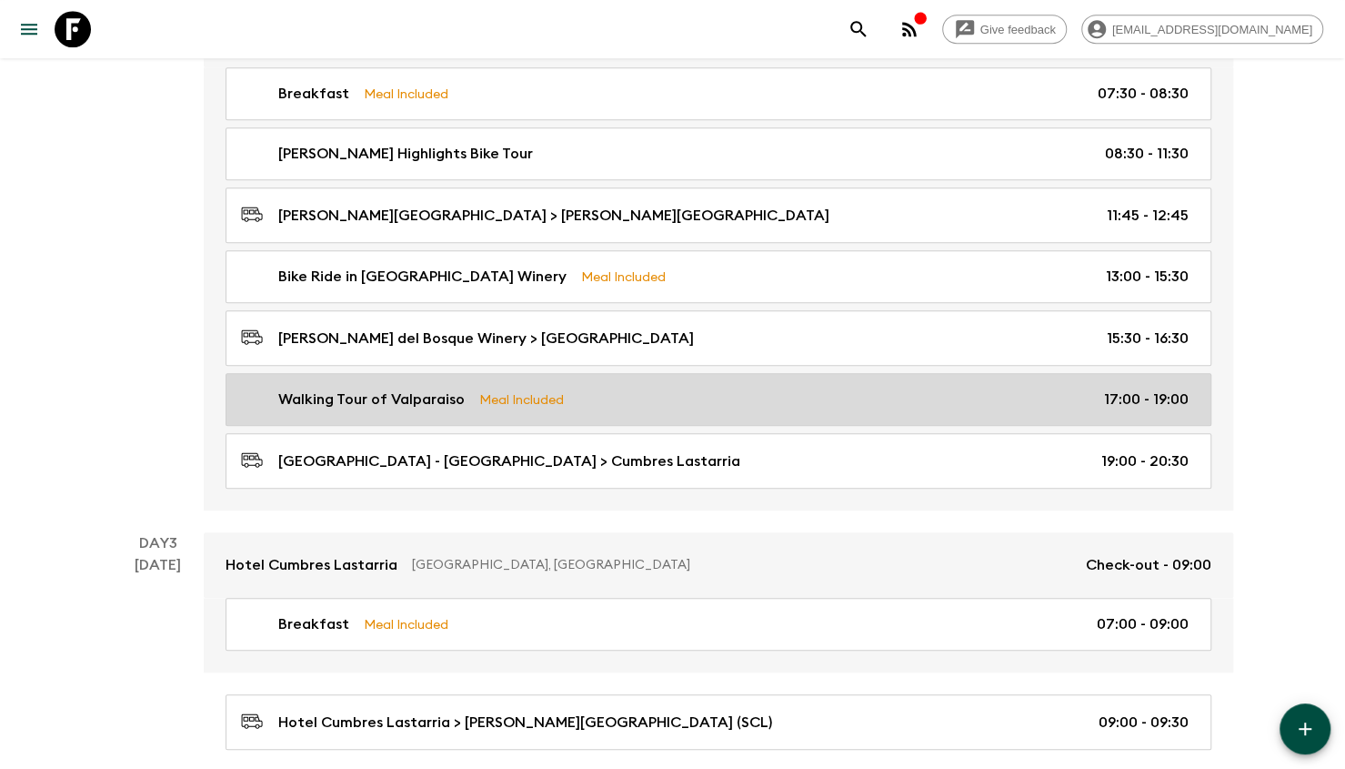
click at [676, 373] on link "Walking Tour of Valparaiso Meal Included 17:00 - 19:00" at bounding box center [719, 399] width 986 height 53
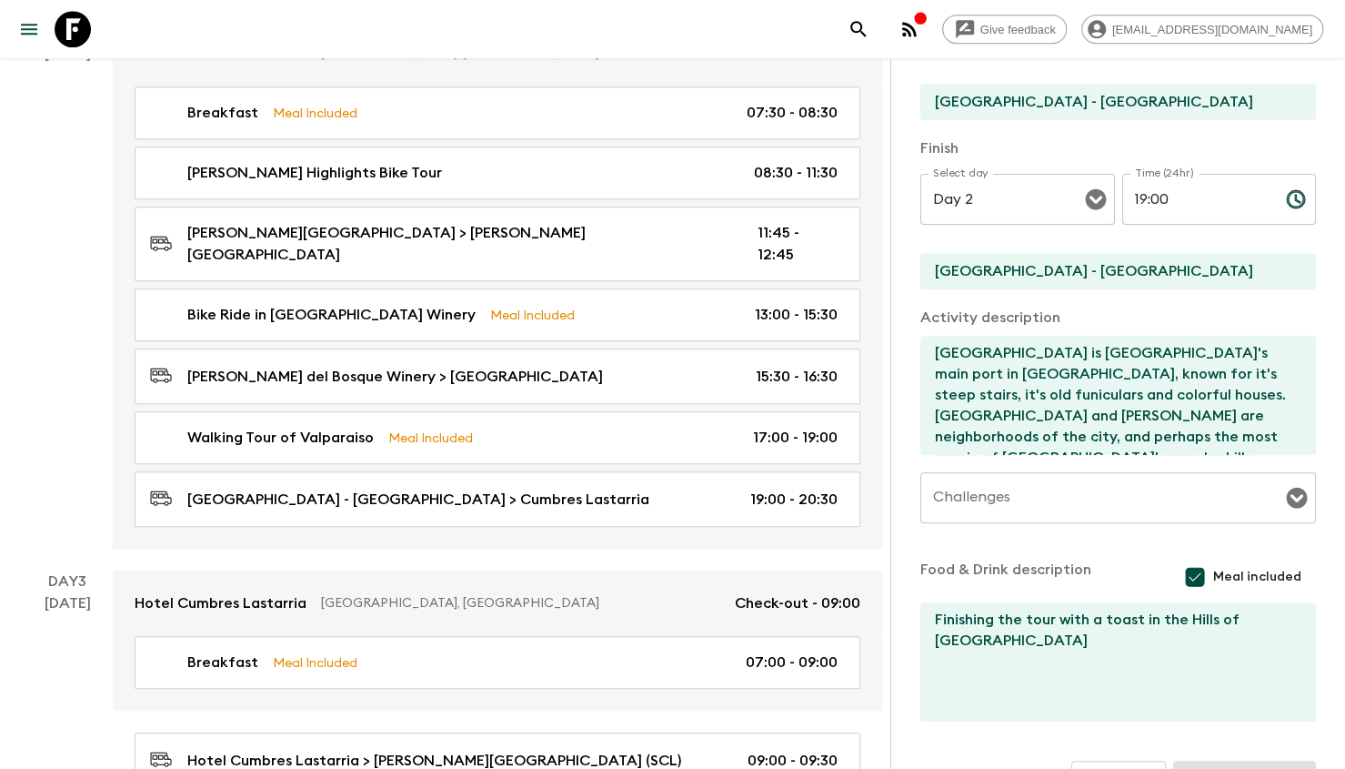
scroll to position [369, 0]
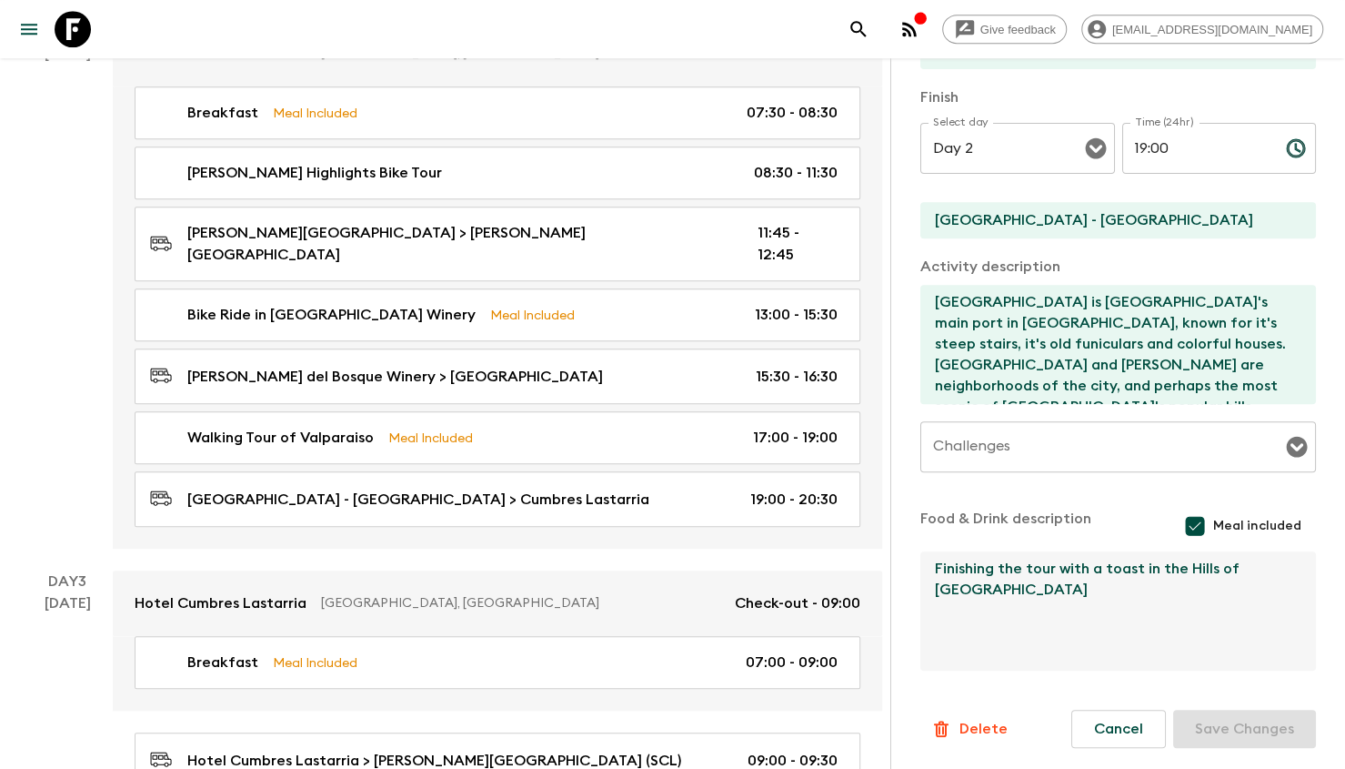
click at [1192, 583] on textarea "Finishing the tour with a toast in the Hills of [GEOGRAPHIC_DATA]" at bounding box center [1111, 610] width 381 height 119
click at [1132, 576] on textarea "Finishing the tour with a toast in the Hills of [GEOGRAPHIC_DATA]" at bounding box center [1111, 610] width 381 height 119
click at [1107, 719] on button "Cancel" at bounding box center [1119, 729] width 95 height 38
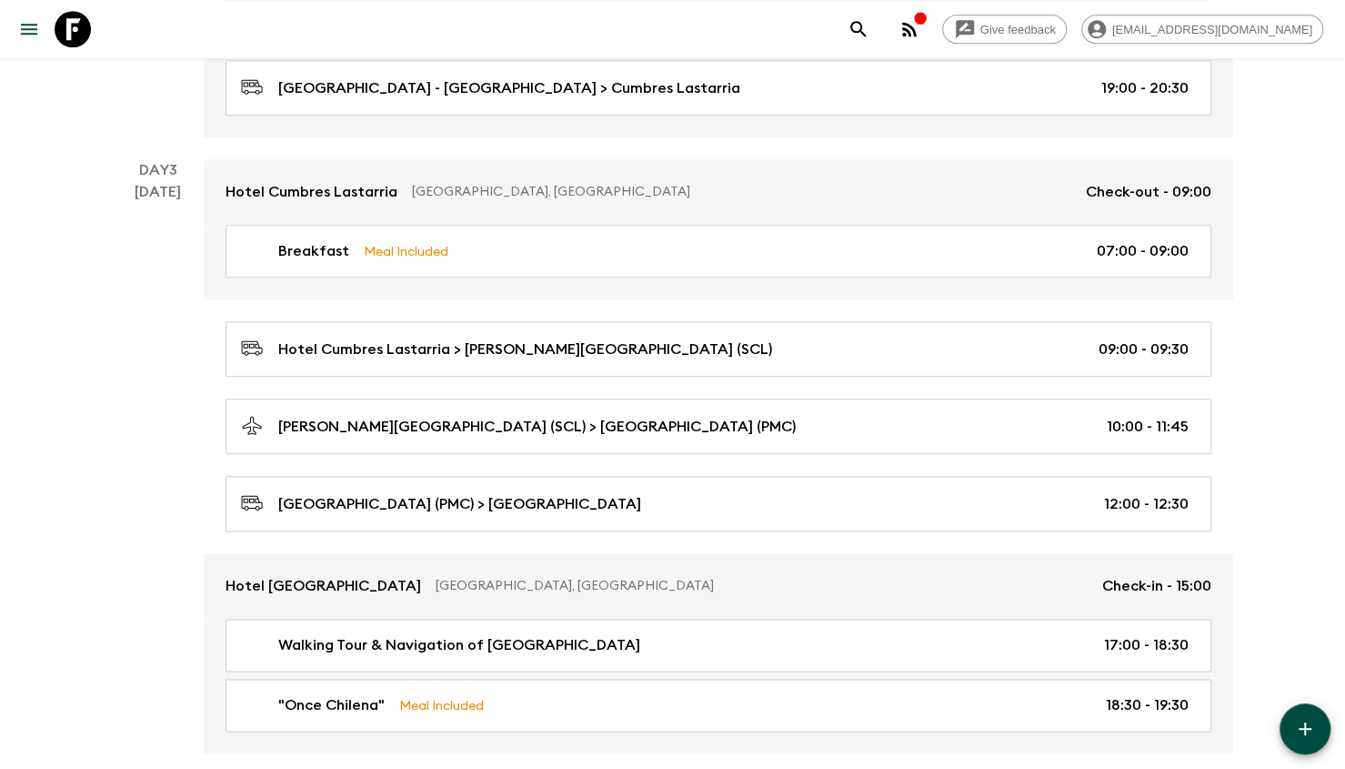
scroll to position [1092, 0]
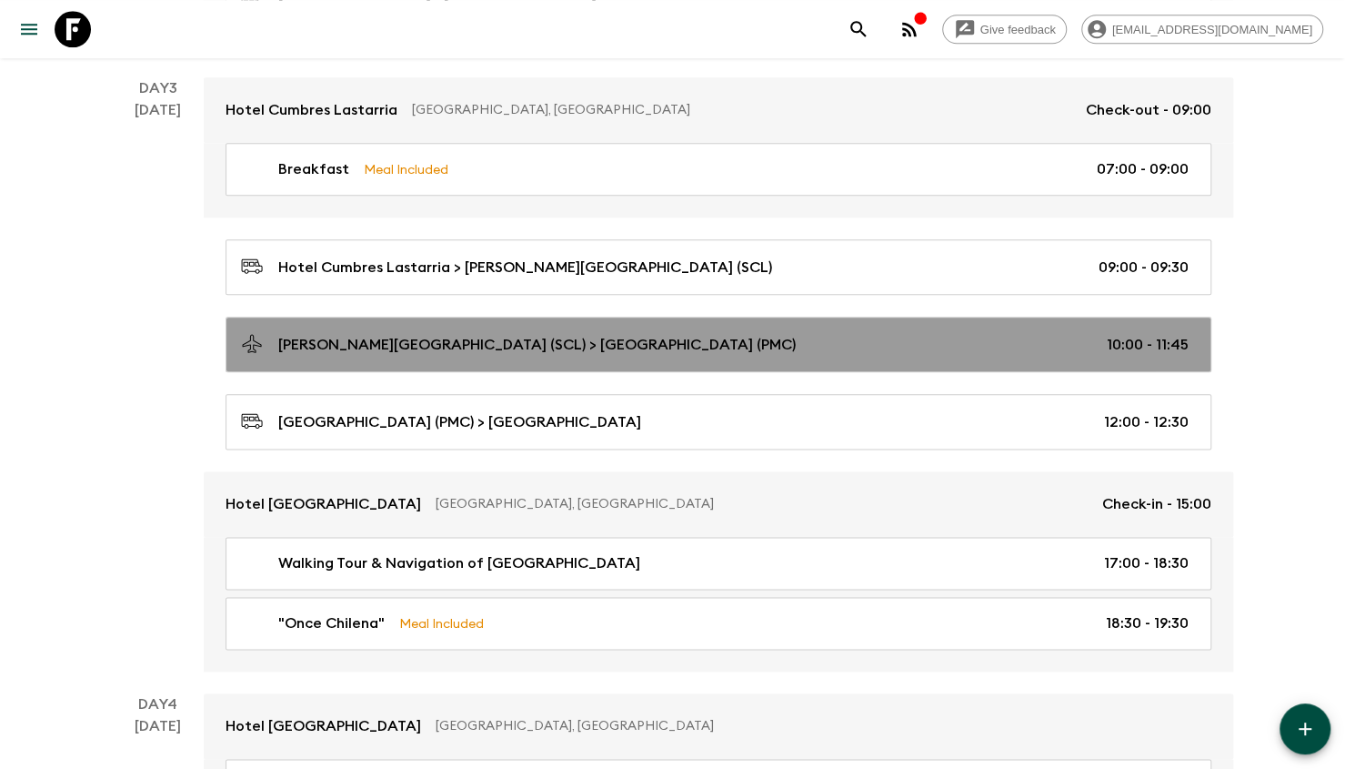
click at [721, 317] on link "[PERSON_NAME][GEOGRAPHIC_DATA] (SCL) > [GEOGRAPHIC_DATA] (PMC) 10:00 - 11:45" at bounding box center [719, 344] width 986 height 55
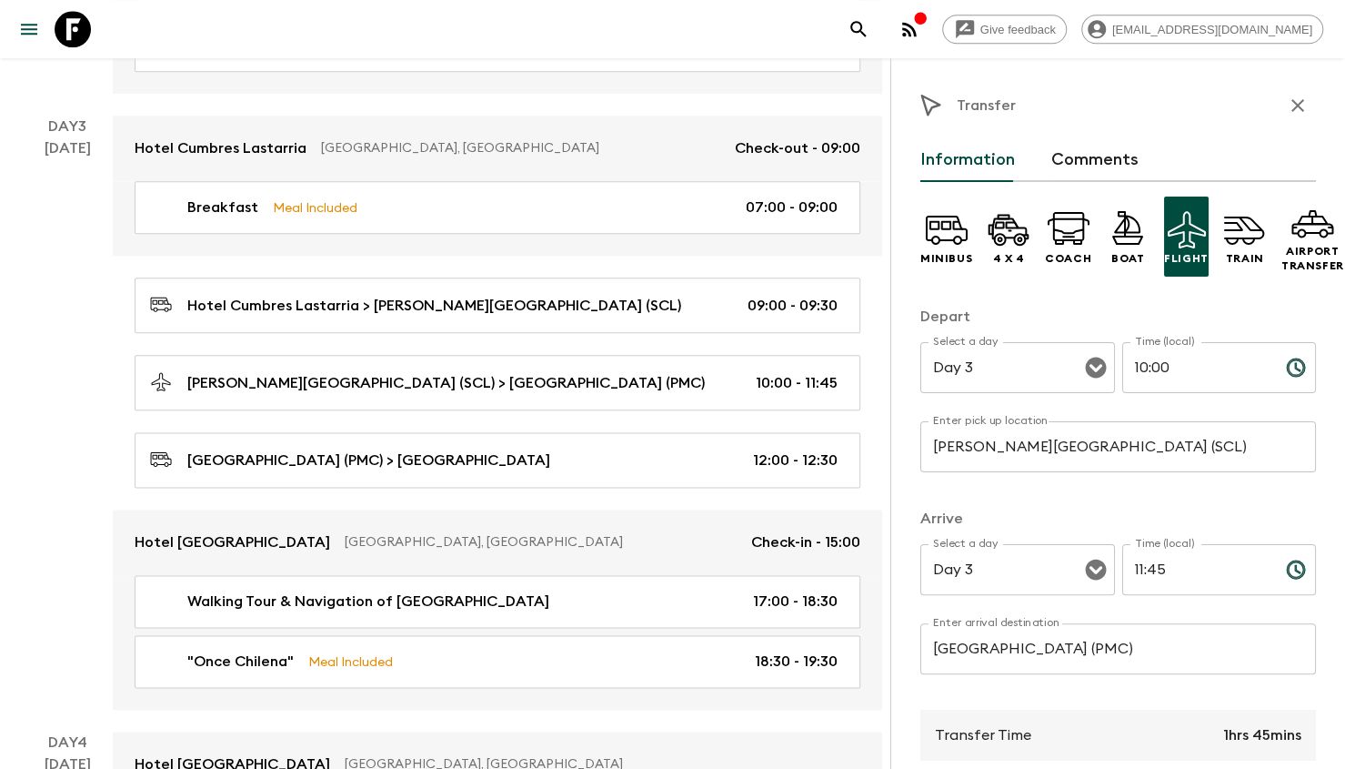
click at [1146, 384] on input "10:00" at bounding box center [1197, 367] width 149 height 51
click at [1146, 383] on input "10:00" at bounding box center [1197, 367] width 149 height 51
type input "11:26"
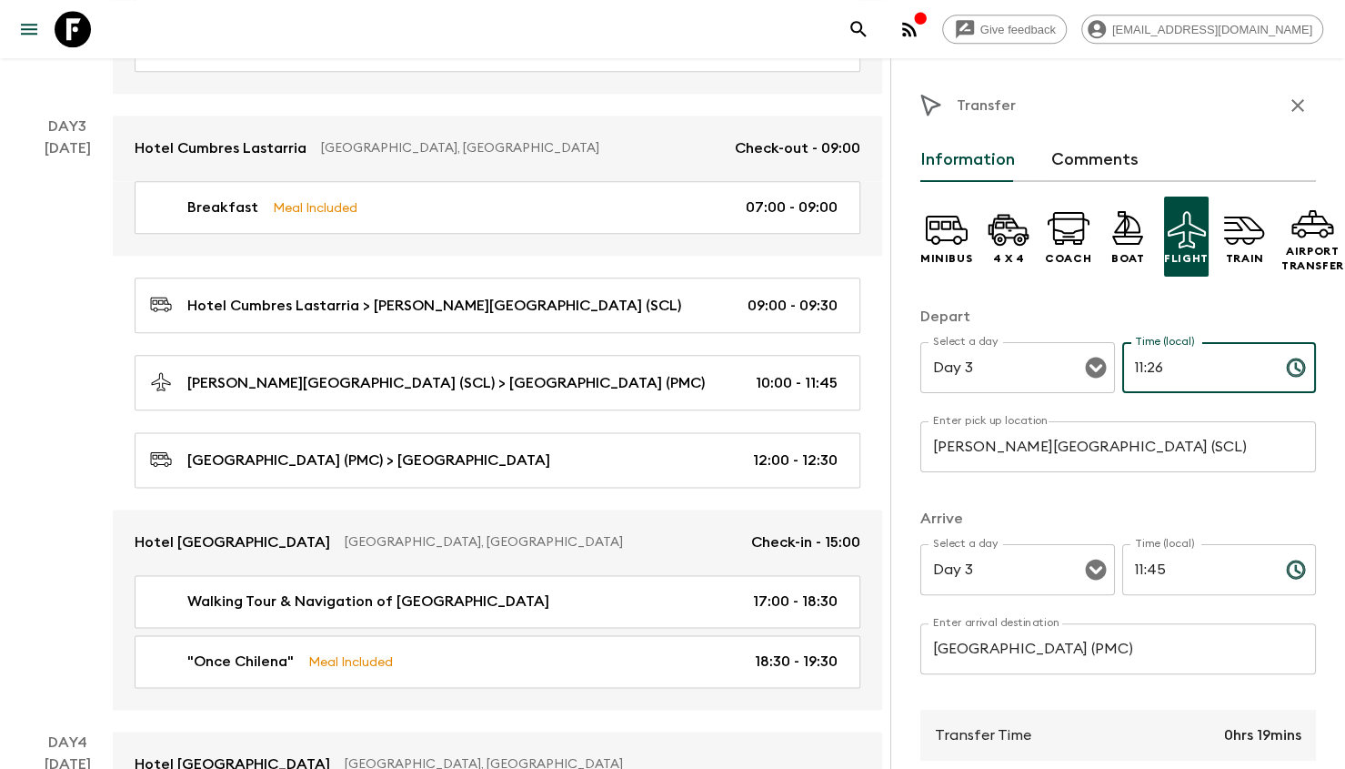
click at [1150, 567] on input "11:45" at bounding box center [1197, 569] width 149 height 51
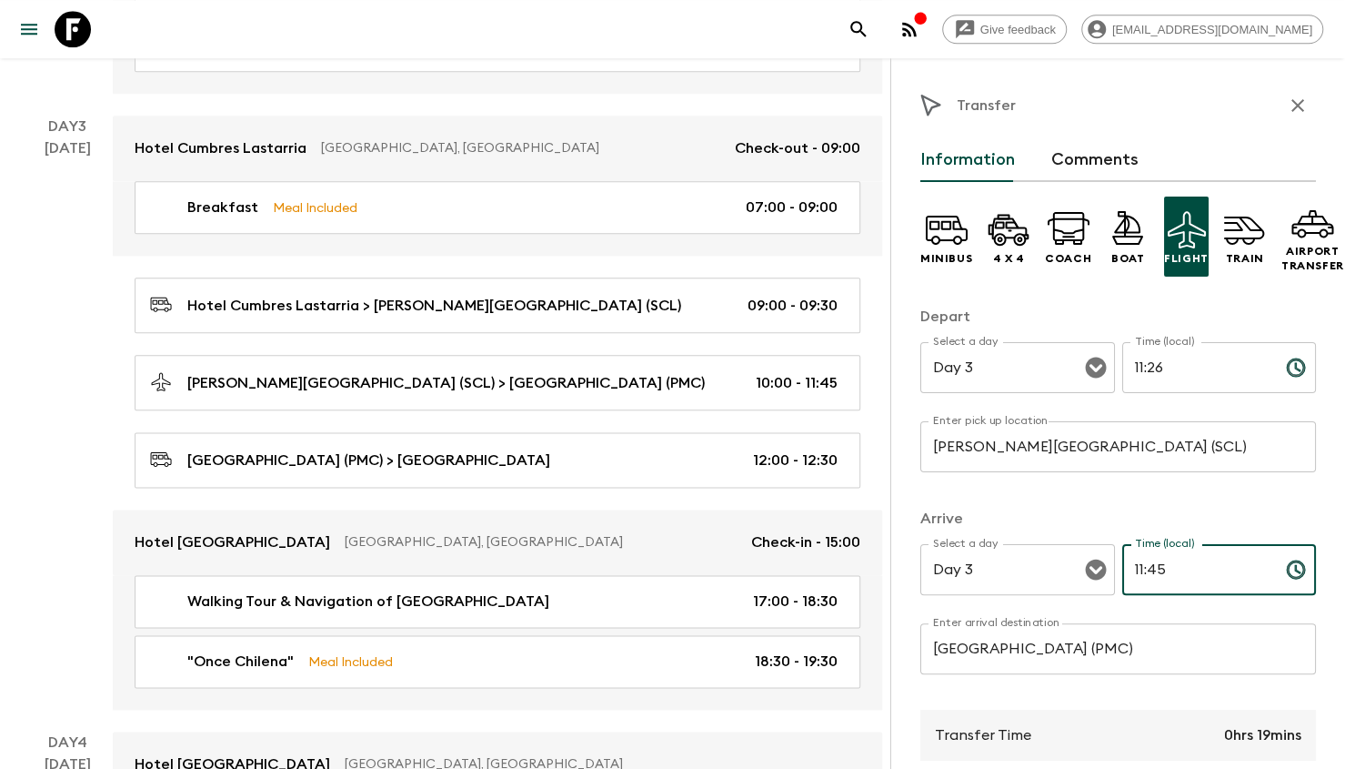
click at [1150, 567] on input "11:45" at bounding box center [1197, 569] width 149 height 51
click at [1150, 568] on input "11:45" at bounding box center [1197, 569] width 149 height 51
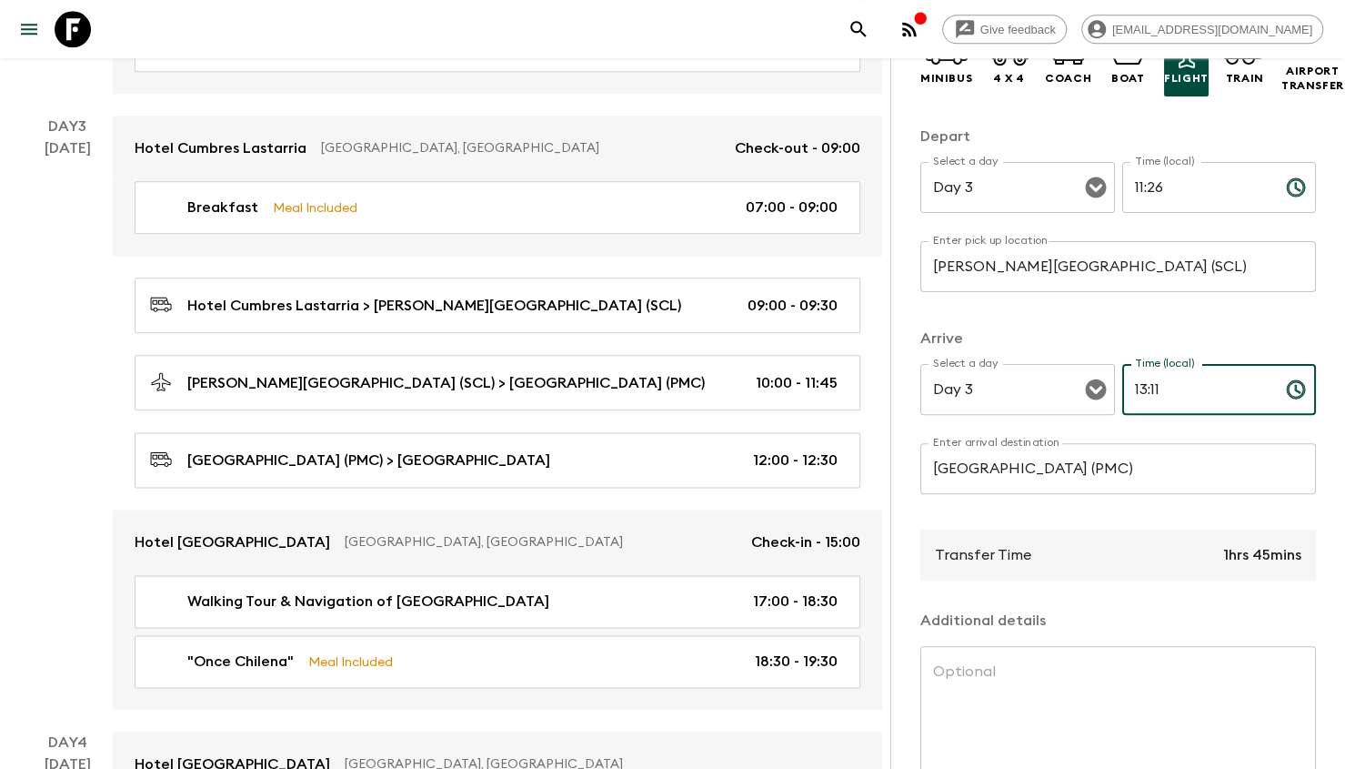
scroll to position [294, 0]
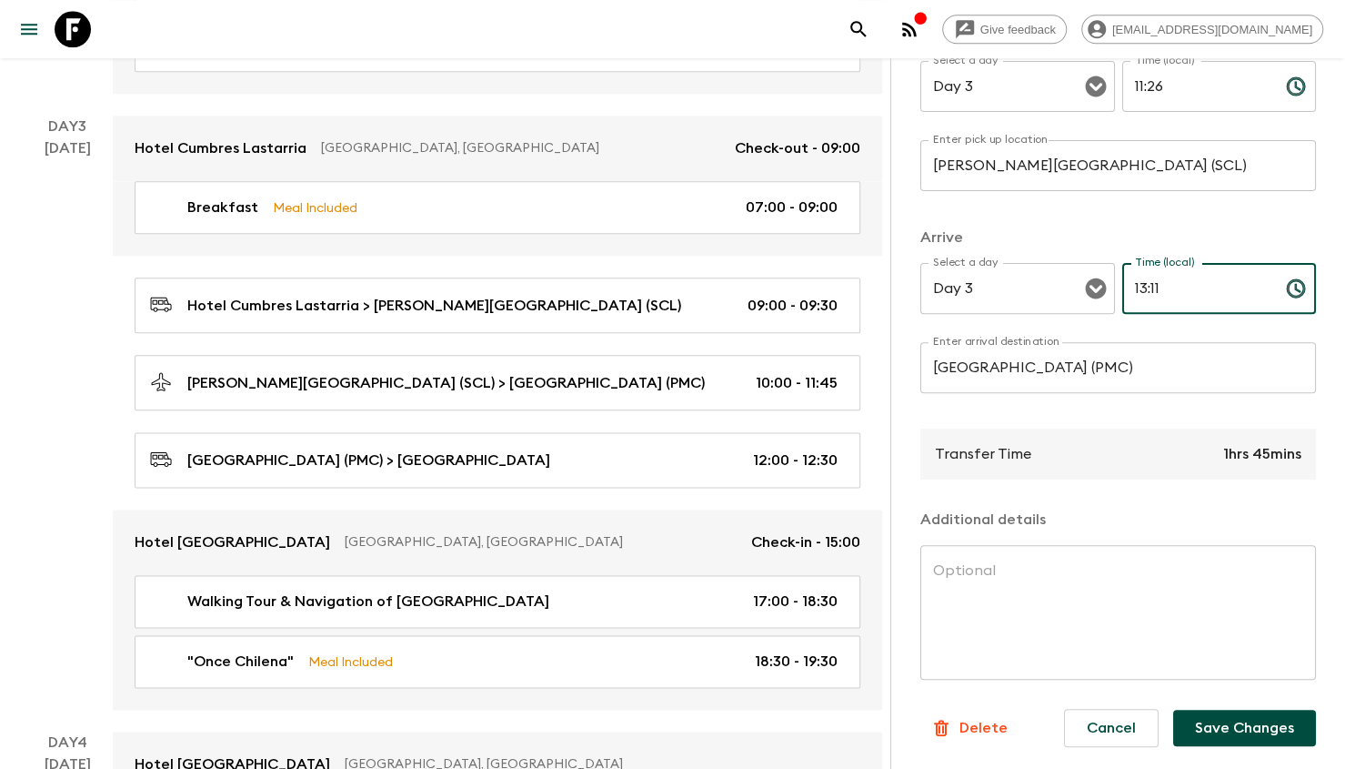
type input "13:11"
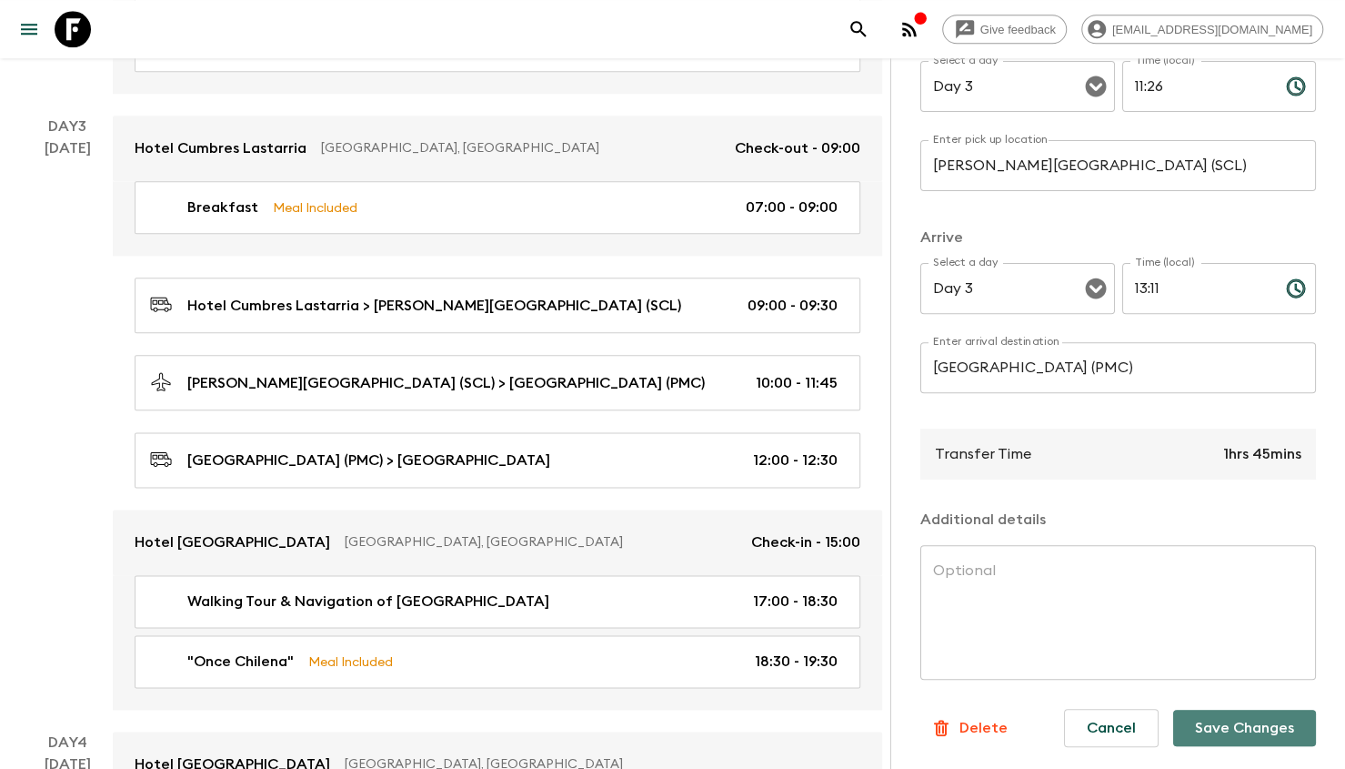
click at [1212, 724] on button "Save Changes" at bounding box center [1245, 728] width 143 height 36
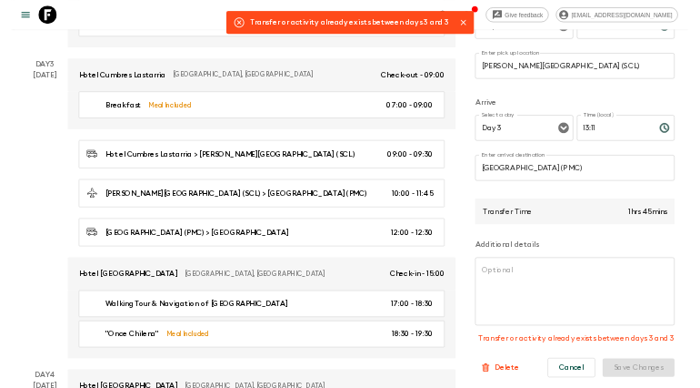
scroll to position [329, 0]
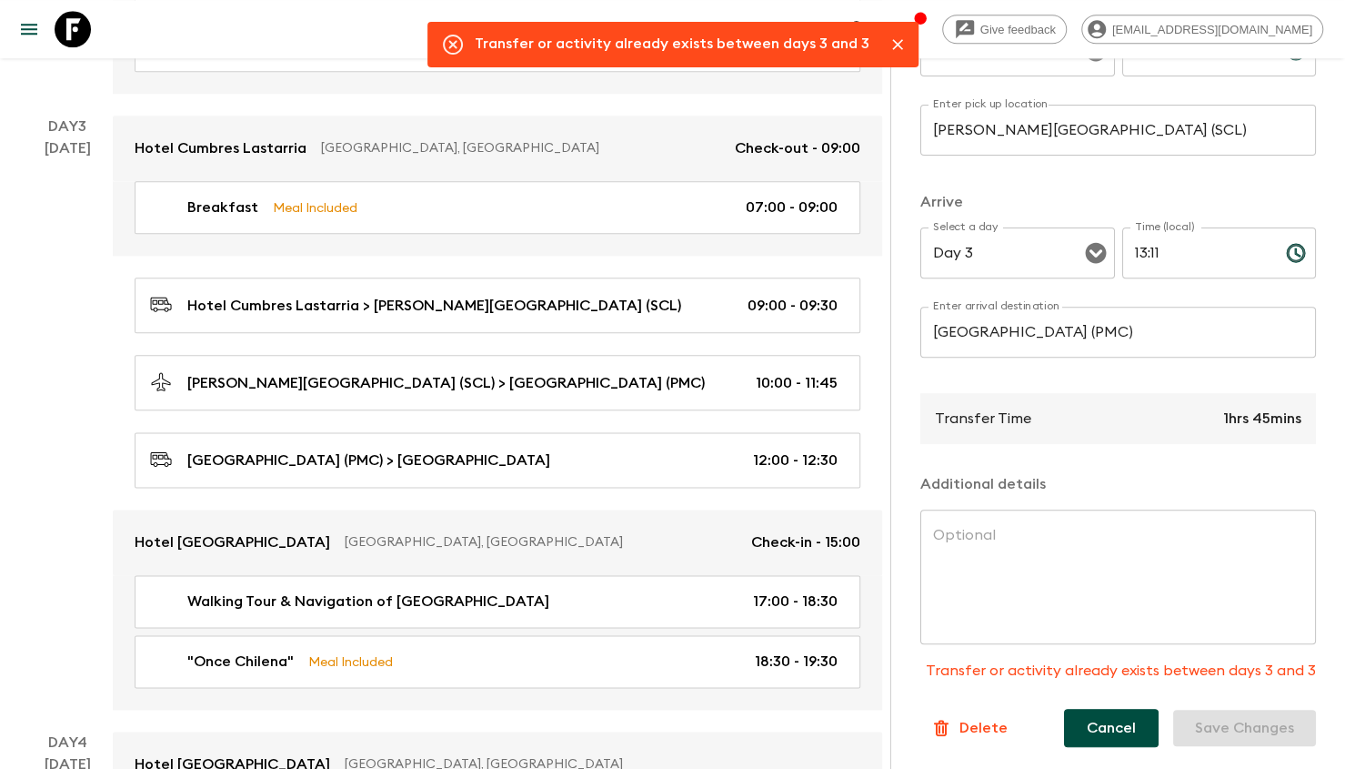
click at [1097, 721] on button "Cancel" at bounding box center [1111, 728] width 95 height 38
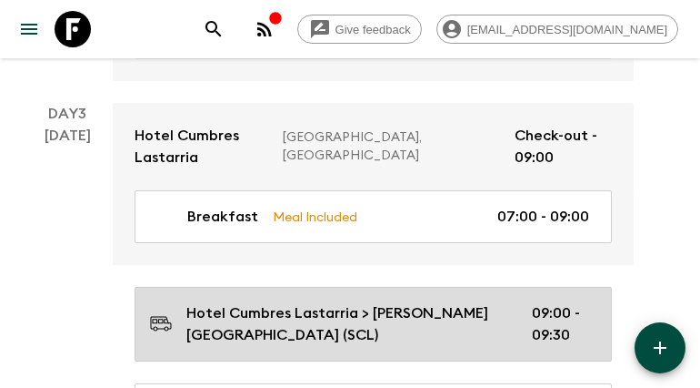
scroll to position [1365, 0]
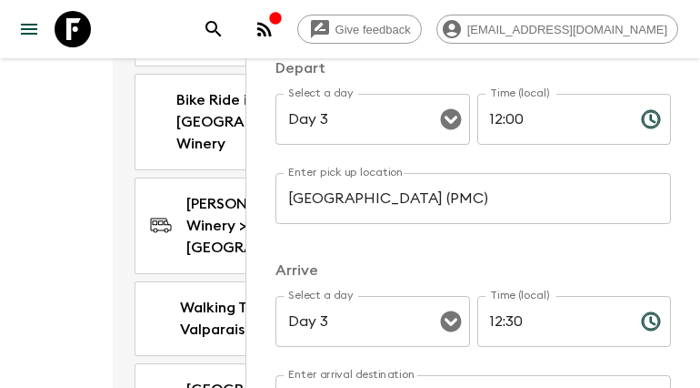
scroll to position [182, 0]
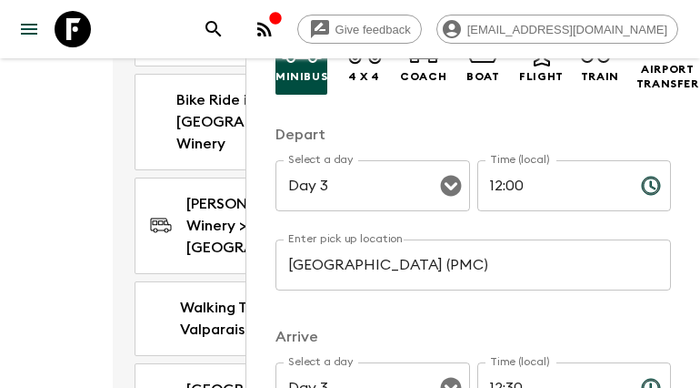
click at [492, 190] on input "12:00" at bounding box center [552, 185] width 149 height 51
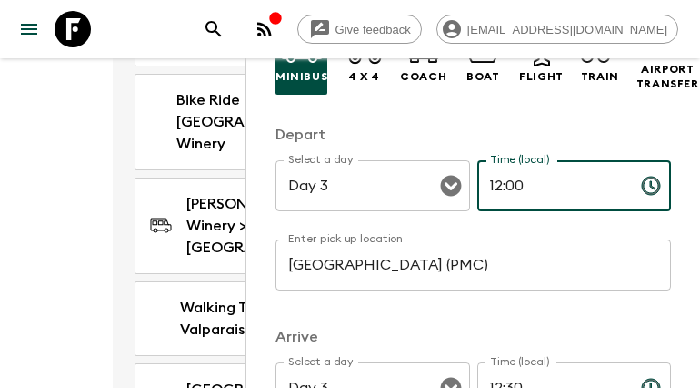
click at [492, 190] on input "12:00" at bounding box center [552, 185] width 149 height 51
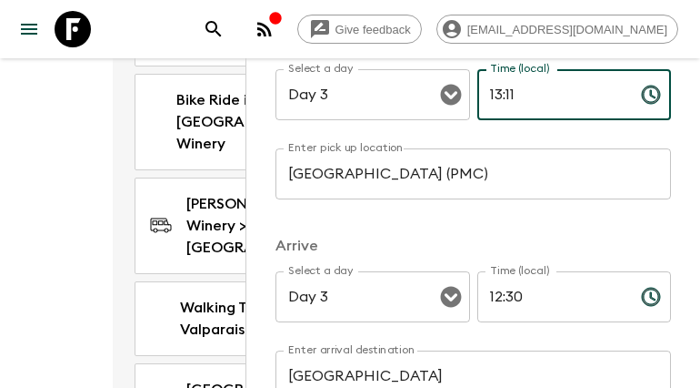
type input "13:11"
click at [488, 299] on input "12:30" at bounding box center [552, 296] width 149 height 51
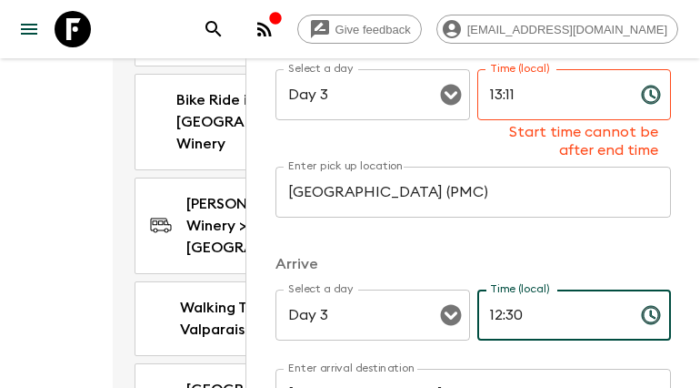
click at [489, 301] on input "12:30" at bounding box center [552, 314] width 149 height 51
click at [493, 308] on input "12:30" at bounding box center [552, 314] width 149 height 51
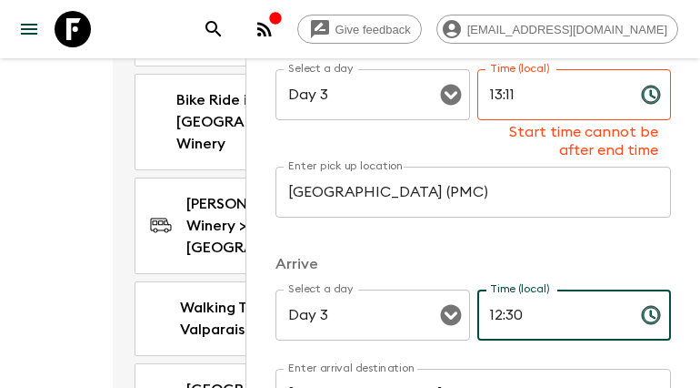
click at [493, 308] on input "12:30" at bounding box center [552, 314] width 149 height 51
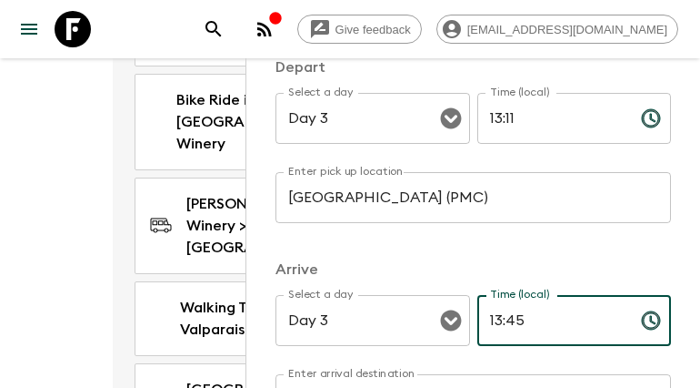
scroll to position [311, 0]
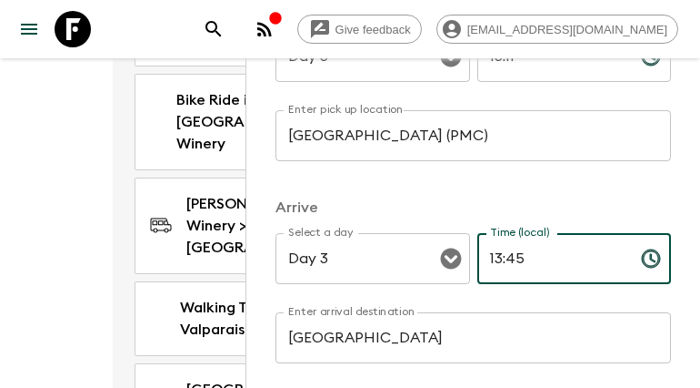
click at [504, 254] on input "13:45" at bounding box center [552, 258] width 149 height 51
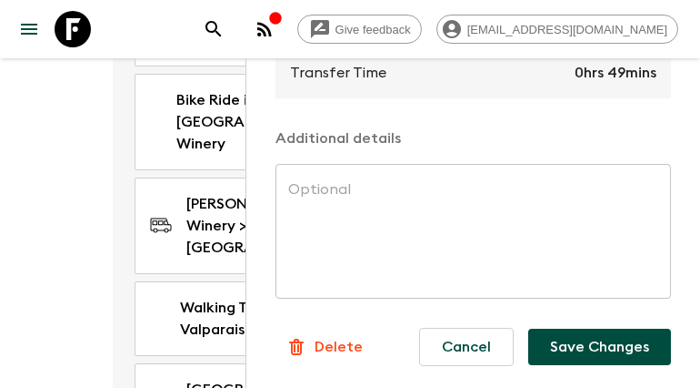
type input "14:00"
click at [600, 330] on button "Save Changes" at bounding box center [600, 346] width 143 height 36
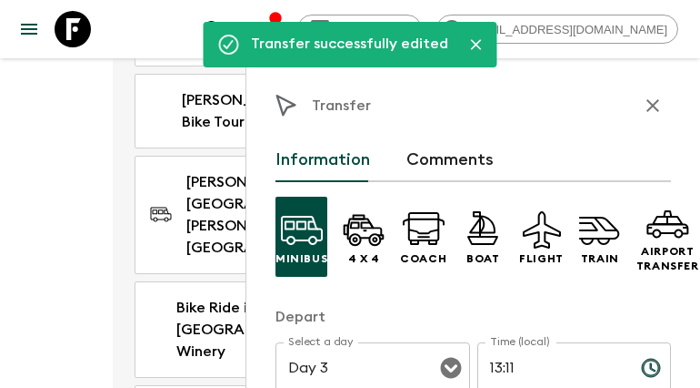
scroll to position [1092, 0]
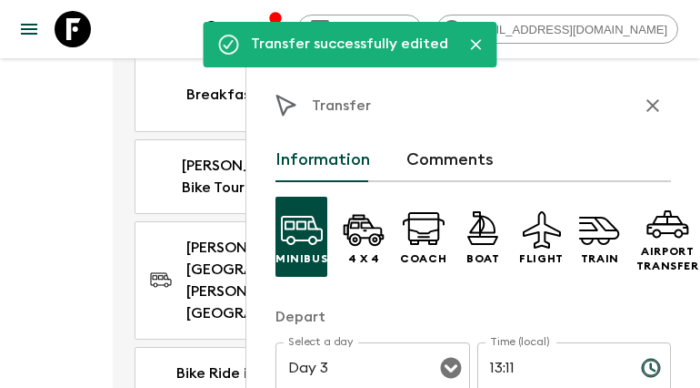
click at [642, 115] on icon "button" at bounding box center [653, 106] width 22 height 22
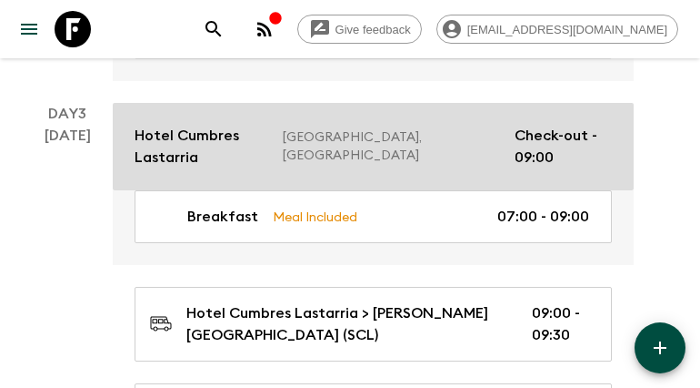
scroll to position [1365, 0]
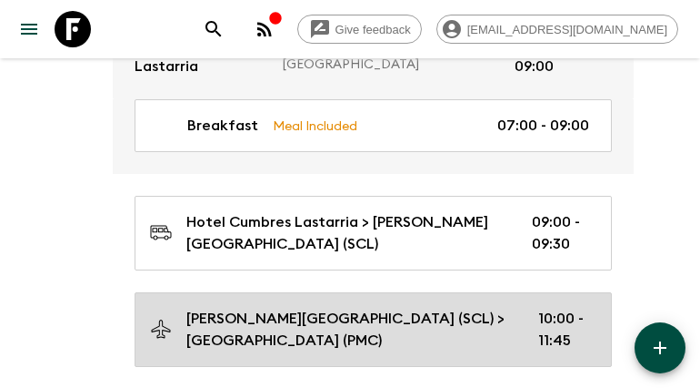
click at [468, 307] on p "[PERSON_NAME][GEOGRAPHIC_DATA] (SCL) > [GEOGRAPHIC_DATA] (PMC)" at bounding box center [347, 329] width 323 height 44
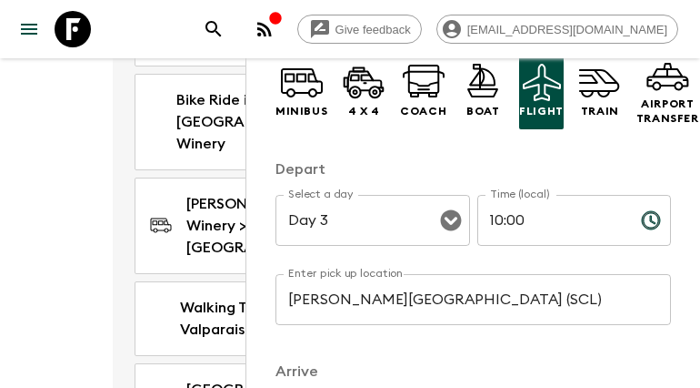
scroll to position [273, 0]
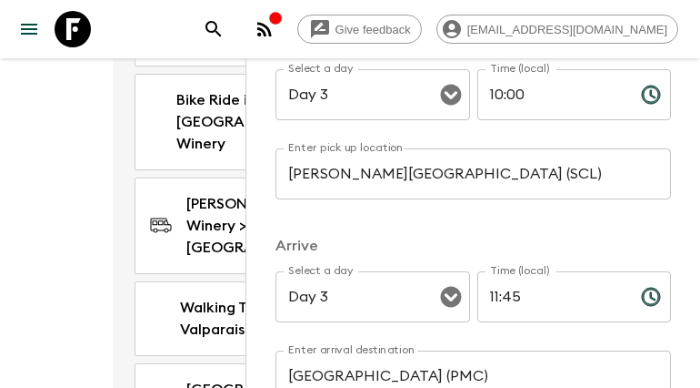
click at [515, 85] on input "10:00" at bounding box center [552, 94] width 149 height 51
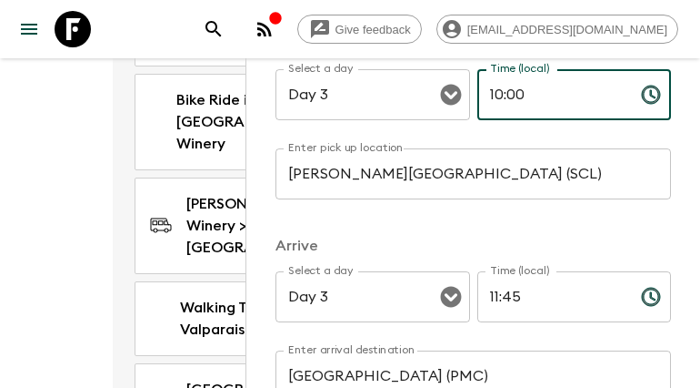
click at [515, 85] on input "10:00" at bounding box center [552, 94] width 149 height 51
type input "11:26"
click at [499, 301] on input "11:45" at bounding box center [552, 296] width 149 height 51
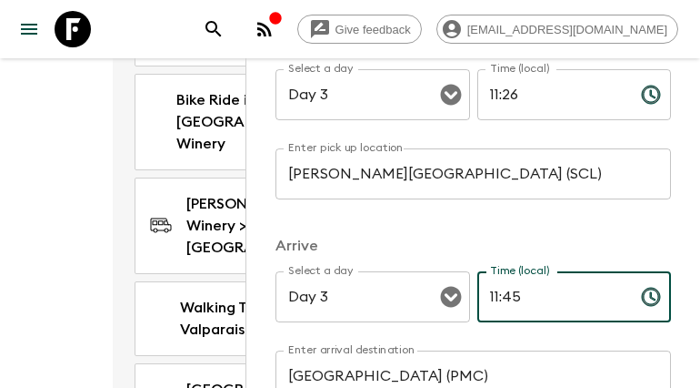
click at [499, 301] on input "11:45" at bounding box center [552, 296] width 149 height 51
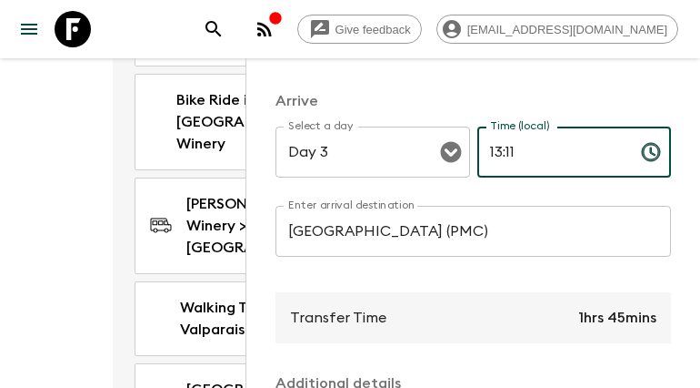
scroll to position [637, 0]
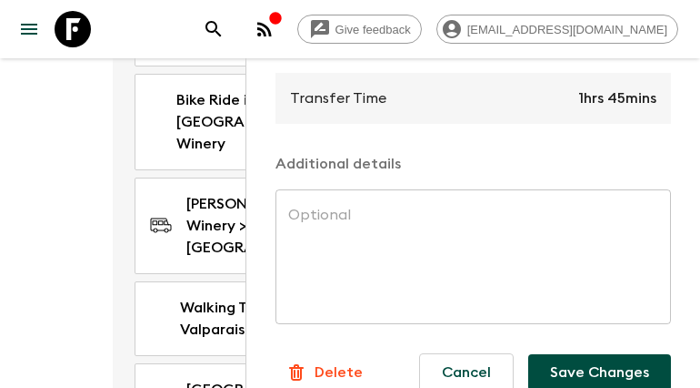
type input "13:11"
click at [588, 361] on button "Save Changes" at bounding box center [600, 372] width 143 height 36
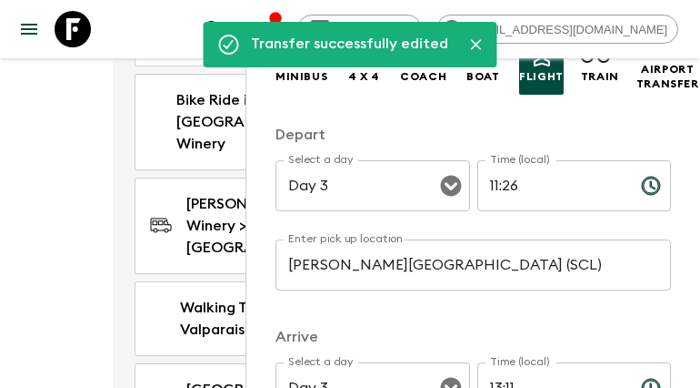
scroll to position [0, 0]
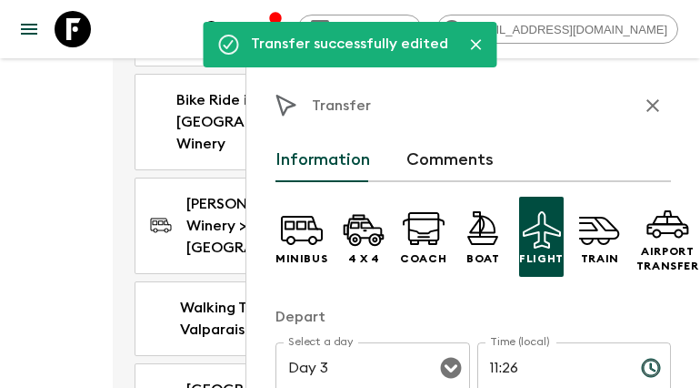
click at [650, 92] on button "button" at bounding box center [653, 105] width 36 height 36
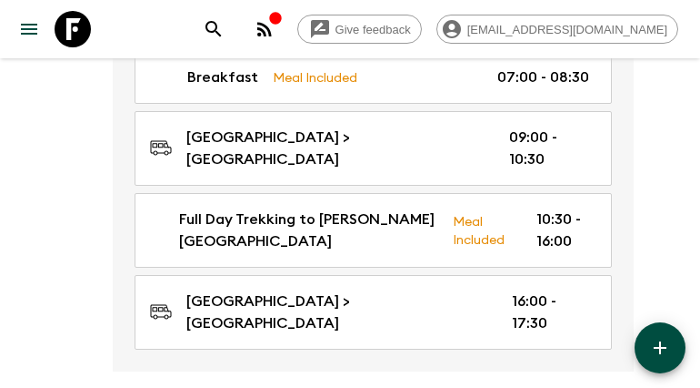
scroll to position [2729, 0]
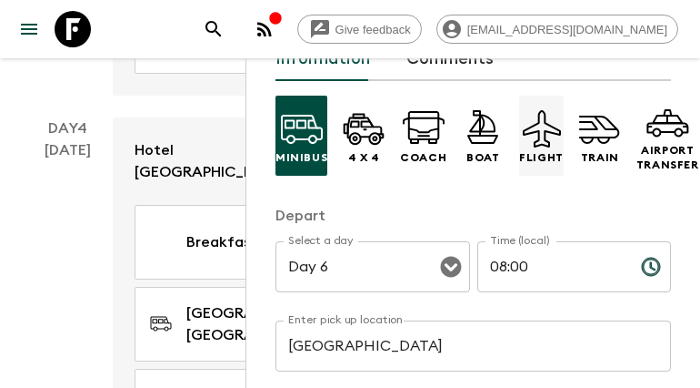
scroll to position [182, 0]
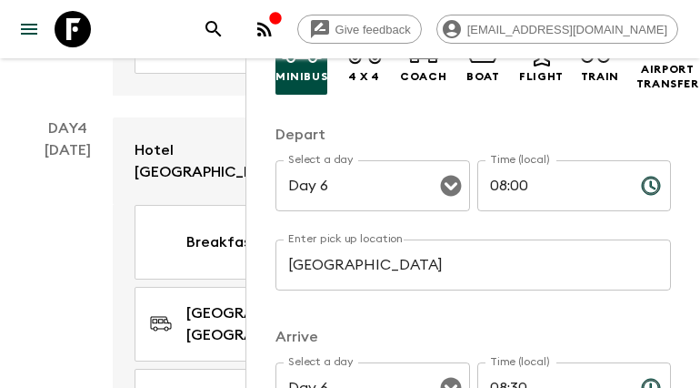
click at [518, 193] on input "08:00" at bounding box center [552, 185] width 149 height 51
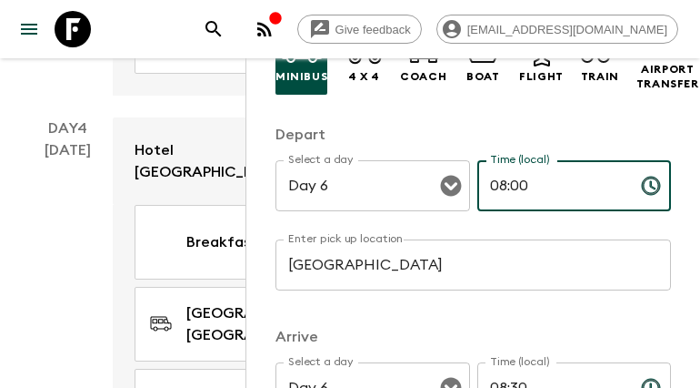
click at [518, 193] on input "08:00" at bounding box center [552, 185] width 149 height 51
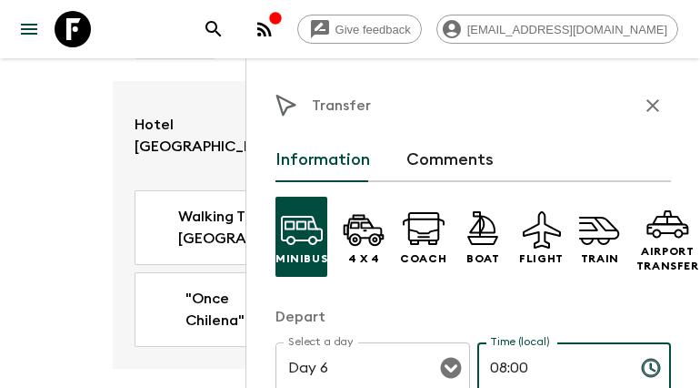
click at [642, 108] on icon "button" at bounding box center [653, 106] width 22 height 22
